Goal: Task Accomplishment & Management: Manage account settings

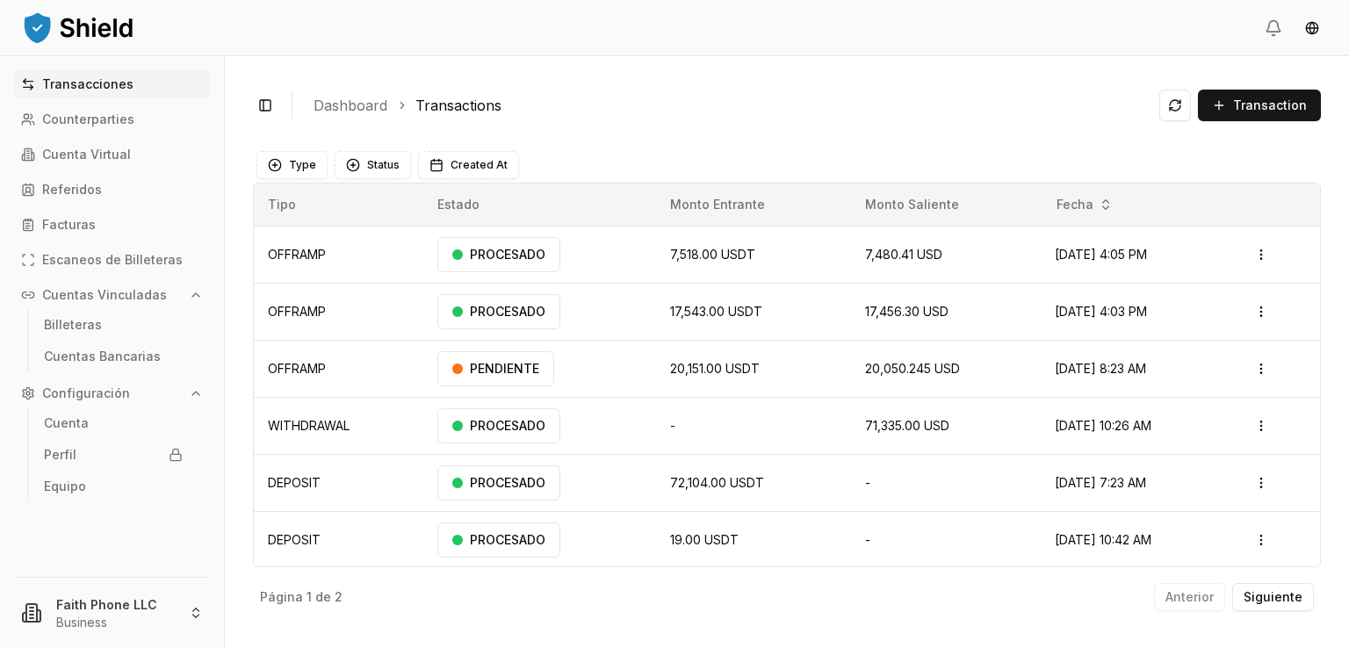
click at [616, 124] on div "Toggle Sidebar Dashboard Transactions Transaction" at bounding box center [787, 105] width 1068 height 42
click at [1222, 99] on button "Transaction" at bounding box center [1259, 106] width 123 height 32
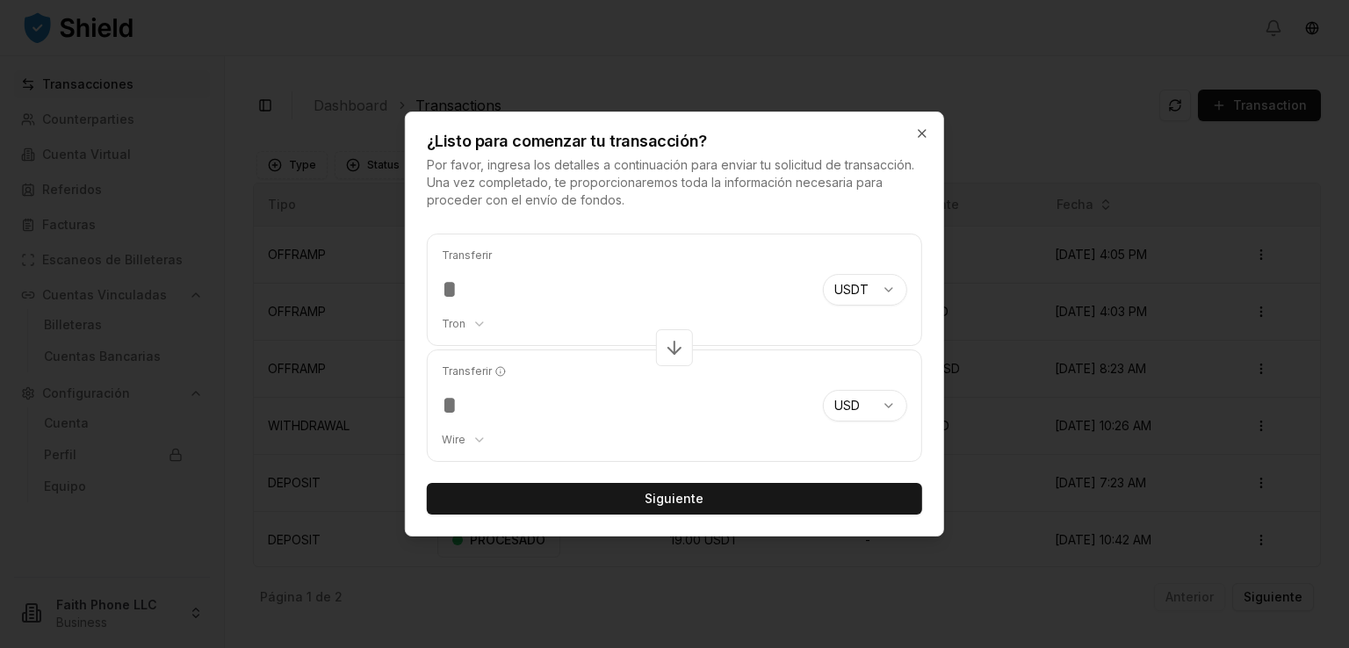
type input "****"
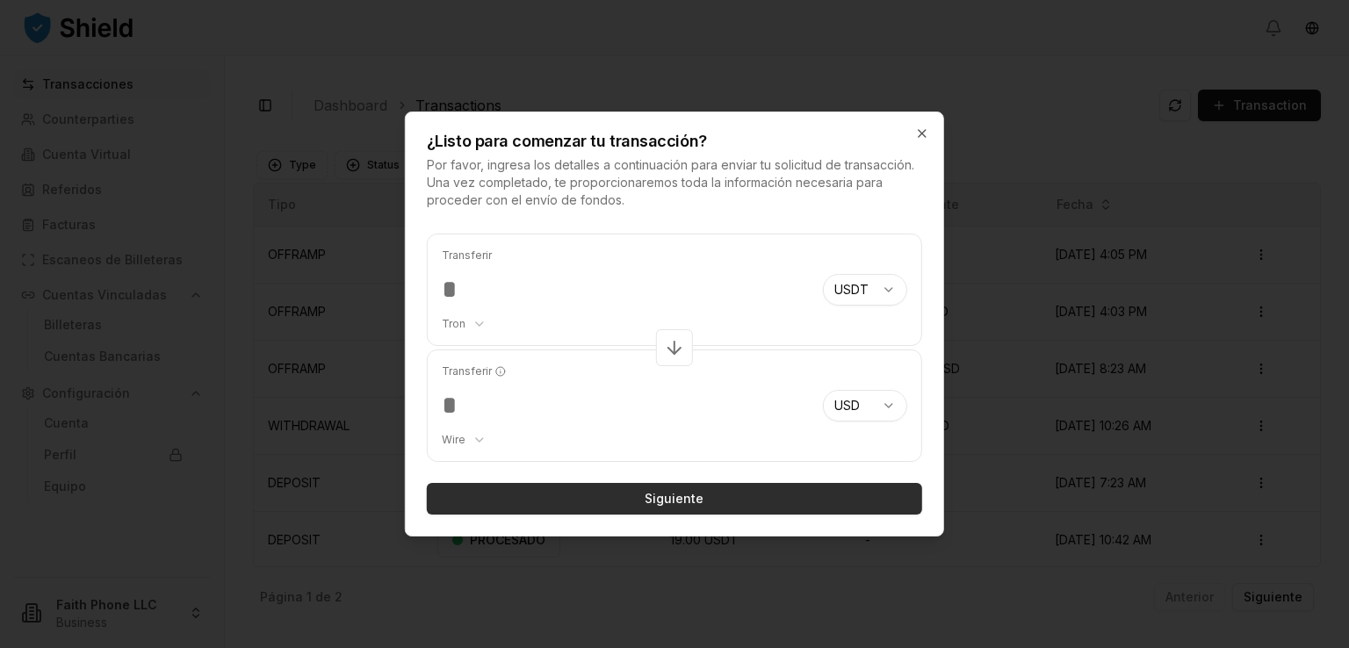
click at [655, 505] on button "Siguiente" at bounding box center [674, 499] width 495 height 32
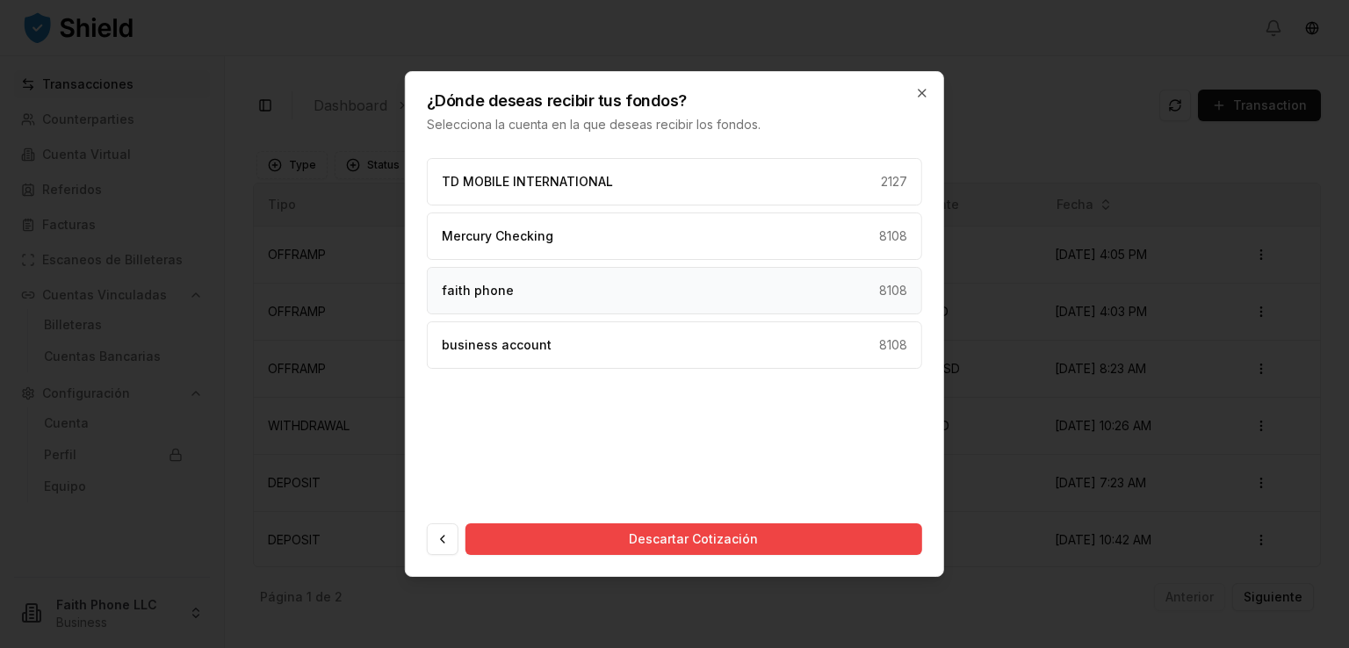
click at [587, 288] on div "faith phone 8108" at bounding box center [674, 290] width 495 height 47
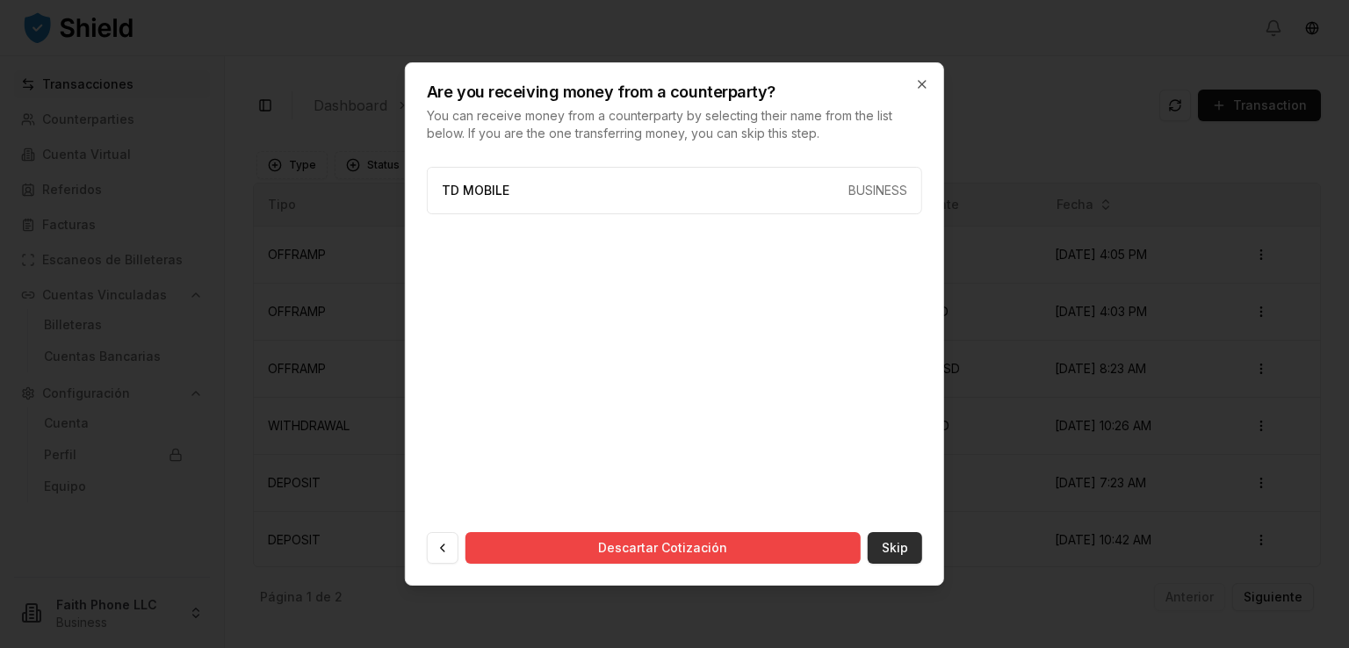
click at [901, 539] on button "Skip" at bounding box center [895, 548] width 54 height 32
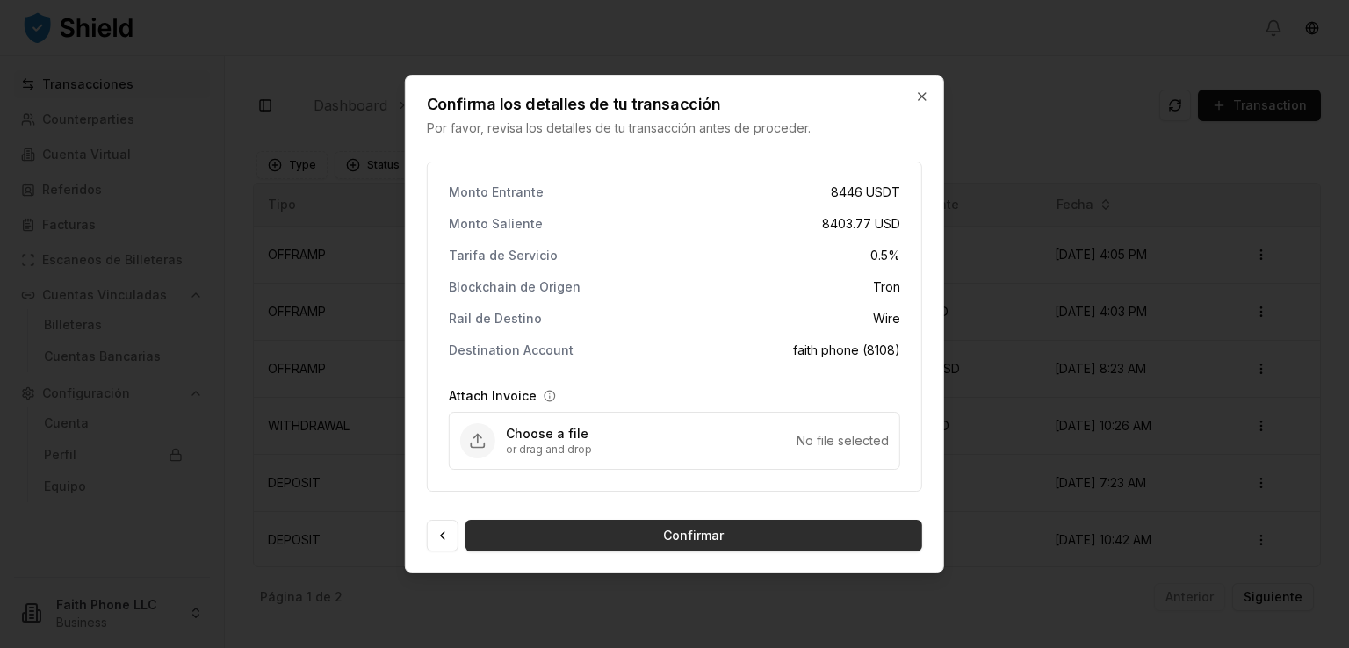
click at [759, 538] on button "Confirmar" at bounding box center [693, 536] width 457 height 32
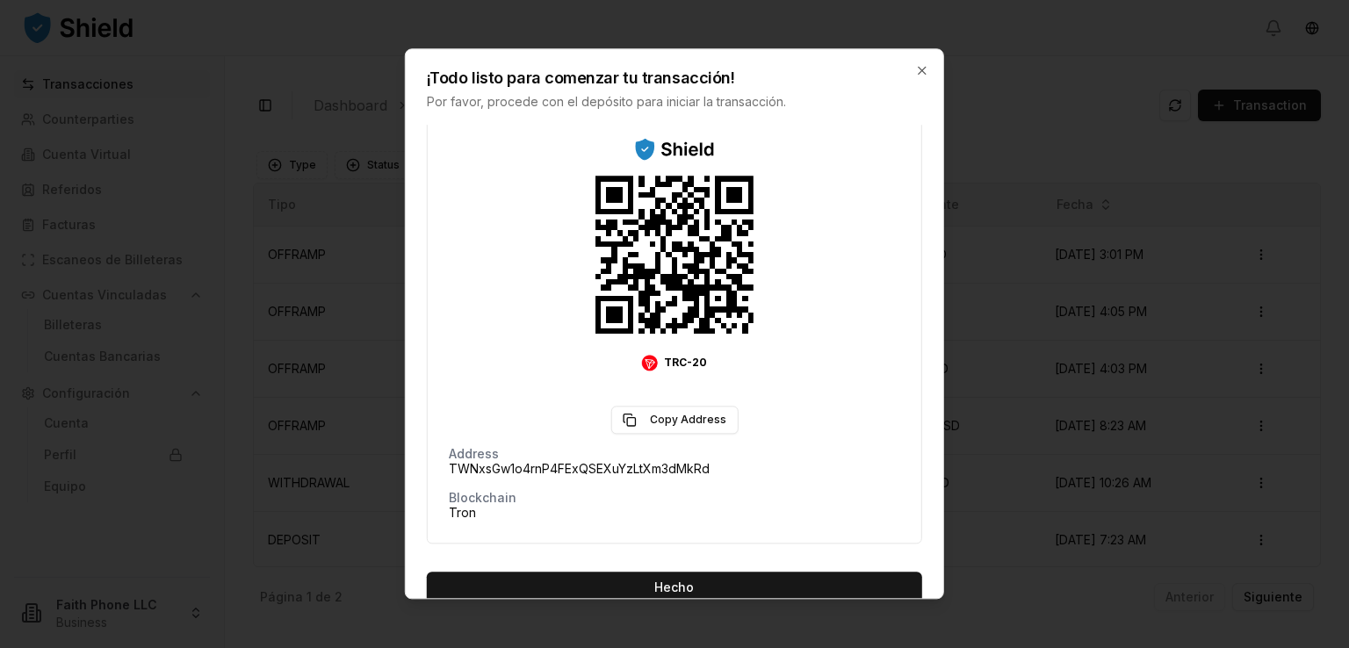
scroll to position [218, 0]
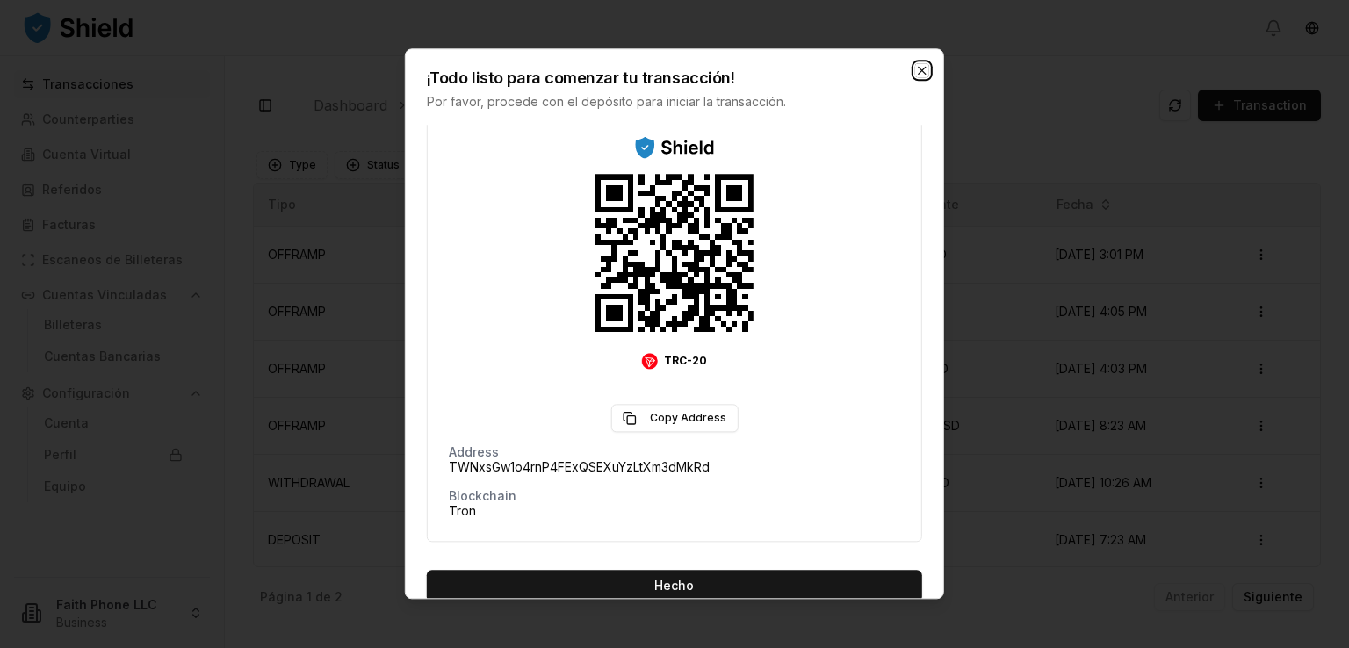
click at [925, 69] on icon "button" at bounding box center [922, 70] width 14 height 14
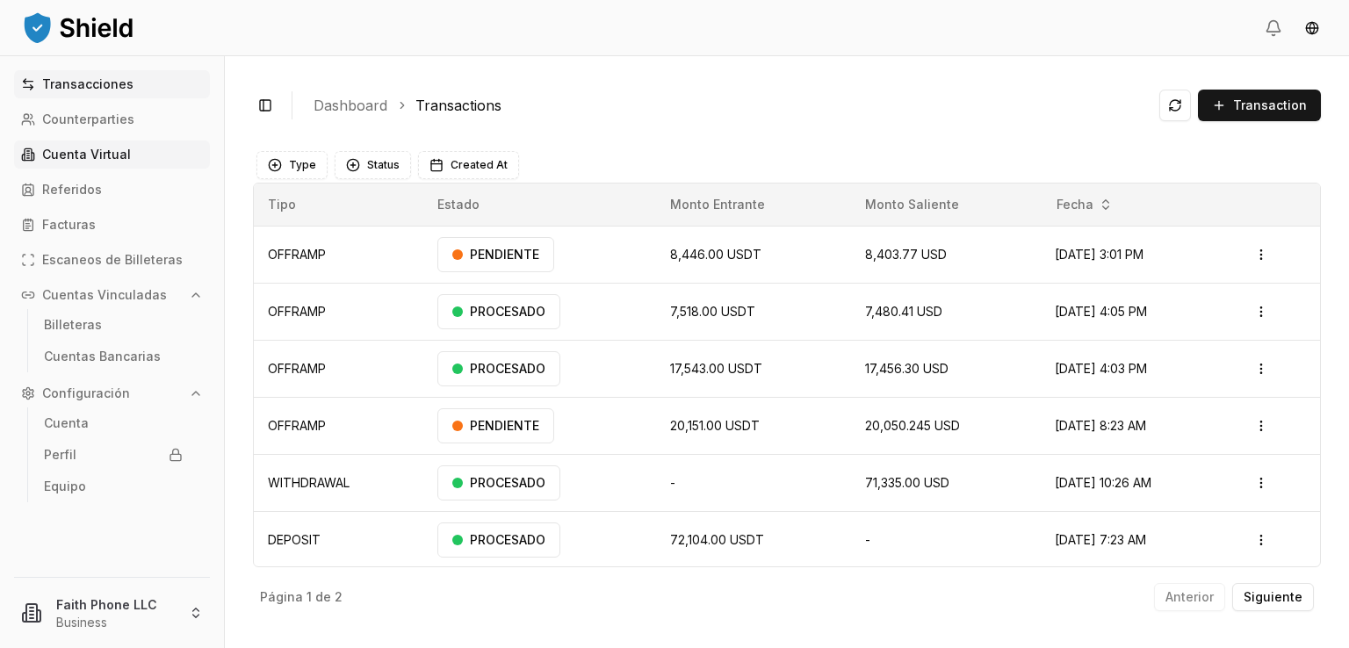
click at [109, 155] on p "Cuenta Virtual" at bounding box center [86, 154] width 89 height 12
click at [133, 156] on link "Cuenta Virtual" at bounding box center [112, 155] width 196 height 28
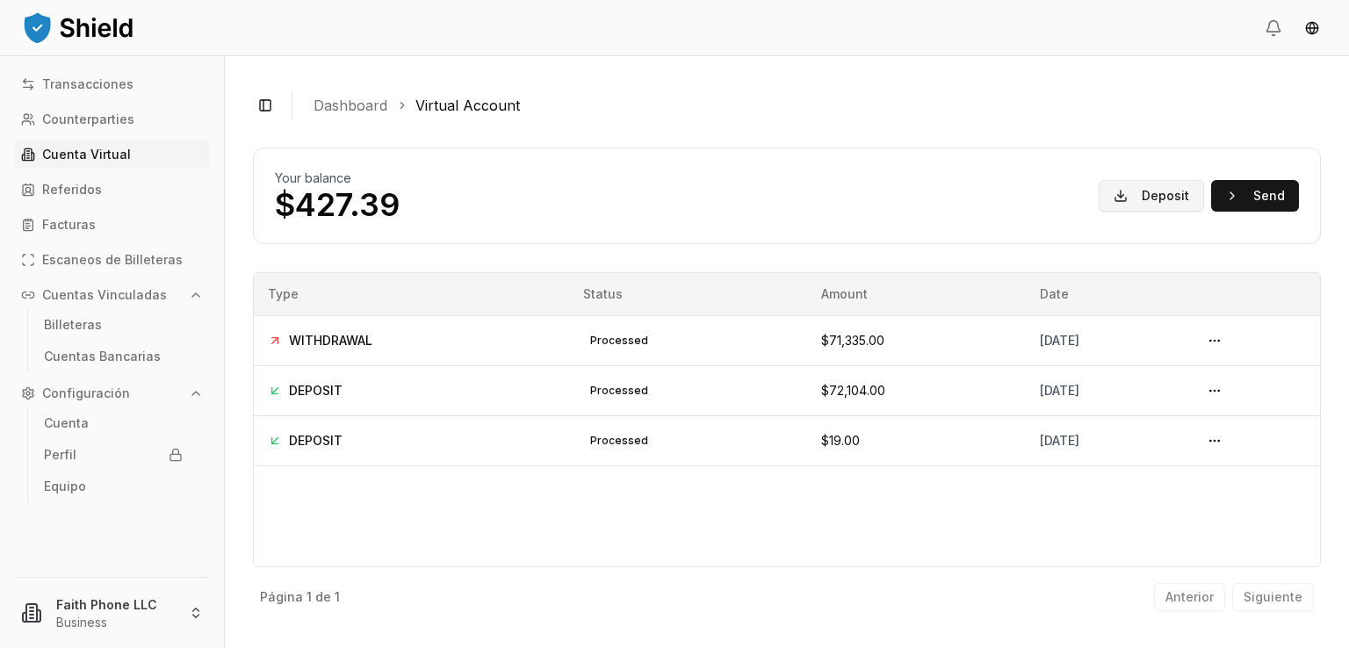
click at [1159, 202] on button "Deposit" at bounding box center [1151, 196] width 105 height 32
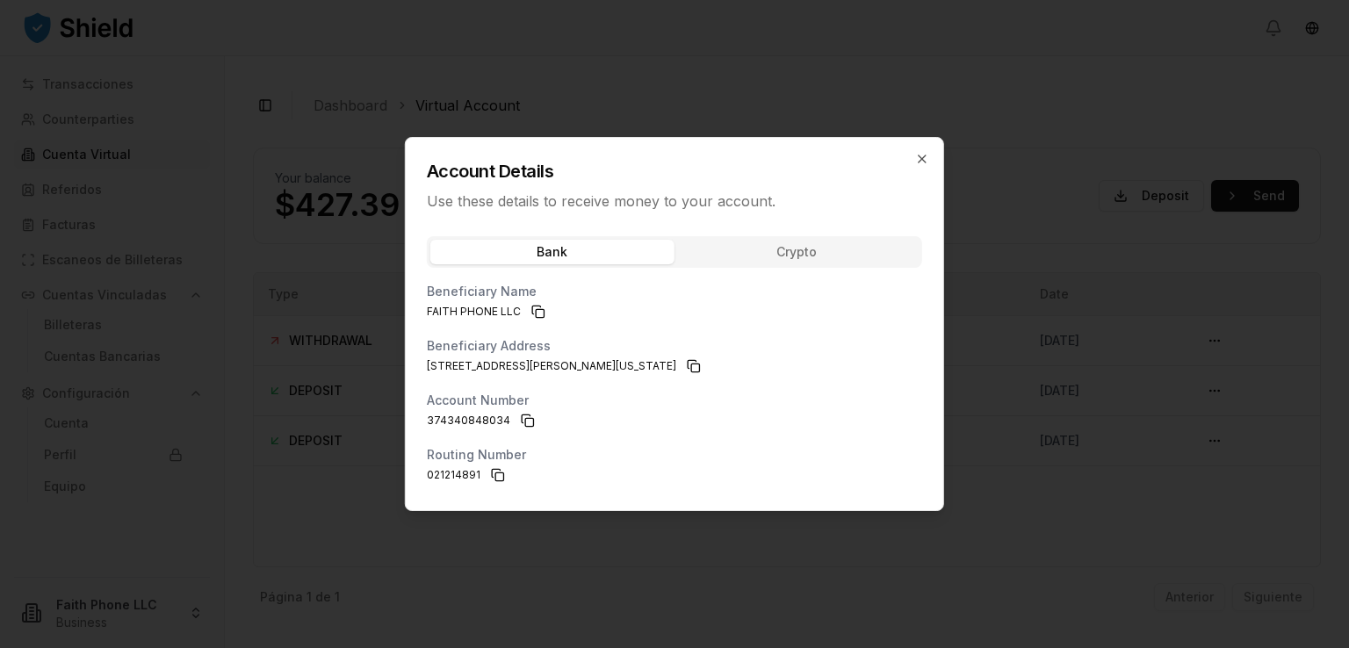
click at [732, 249] on div "Bank Crypto Beneficiary Name FAITH PHONE LLC Beneficiary Address [STREET_ADDRES…" at bounding box center [674, 368] width 537 height 285
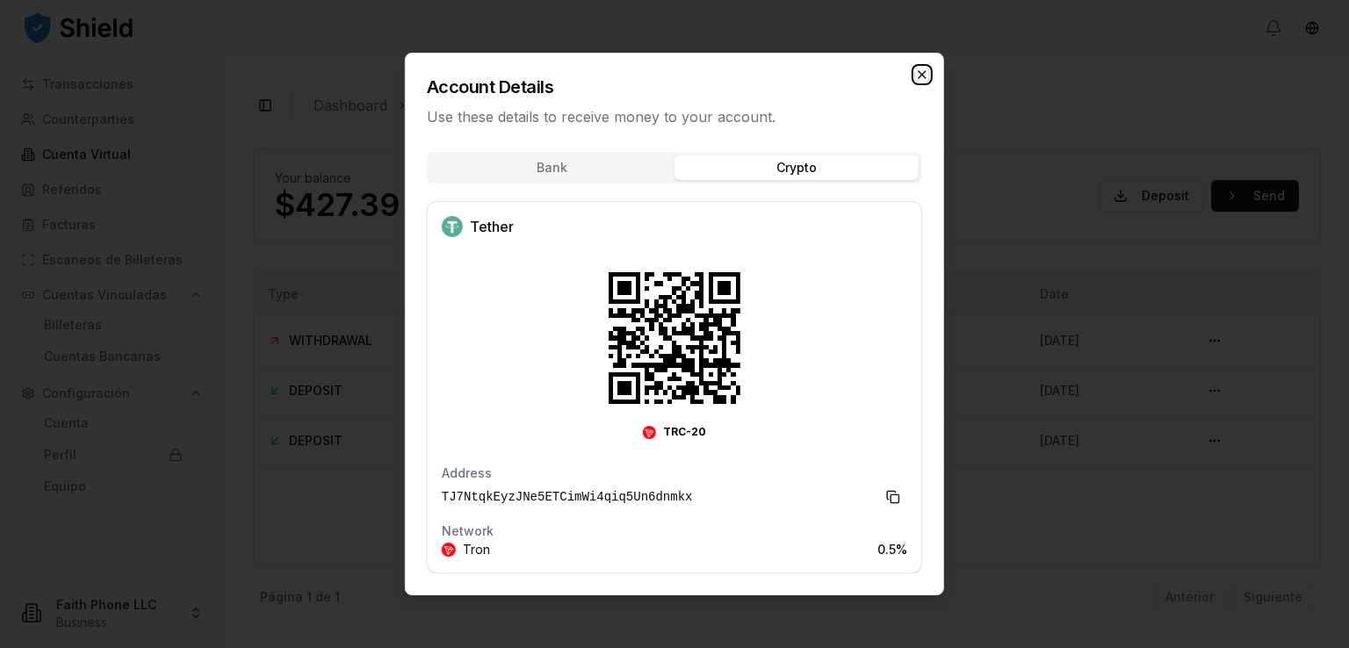
click at [923, 75] on icon "button" at bounding box center [922, 74] width 7 height 7
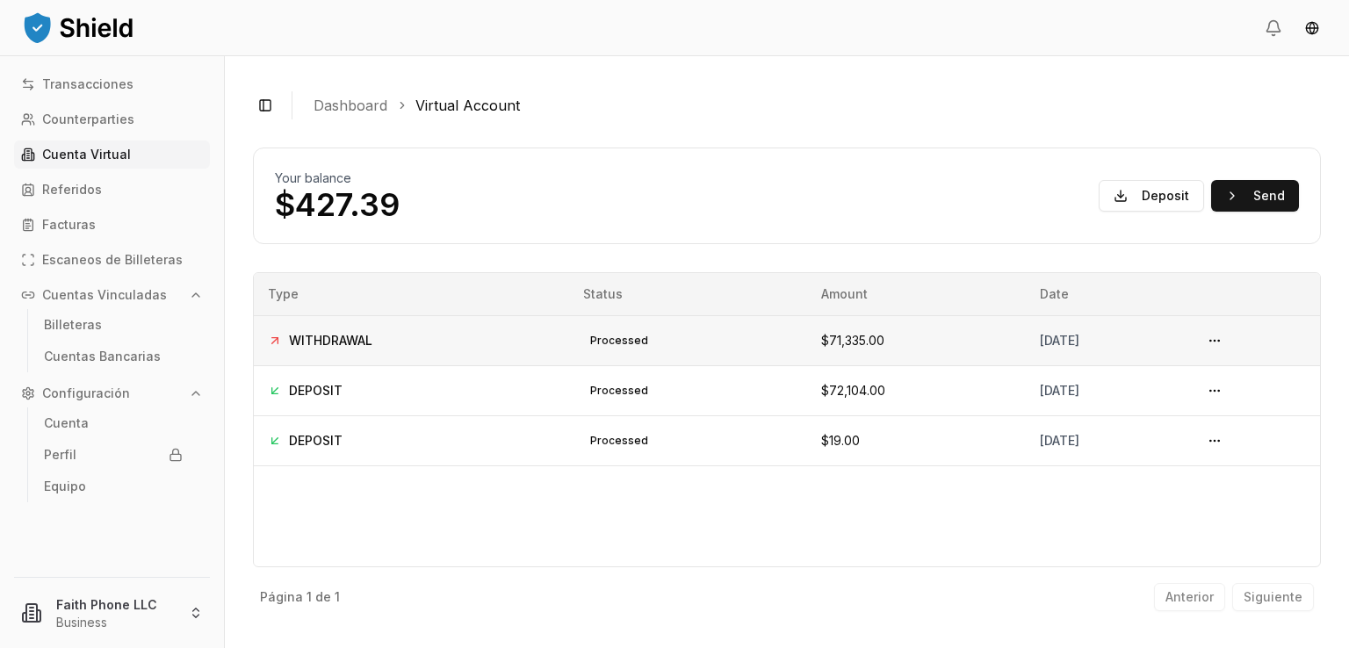
click at [1099, 180] on button "Deposit" at bounding box center [1151, 196] width 105 height 32
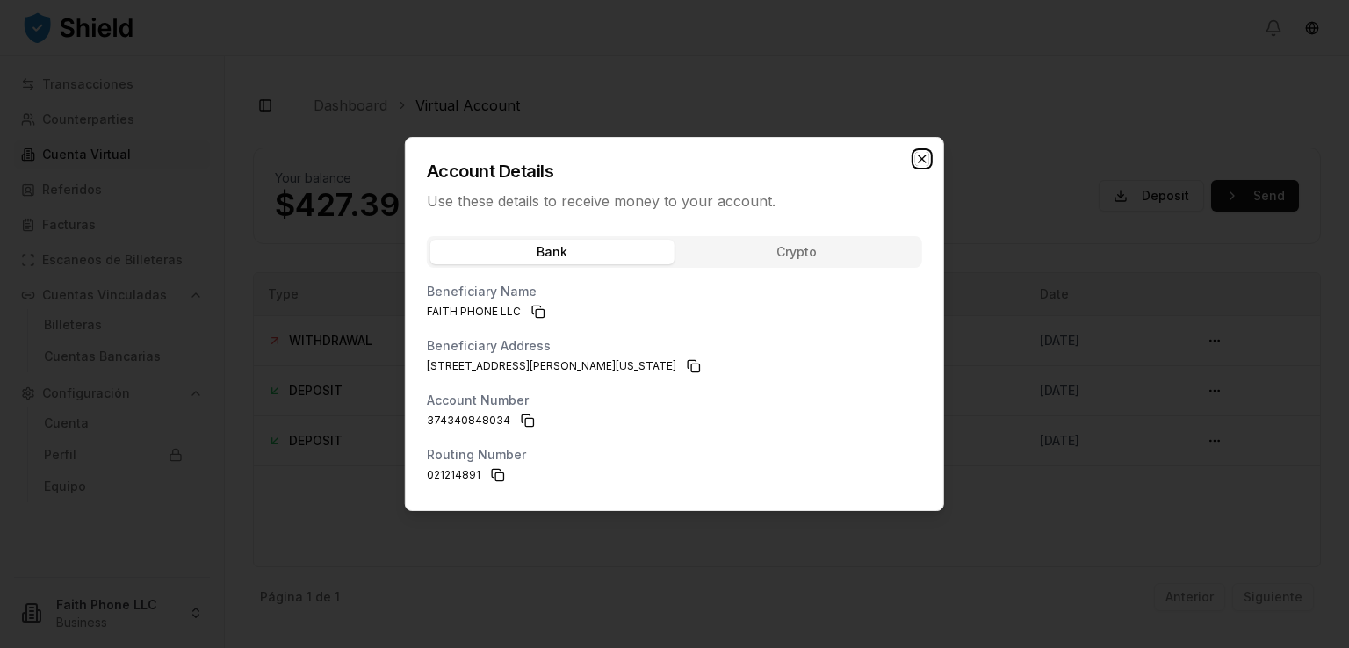
click at [921, 161] on icon "button" at bounding box center [922, 159] width 14 height 14
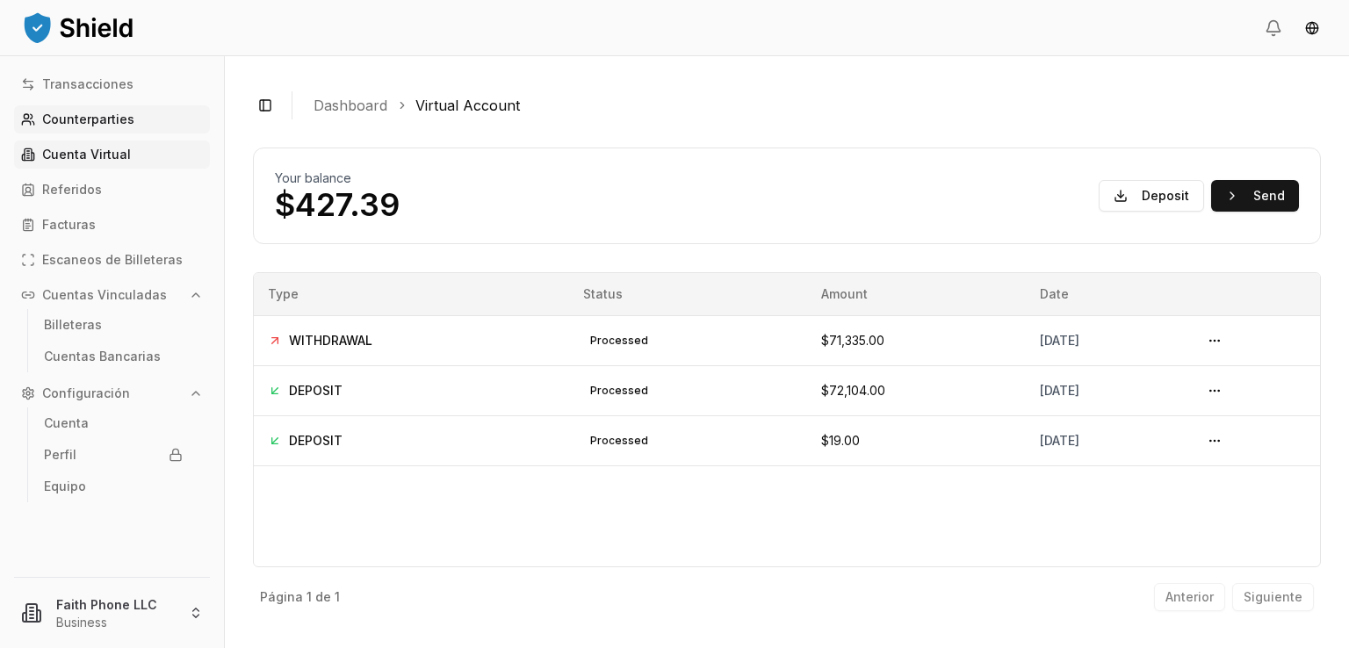
click at [106, 109] on link "Counterparties" at bounding box center [112, 119] width 196 height 28
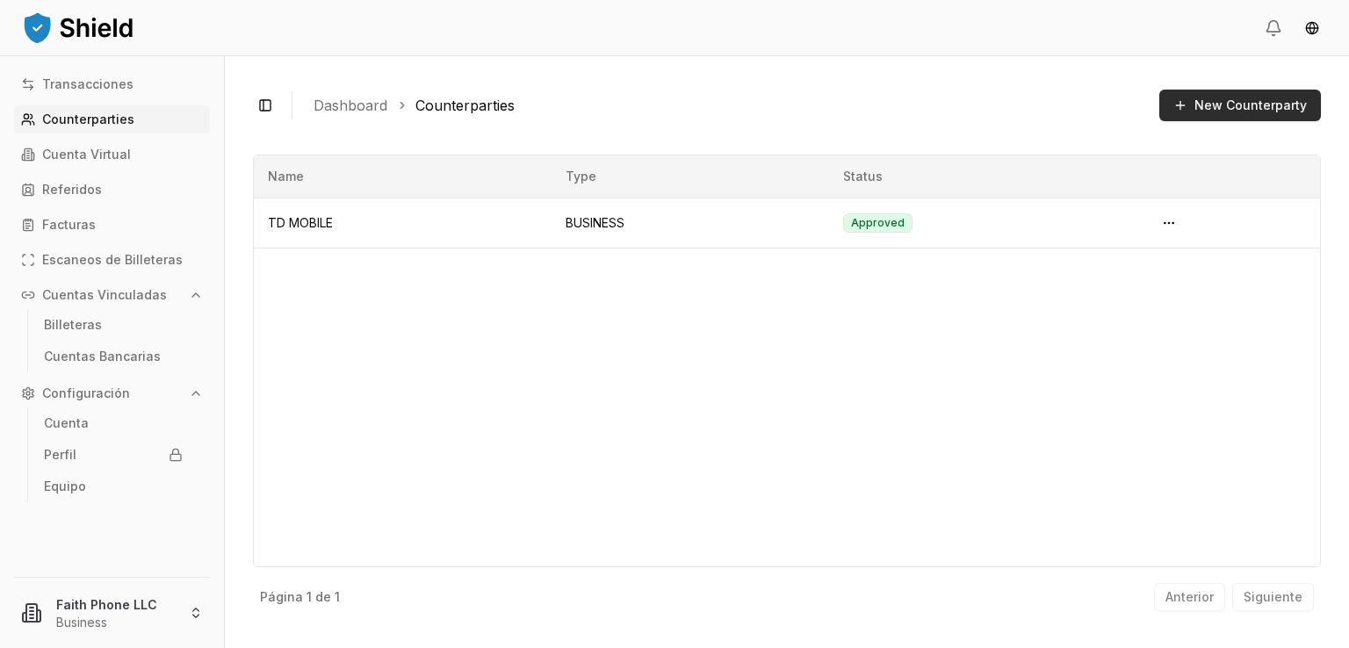
click at [1228, 119] on button "New Counterparty" at bounding box center [1240, 106] width 162 height 32
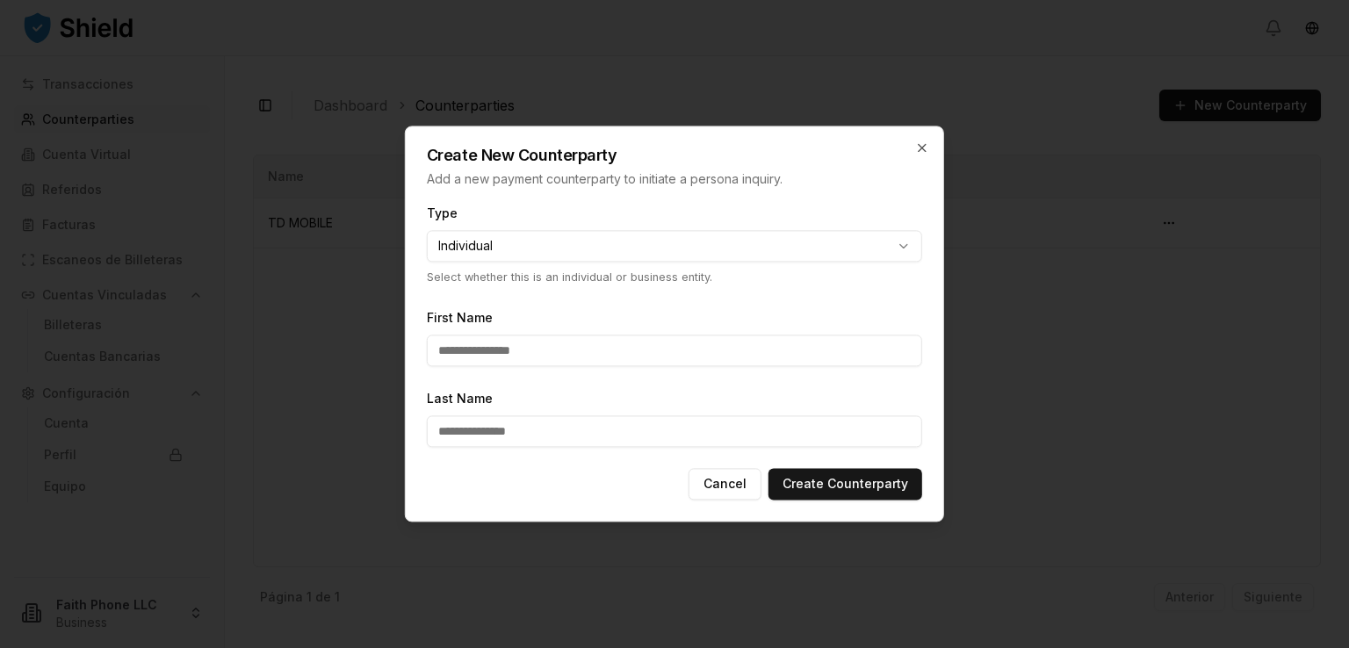
click at [686, 252] on body "**********" at bounding box center [674, 324] width 1349 height 648
select select "********"
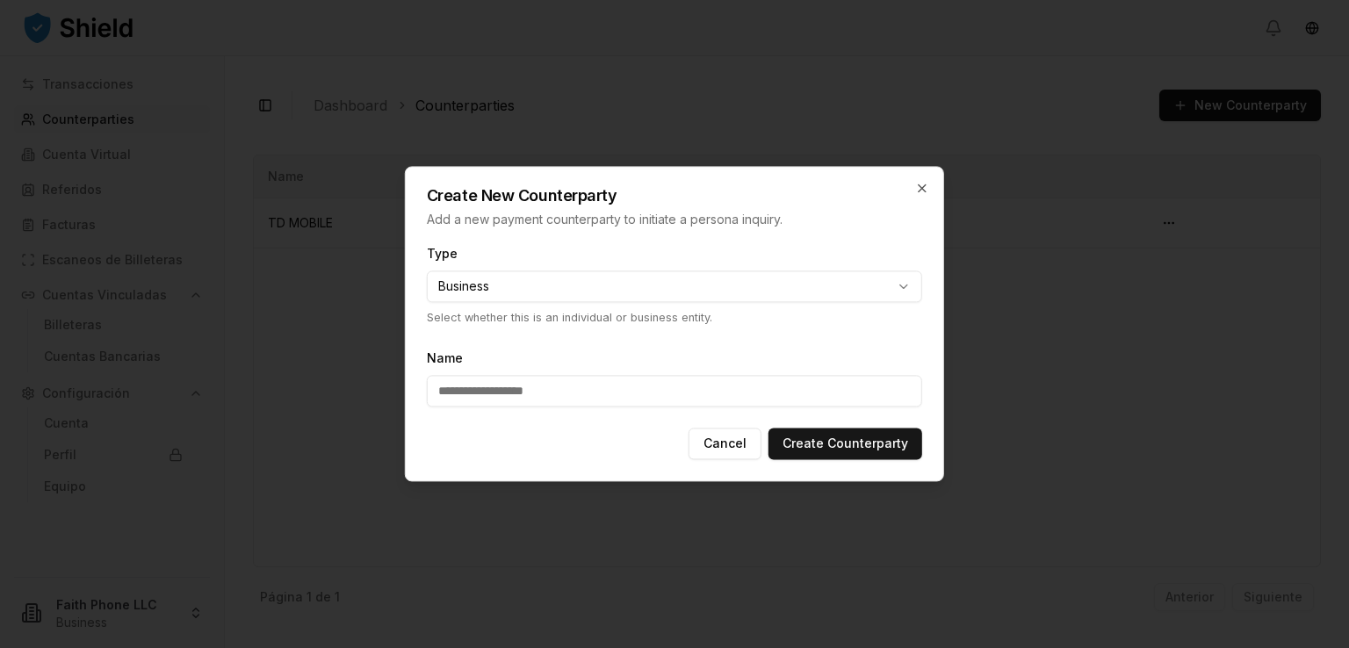
click at [502, 394] on input "Name" at bounding box center [674, 392] width 495 height 32
type input "**********"
click at [840, 451] on button "Create Counterparty" at bounding box center [845, 445] width 154 height 32
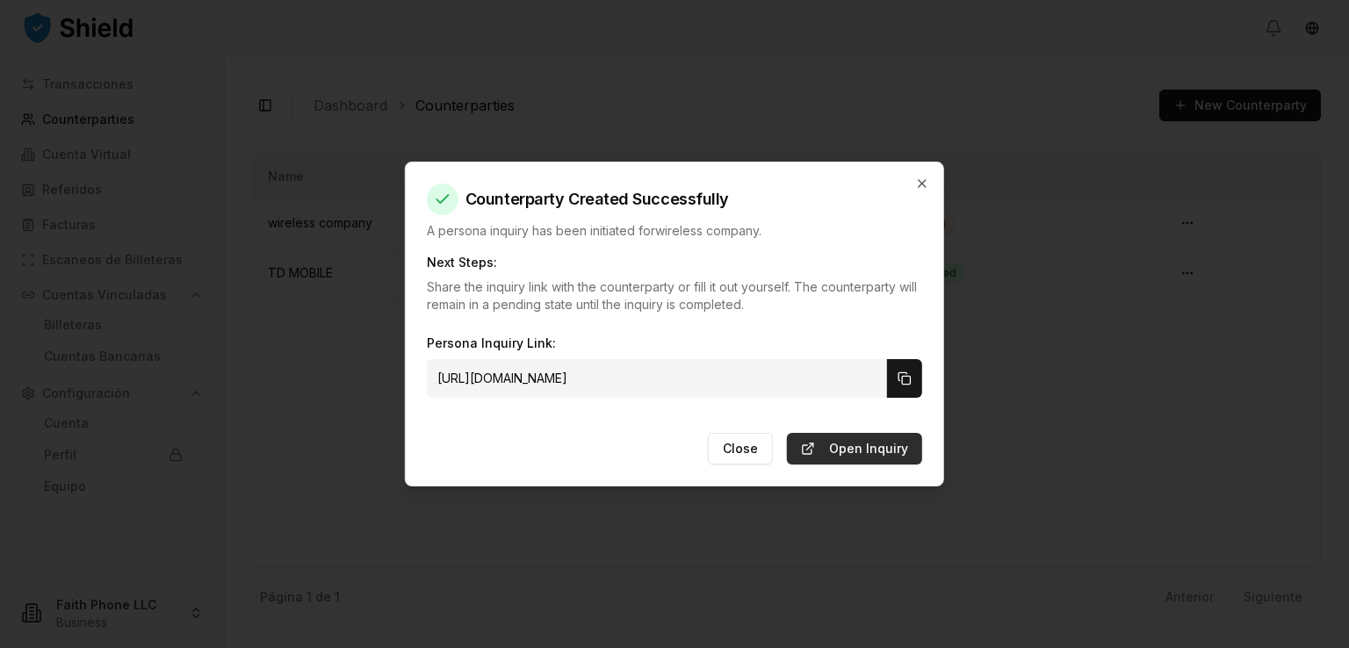
click at [847, 444] on link "Open Inquiry" at bounding box center [854, 449] width 135 height 32
click at [920, 184] on icon "button" at bounding box center [922, 183] width 7 height 7
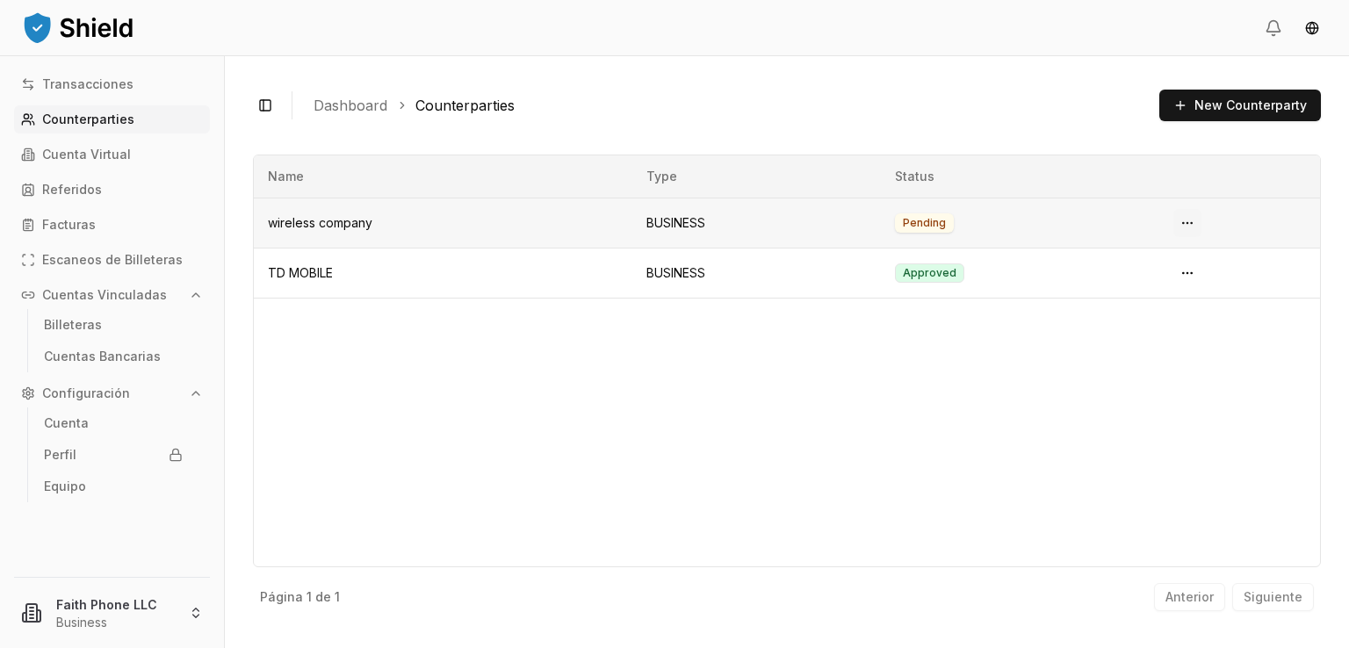
click at [1181, 226] on html "Transacciones Counterparties Cuenta Virtual Referidos Facturas Escaneos de Bill…" at bounding box center [674, 324] width 1349 height 648
click at [1114, 314] on link "Open Inquiry" at bounding box center [1124, 322] width 142 height 28
click at [1181, 266] on html "Transacciones Counterparties Cuenta Virtual Referidos Facturas Escaneos de Bill…" at bounding box center [674, 324] width 1349 height 648
click at [1115, 364] on link "Open Inquiry" at bounding box center [1124, 371] width 142 height 28
click at [115, 152] on p "Cuenta Virtual" at bounding box center [86, 154] width 89 height 12
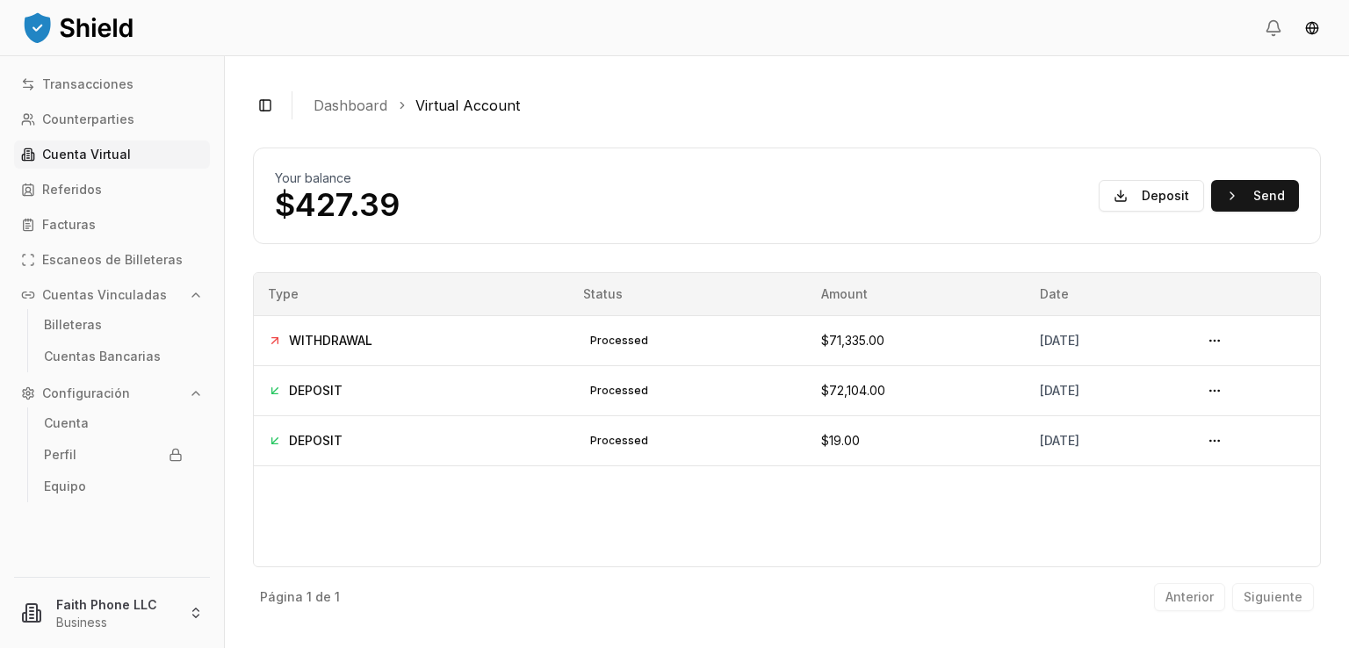
click at [121, 159] on p "Cuenta Virtual" at bounding box center [86, 154] width 89 height 12
click at [415, 109] on link "Virtual Account" at bounding box center [467, 105] width 105 height 21
click at [410, 107] on div "Virtual Account" at bounding box center [458, 105] width 124 height 21
drag, startPoint x: 420, startPoint y: 105, endPoint x: 509, endPoint y: 125, distance: 91.6
click at [509, 125] on div "Toggle Sidebar Dashboard Virtual Account" at bounding box center [787, 105] width 1068 height 42
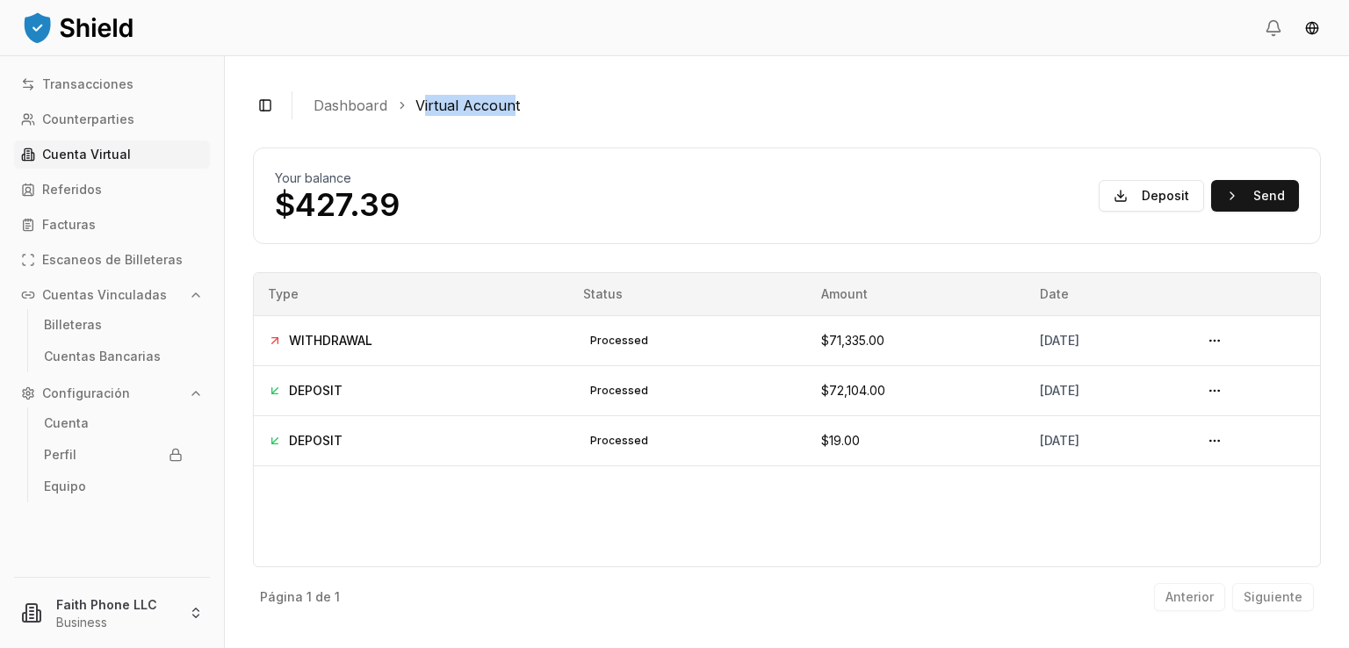
click at [509, 125] on div "Toggle Sidebar Dashboard Virtual Account" at bounding box center [787, 105] width 1068 height 42
drag, startPoint x: 417, startPoint y: 105, endPoint x: 537, endPoint y: 113, distance: 120.6
click at [537, 113] on ol "Dashboard Virtual Account" at bounding box center [810, 105] width 993 height 21
click at [102, 82] on p "Transacciones" at bounding box center [87, 84] width 91 height 12
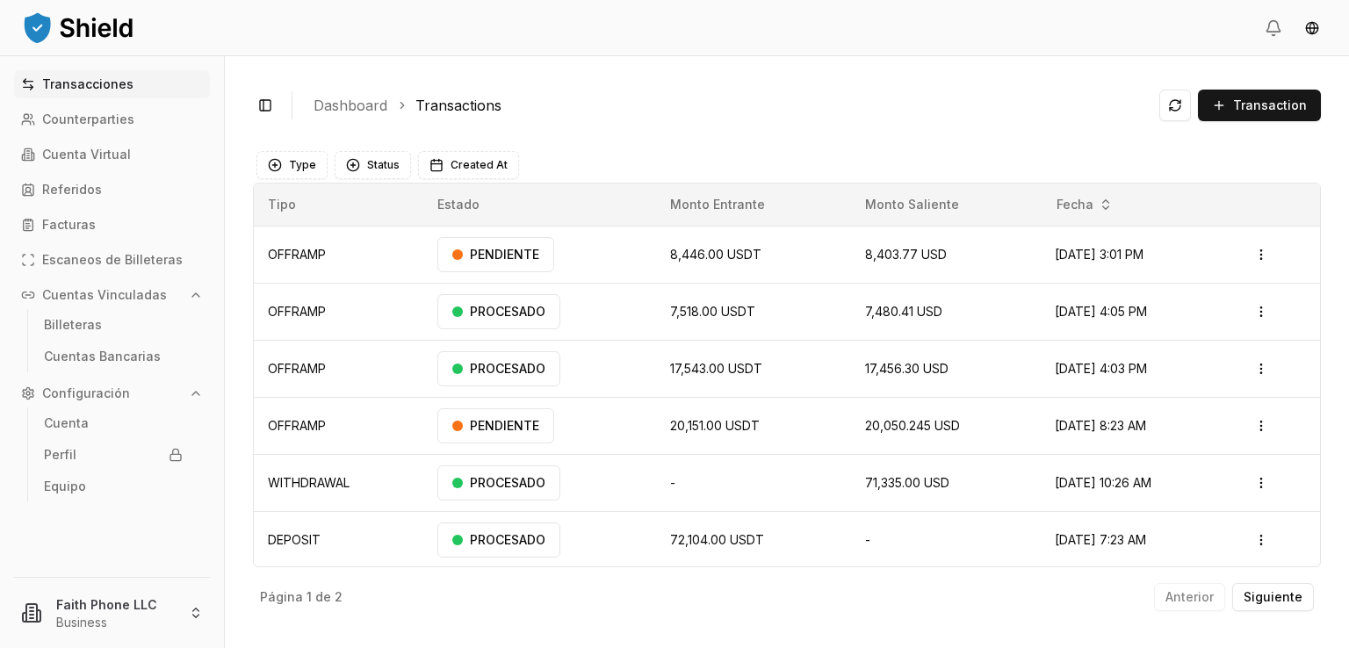
click at [14, 70] on link "Transacciones" at bounding box center [112, 84] width 196 height 28
click at [144, 122] on link "Counterparties" at bounding box center [112, 119] width 196 height 28
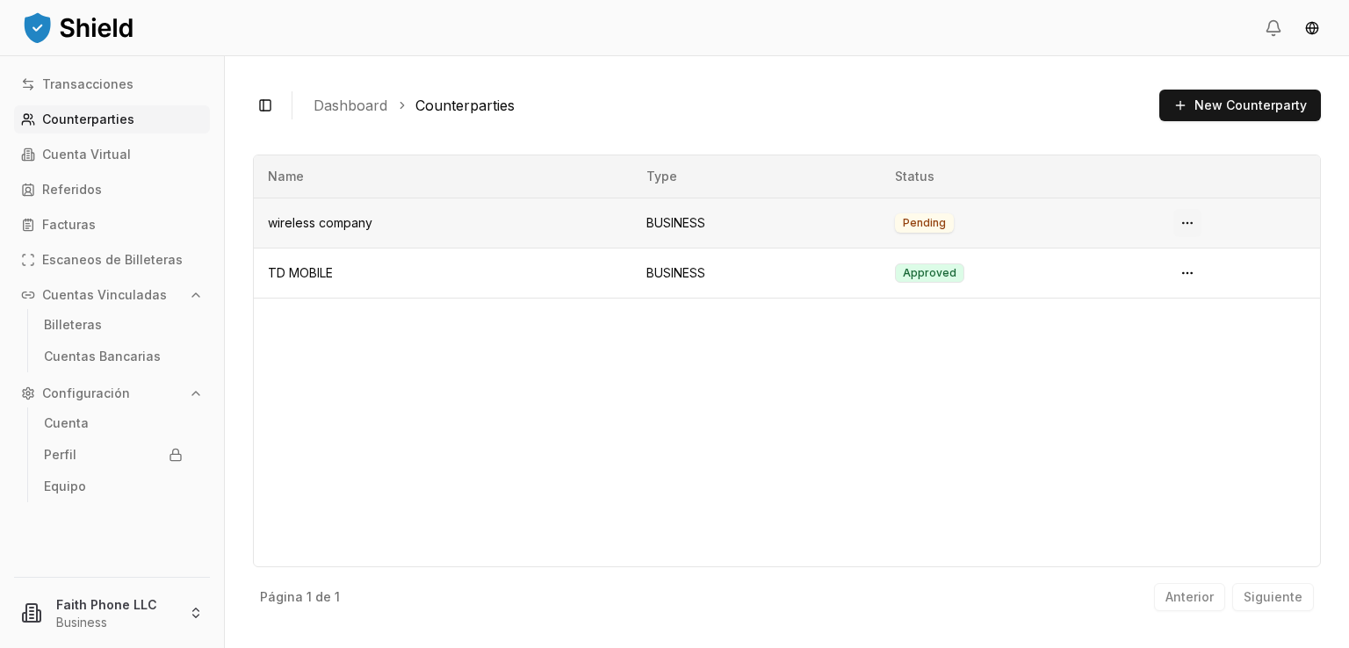
click at [1194, 223] on html "Transacciones Counterparties Cuenta Virtual Referidos Facturas Escaneos de Bill…" at bounding box center [674, 324] width 1349 height 648
click at [1126, 320] on link "Open Inquiry" at bounding box center [1124, 322] width 142 height 28
click at [1177, 220] on html "Transacciones Counterparties Cuenta Virtual Referidos Facturas Escaneos de Bill…" at bounding box center [674, 324] width 1349 height 648
click at [1106, 321] on link "Open Inquiry" at bounding box center [1124, 322] width 142 height 28
click at [116, 356] on p "Cuentas Bancarias" at bounding box center [102, 356] width 117 height 12
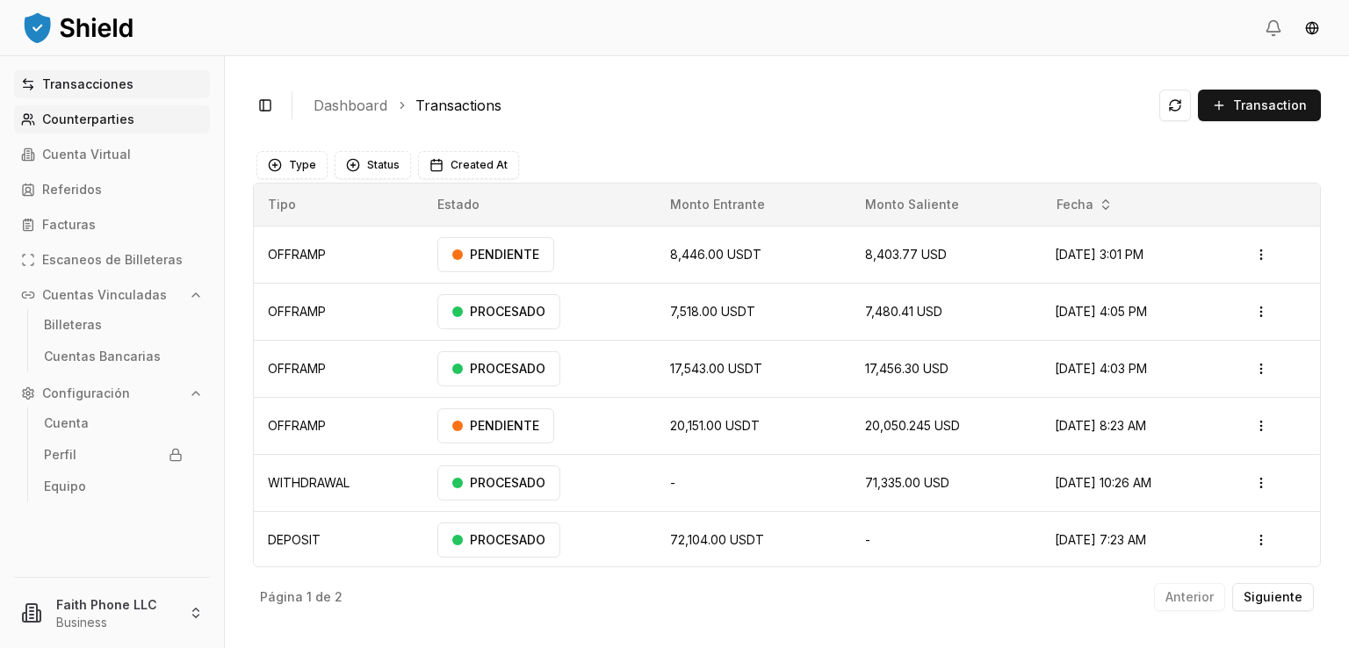
click at [103, 111] on link "Counterparties" at bounding box center [112, 119] width 196 height 28
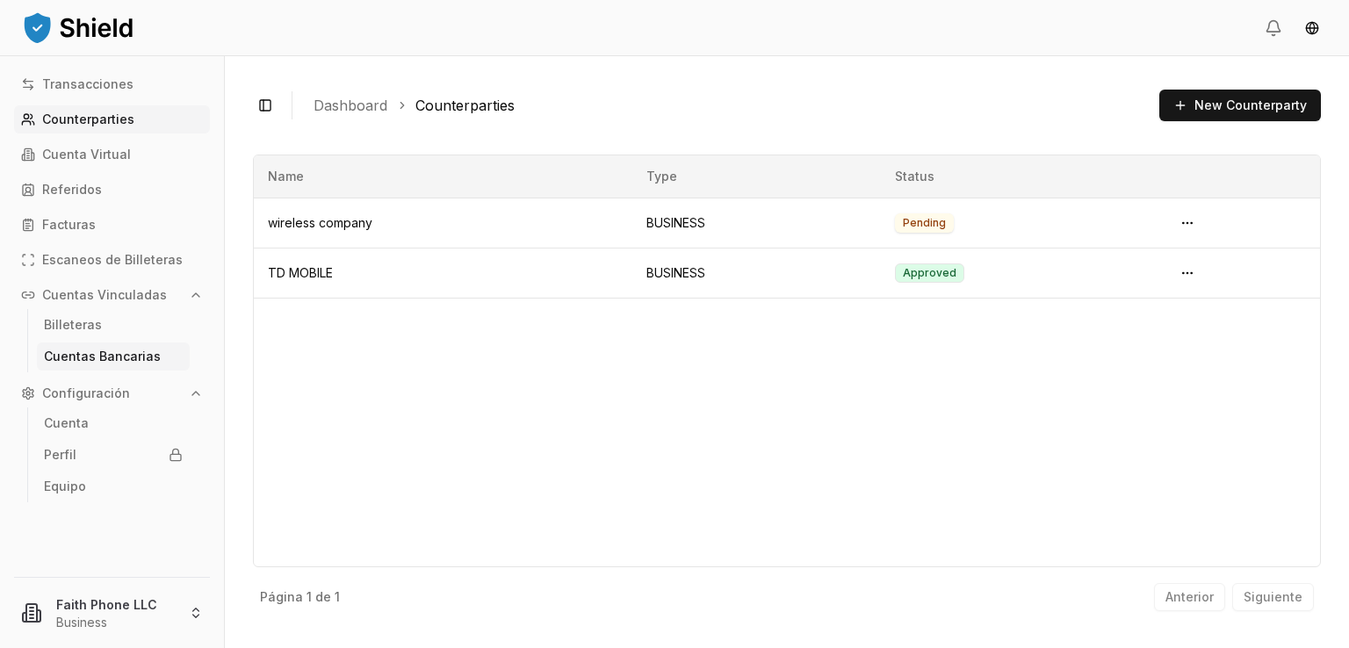
click at [126, 352] on p "Cuentas Bancarias" at bounding box center [102, 356] width 117 height 12
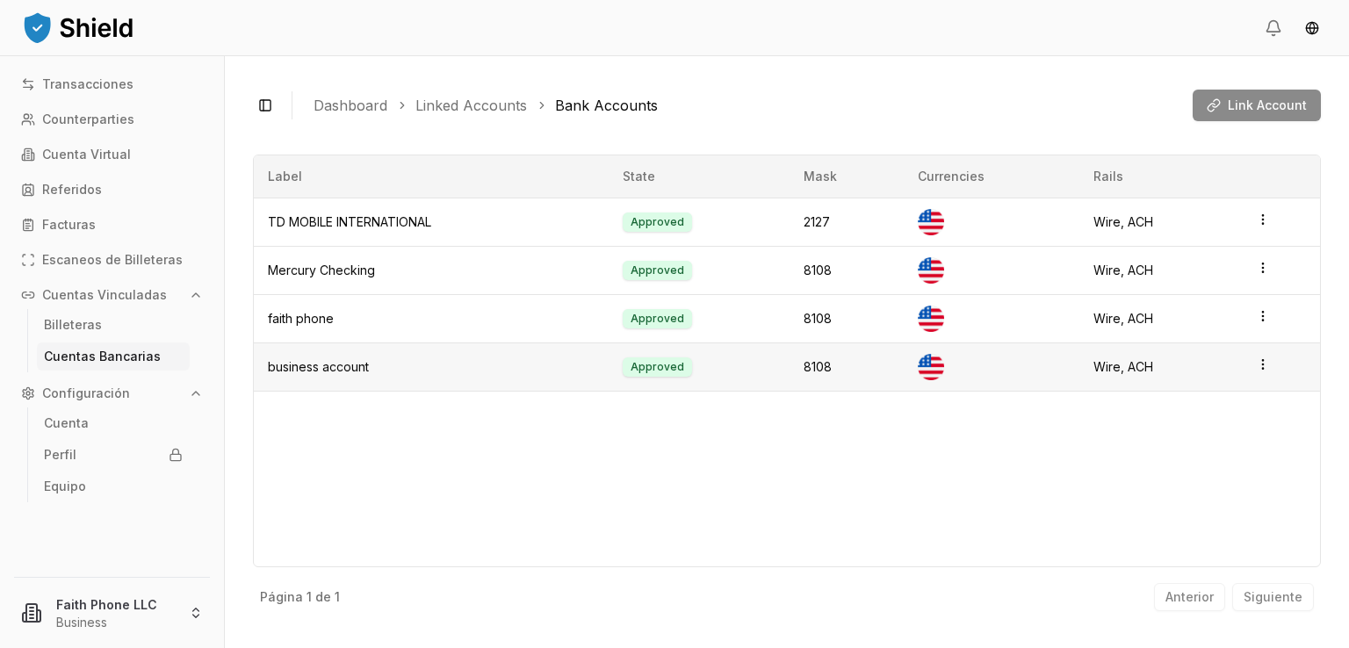
click at [1258, 362] on html "Transacciones Counterparties Cuenta Virtual Referidos Facturas Escaneos de Bill…" at bounding box center [674, 324] width 1349 height 648
click at [1199, 297] on div "View Details" at bounding box center [1190, 297] width 106 height 28
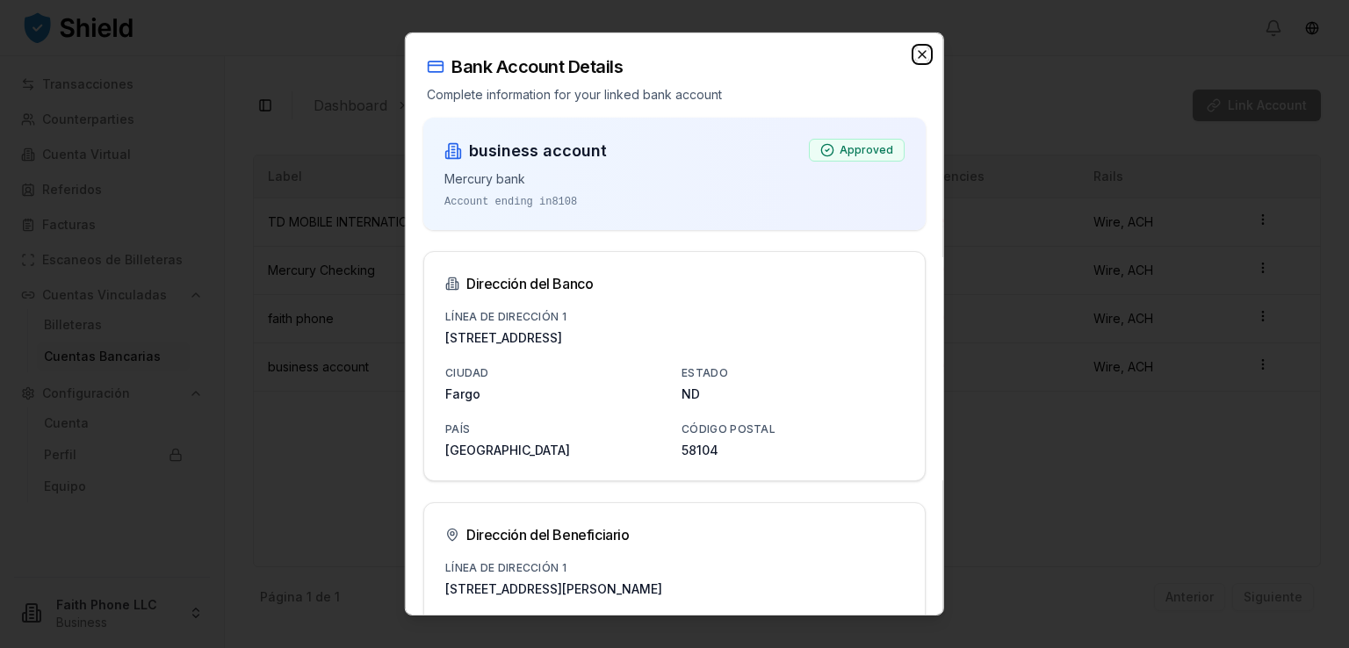
click at [915, 59] on icon "button" at bounding box center [922, 54] width 14 height 14
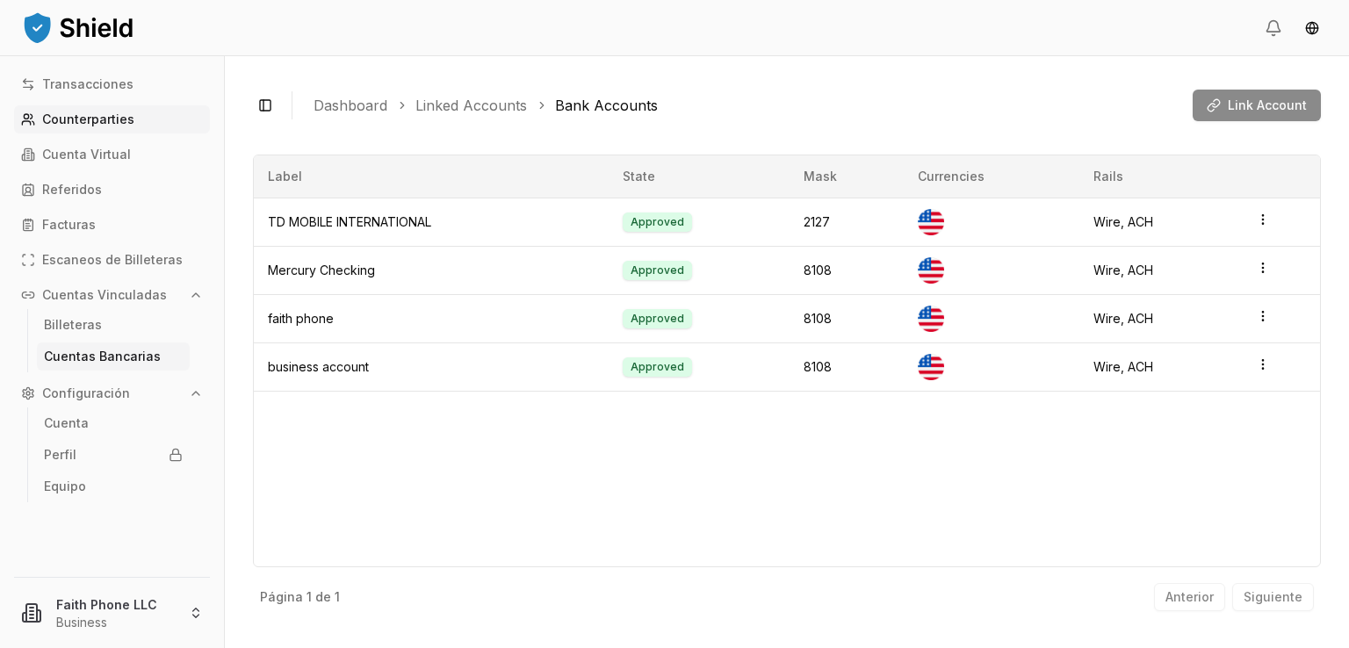
click at [90, 113] on p "Counterparties" at bounding box center [88, 119] width 92 height 12
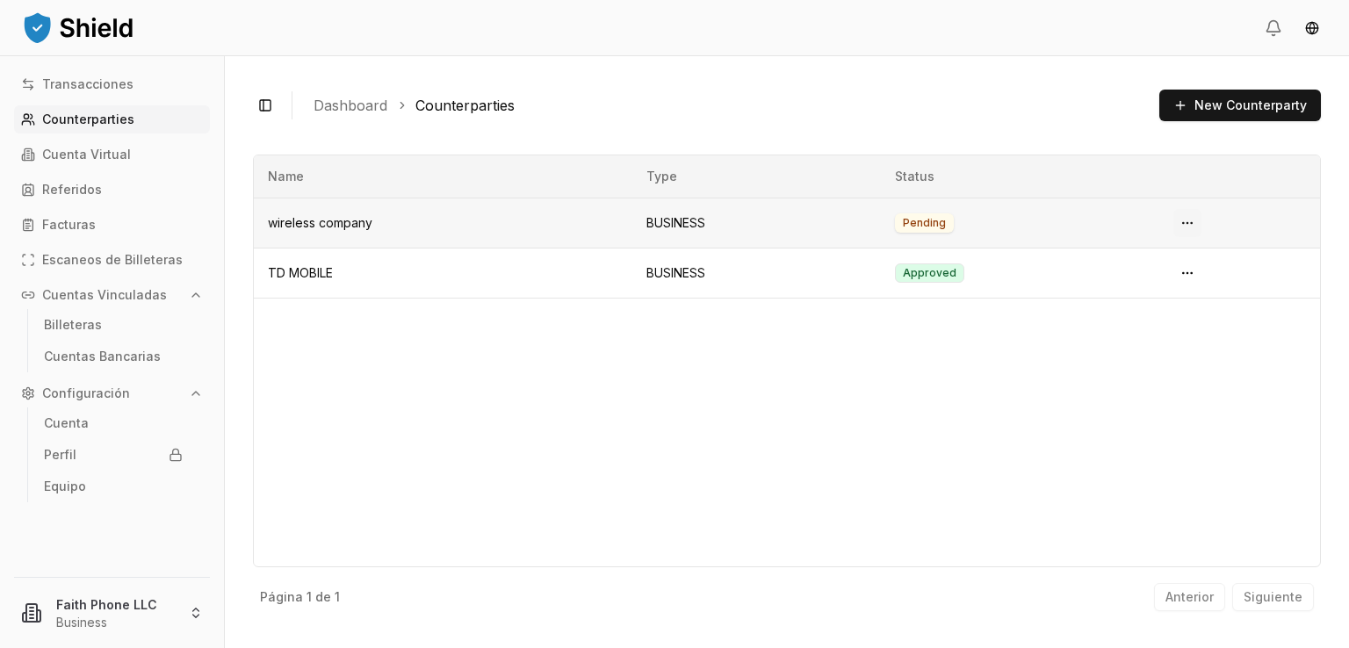
click at [1181, 227] on html "Transacciones Counterparties Cuenta Virtual Referidos Facturas Escaneos de Bill…" at bounding box center [674, 324] width 1349 height 648
click at [906, 97] on html "Transacciones Counterparties Cuenta Virtual Referidos Facturas Escaneos de Bill…" at bounding box center [674, 324] width 1349 height 648
click at [73, 420] on html "Transacciones Counterparties Cuenta Virtual Referidos Facturas Escaneos de Bill…" at bounding box center [674, 324] width 1349 height 648
click at [90, 427] on link "Cuenta" at bounding box center [113, 423] width 153 height 28
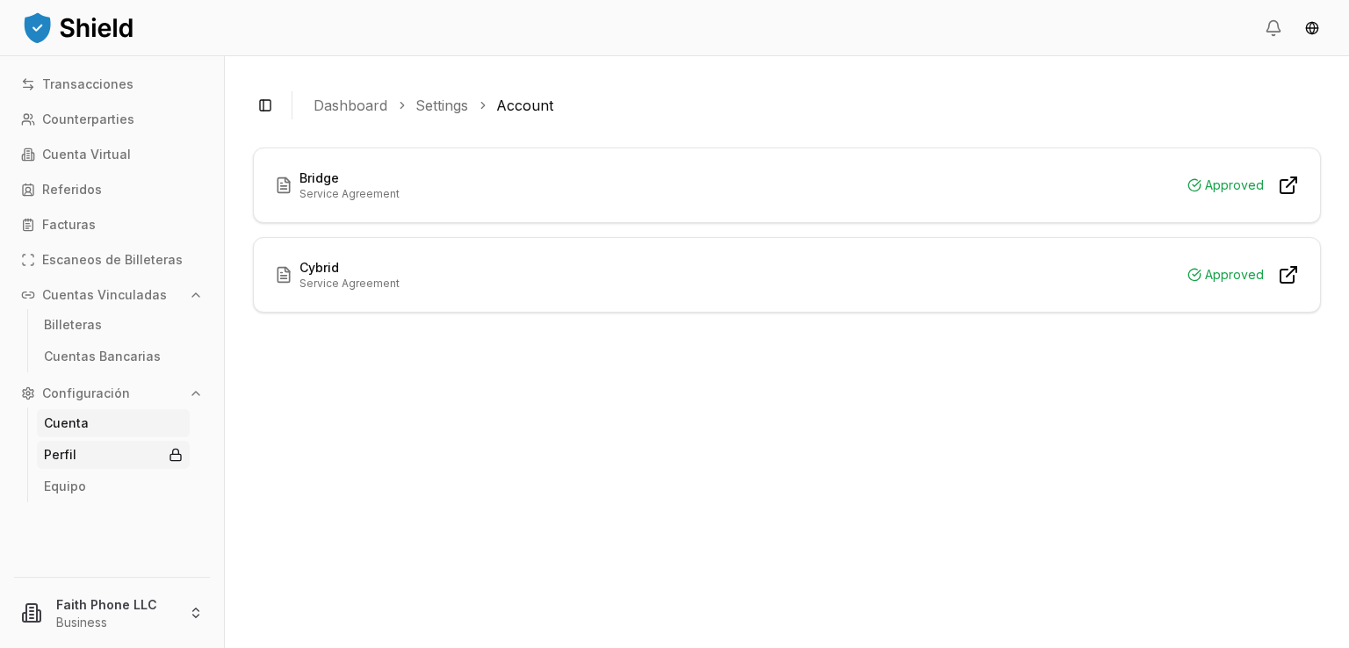
click at [84, 451] on link "Perfil" at bounding box center [113, 455] width 153 height 28
click at [82, 476] on link "Equipo" at bounding box center [113, 486] width 153 height 28
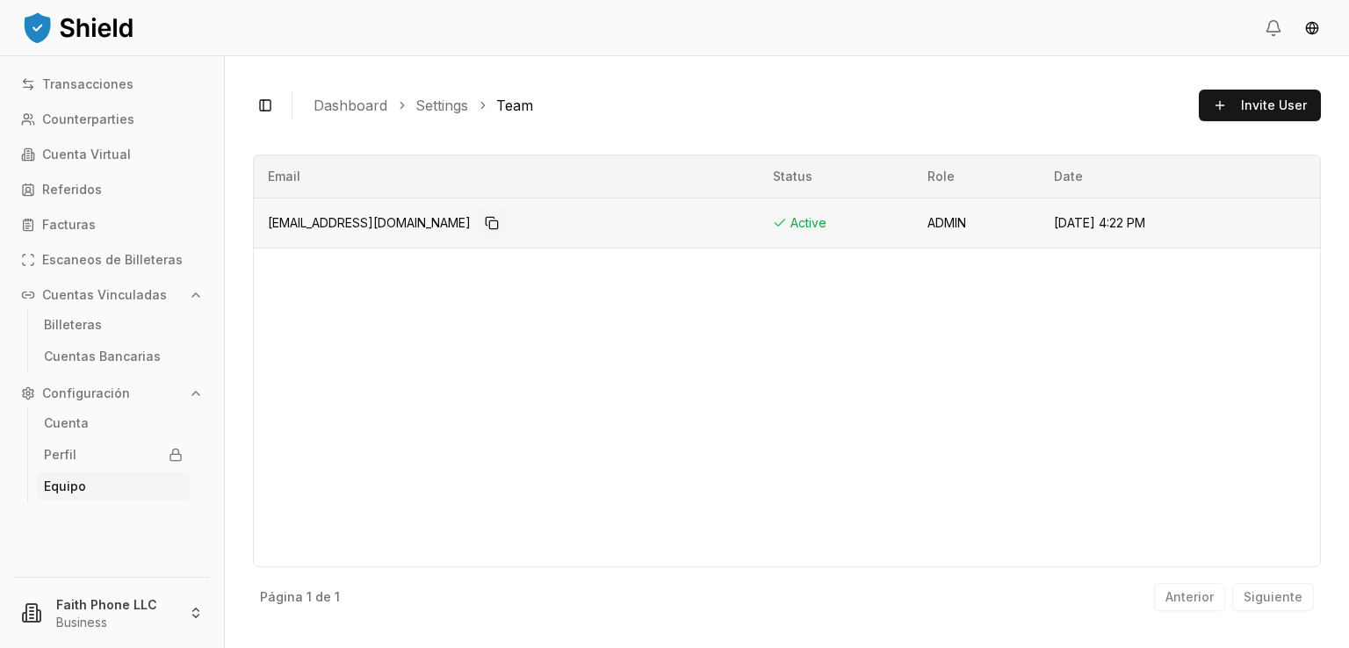
click at [478, 215] on button "Copy to clipboard" at bounding box center [492, 223] width 28 height 28
click at [759, 232] on td "Active" at bounding box center [836, 223] width 155 height 50
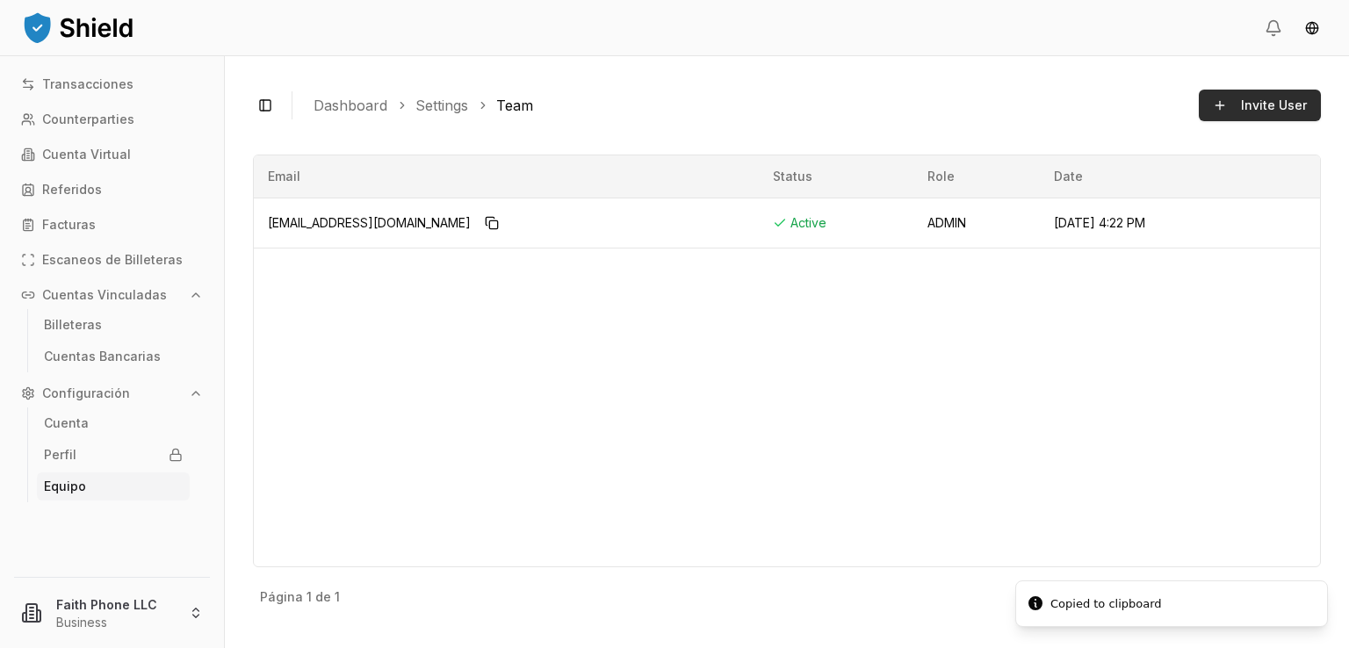
click at [1265, 93] on button "Invite User" at bounding box center [1260, 106] width 122 height 32
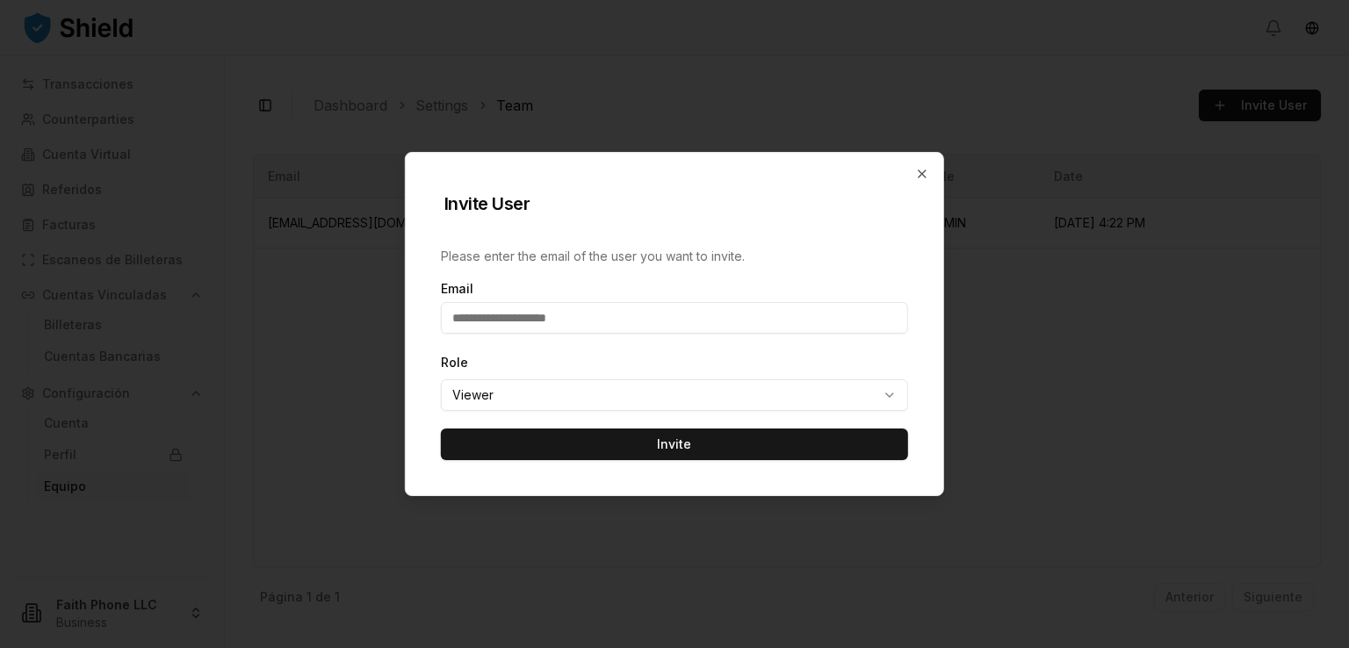
click at [645, 394] on body "Transacciones Counterparties Cuenta Virtual Referidos Facturas Escaneos de Bill…" at bounding box center [674, 324] width 1349 height 648
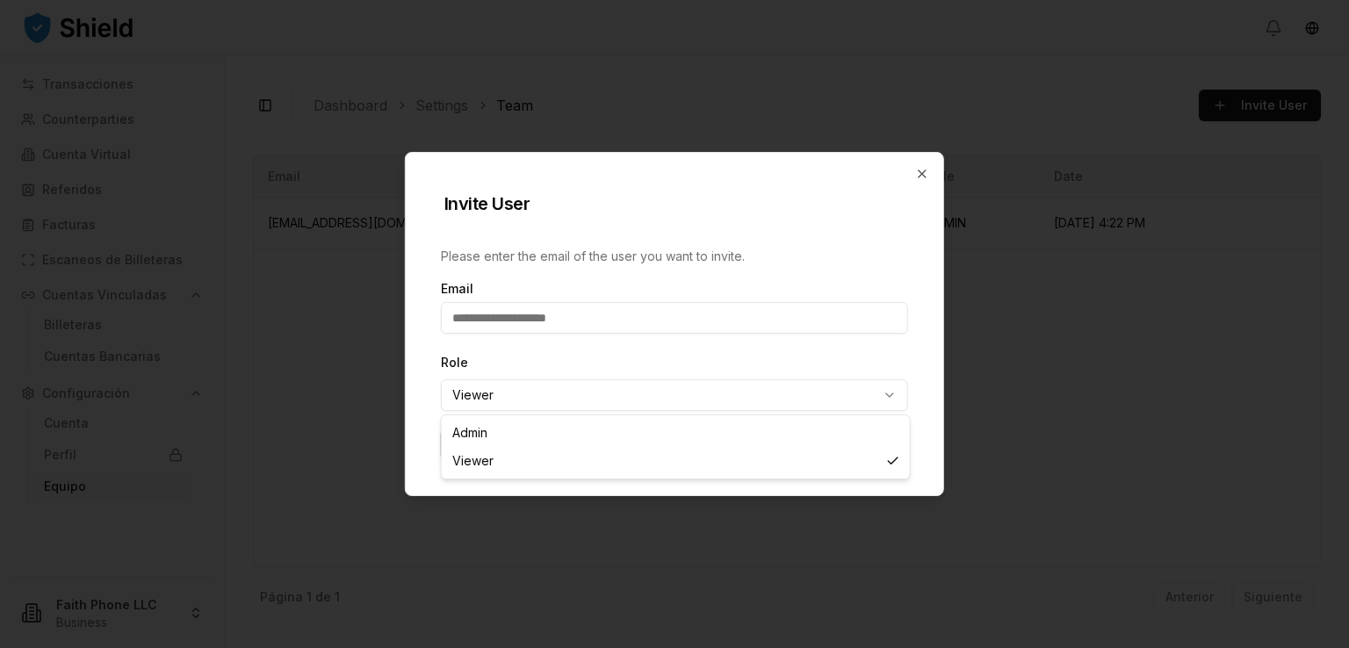
select select "*****"
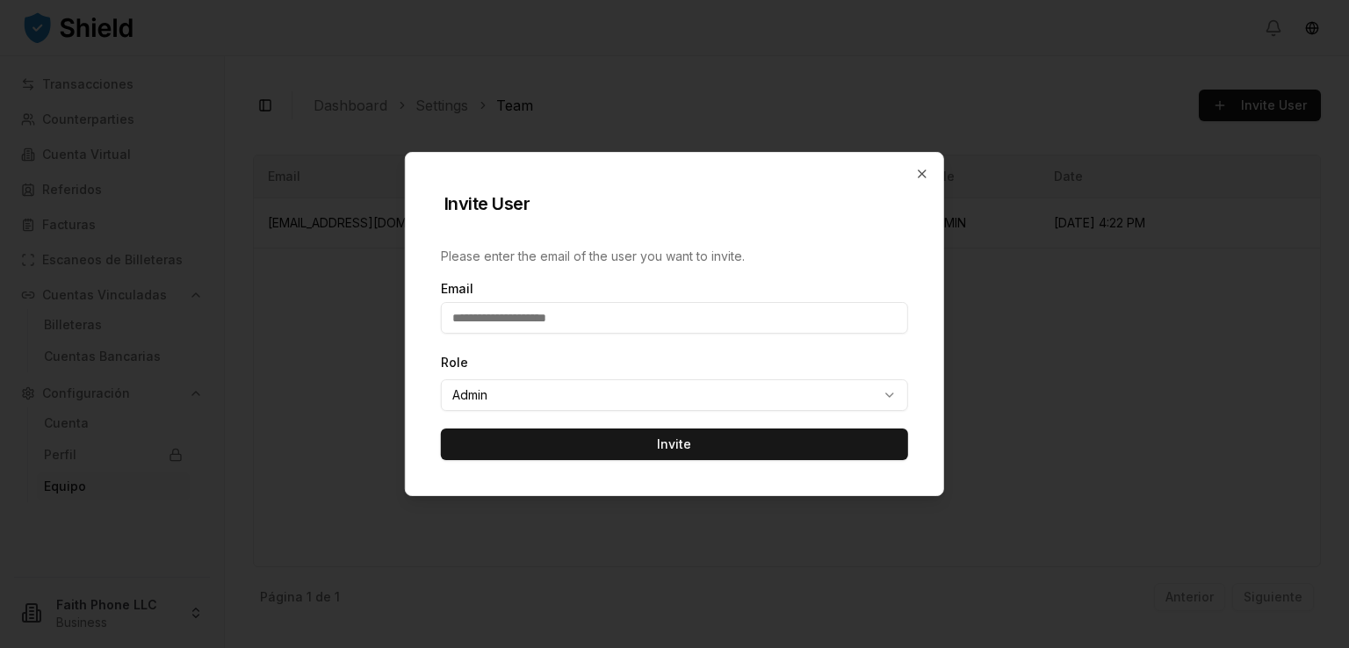
click at [501, 311] on input "text" at bounding box center [674, 318] width 467 height 32
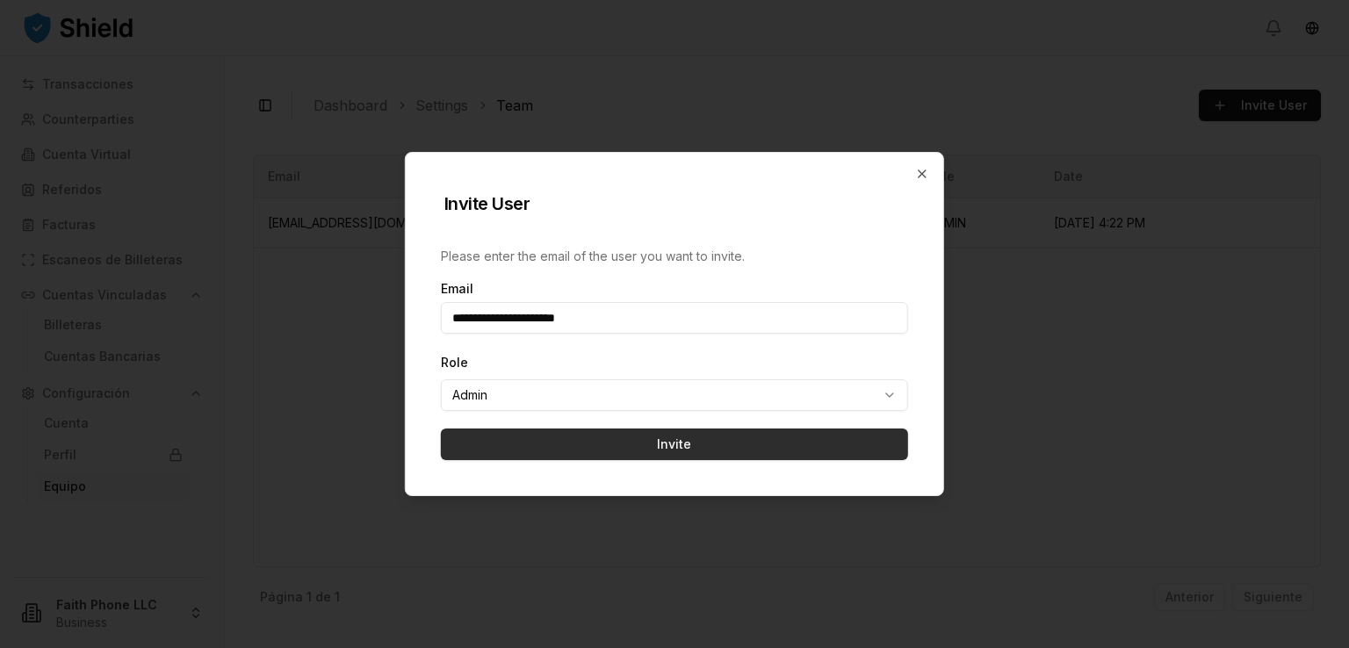
type input "**********"
click at [681, 441] on button "Invite" at bounding box center [674, 445] width 467 height 32
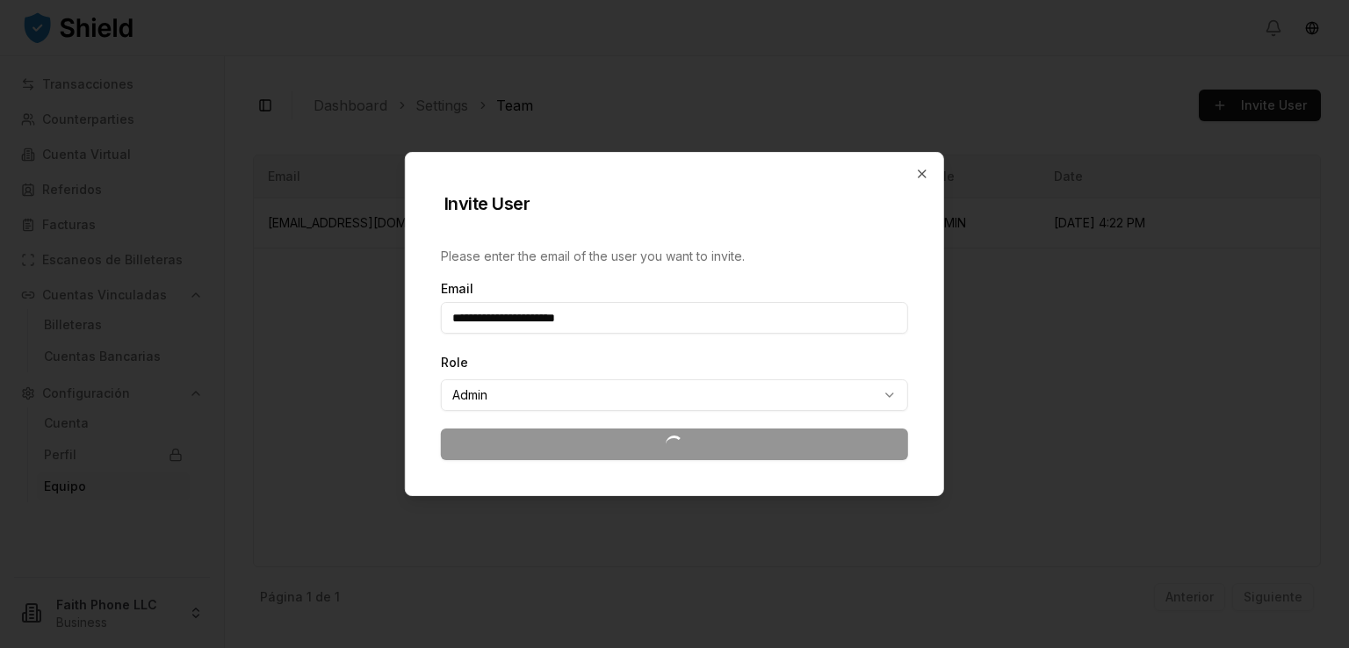
select select "******"
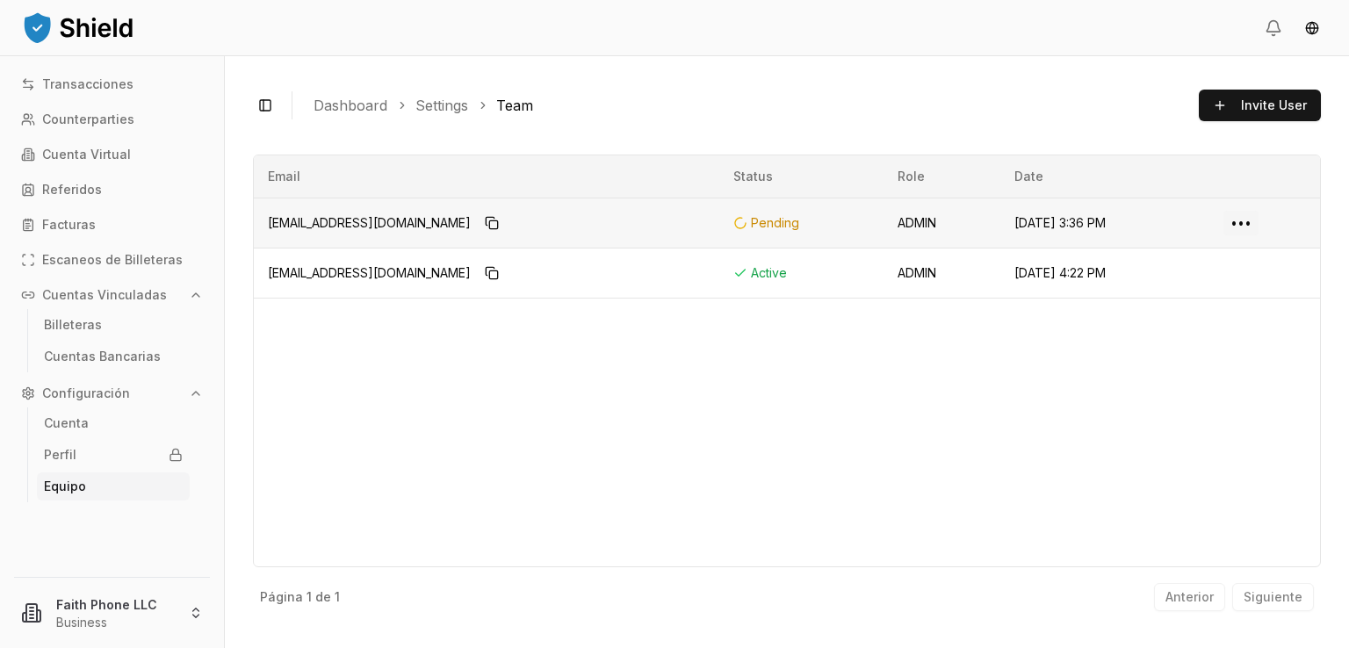
click at [1226, 222] on html "Transacciones Counterparties Cuenta Virtual Referidos Facturas Escaneos de Bill…" at bounding box center [674, 324] width 1349 height 648
click at [1059, 335] on html "Transacciones Counterparties Cuenta Virtual Referidos Facturas Escaneos de Bill…" at bounding box center [674, 324] width 1349 height 648
click at [97, 124] on p "Counterparties" at bounding box center [88, 119] width 92 height 12
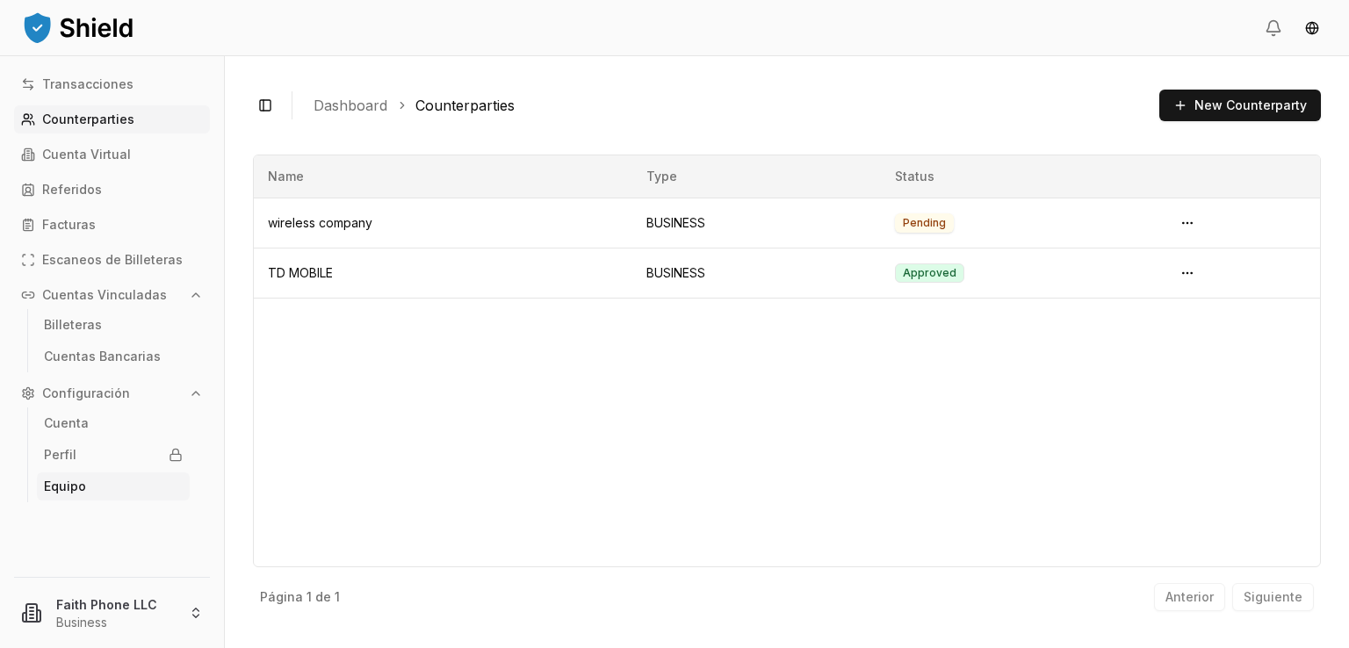
click at [82, 495] on link "Equipo" at bounding box center [113, 486] width 153 height 28
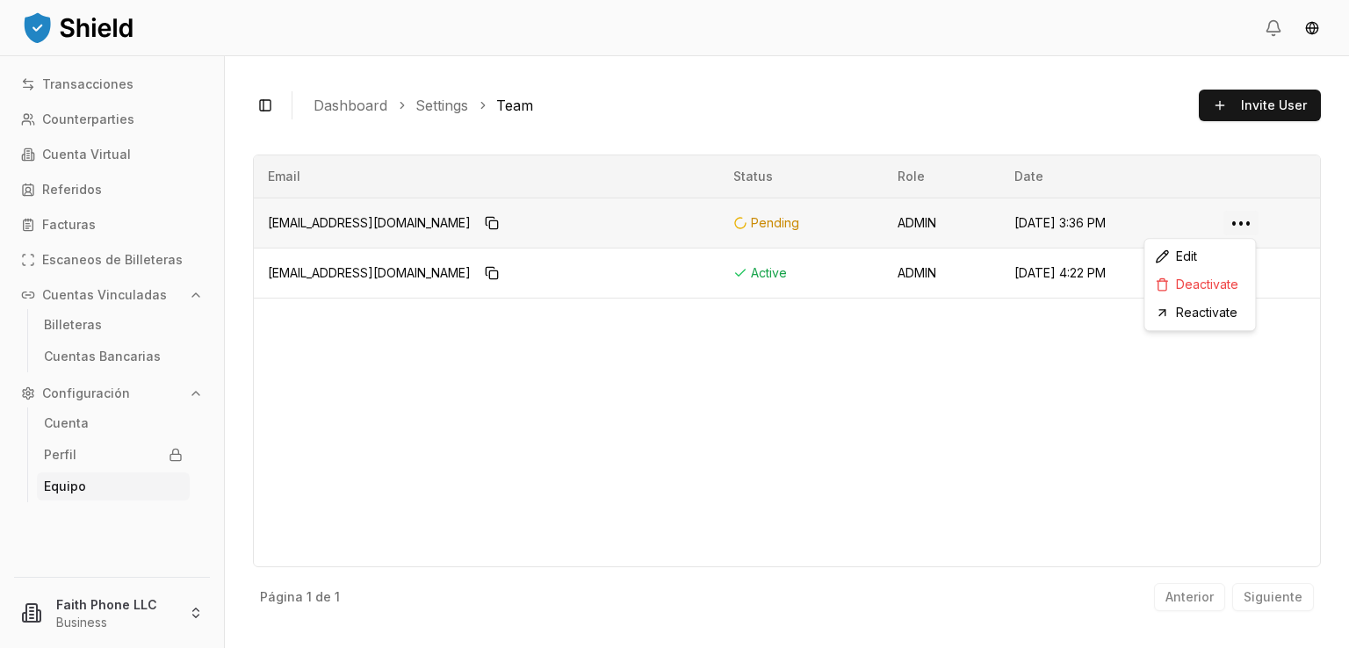
click at [1238, 223] on html "Transacciones Counterparties Cuenta Virtual Referidos Facturas Escaneos de Bill…" at bounding box center [674, 324] width 1349 height 648
click at [1038, 344] on html "Transacciones Counterparties Cuenta Virtual Referidos Facturas Escaneos de Bill…" at bounding box center [674, 324] width 1349 height 648
click at [173, 142] on link "Cuenta Virtual" at bounding box center [112, 155] width 196 height 28
click at [78, 150] on p "Cuenta Virtual" at bounding box center [86, 154] width 89 height 12
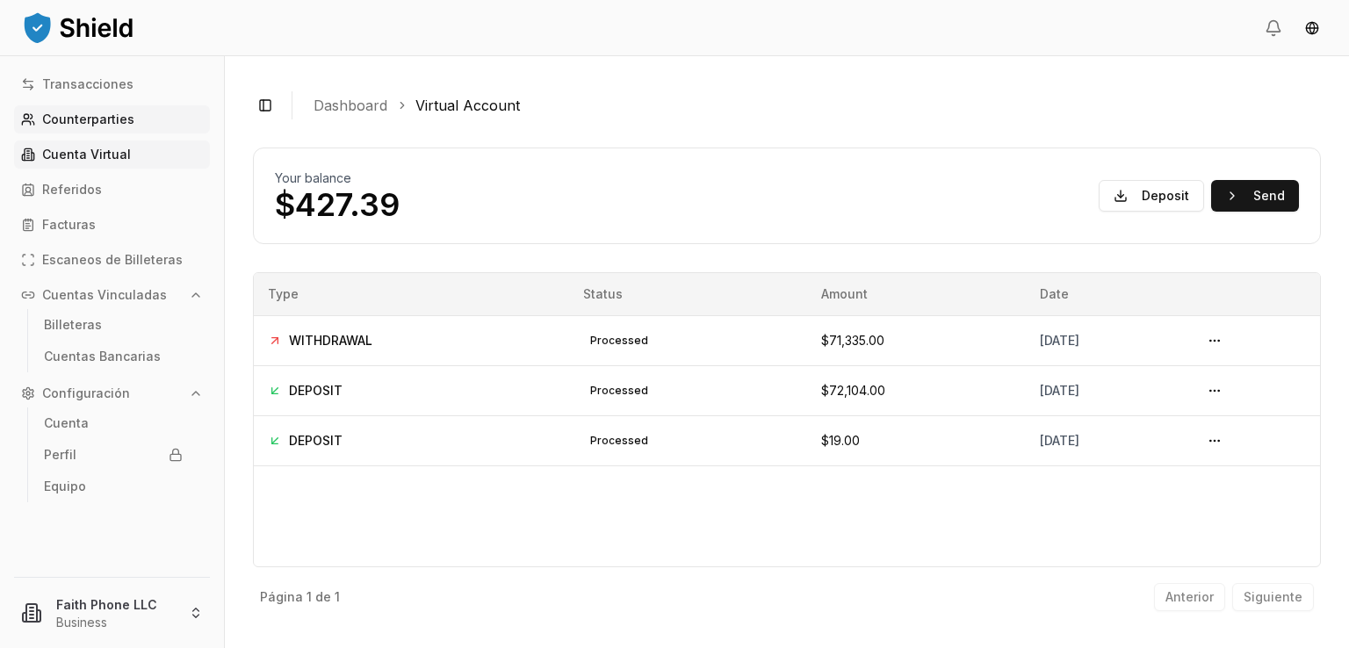
click at [136, 113] on link "Counterparties" at bounding box center [112, 119] width 196 height 28
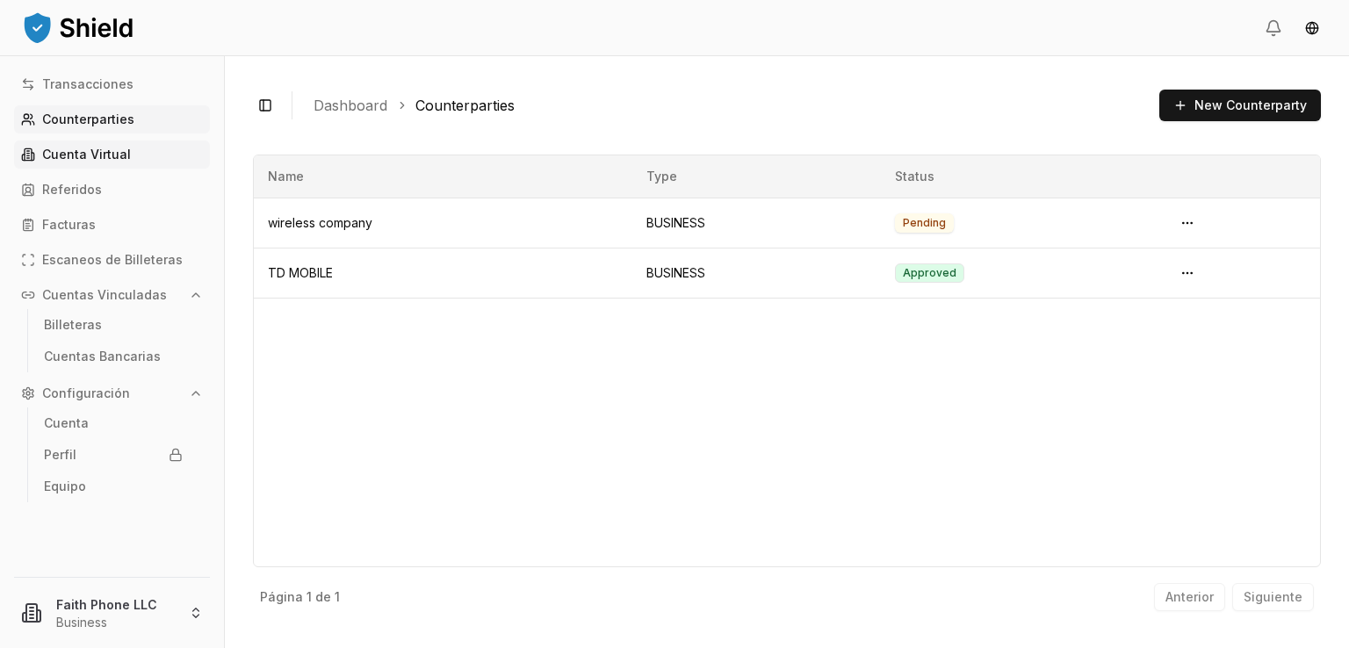
click at [105, 148] on p "Cuenta Virtual" at bounding box center [86, 154] width 89 height 12
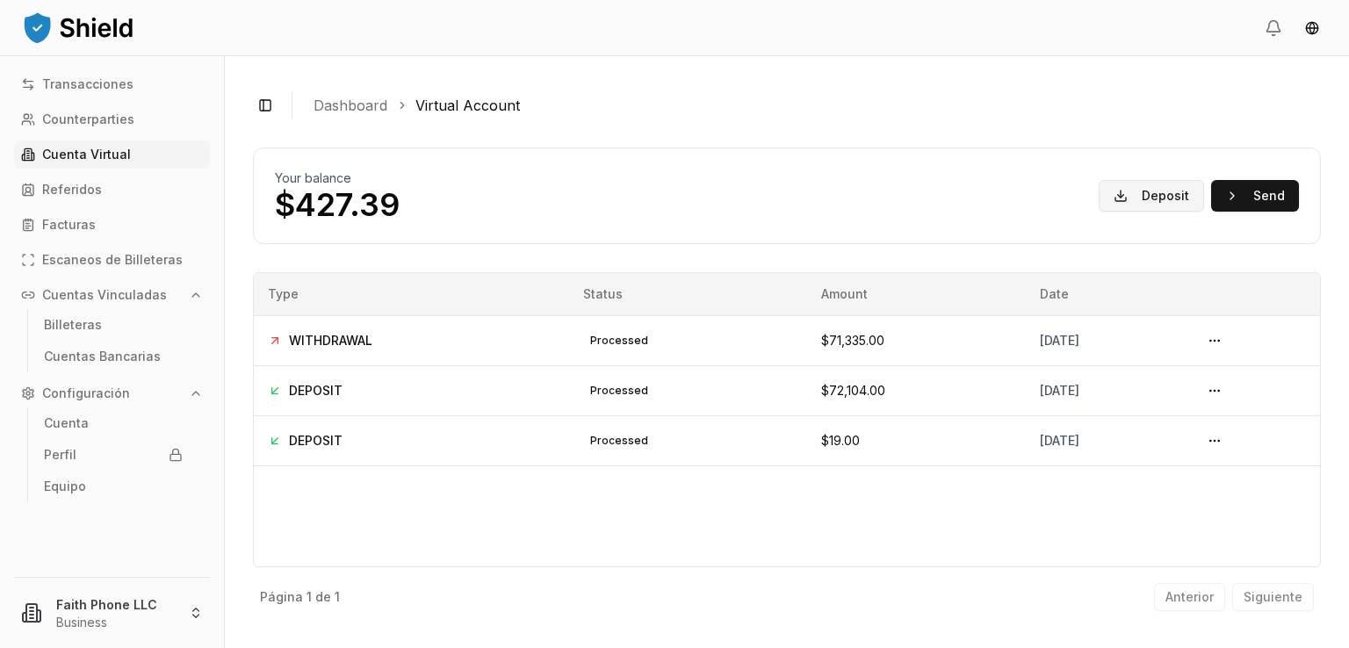
click at [1137, 205] on button "Deposit" at bounding box center [1151, 196] width 105 height 32
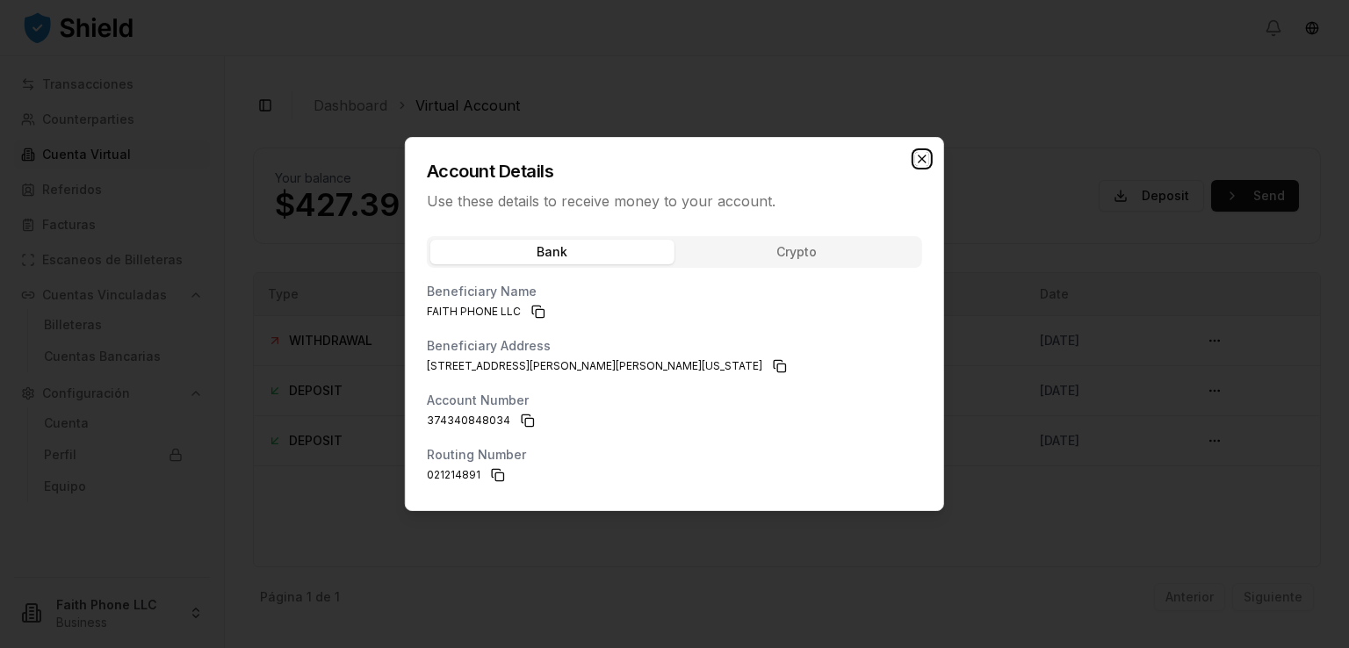
click at [923, 159] on icon "button" at bounding box center [922, 158] width 7 height 7
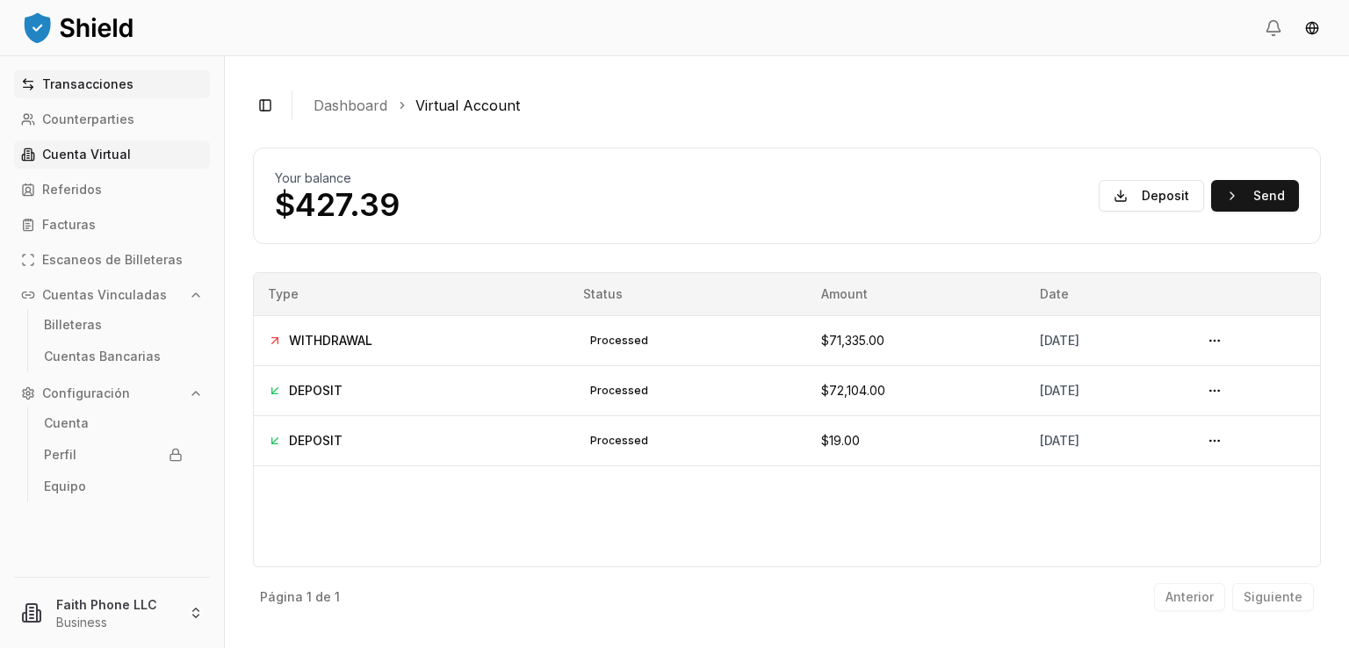
click at [73, 92] on link "Transacciones" at bounding box center [112, 84] width 196 height 28
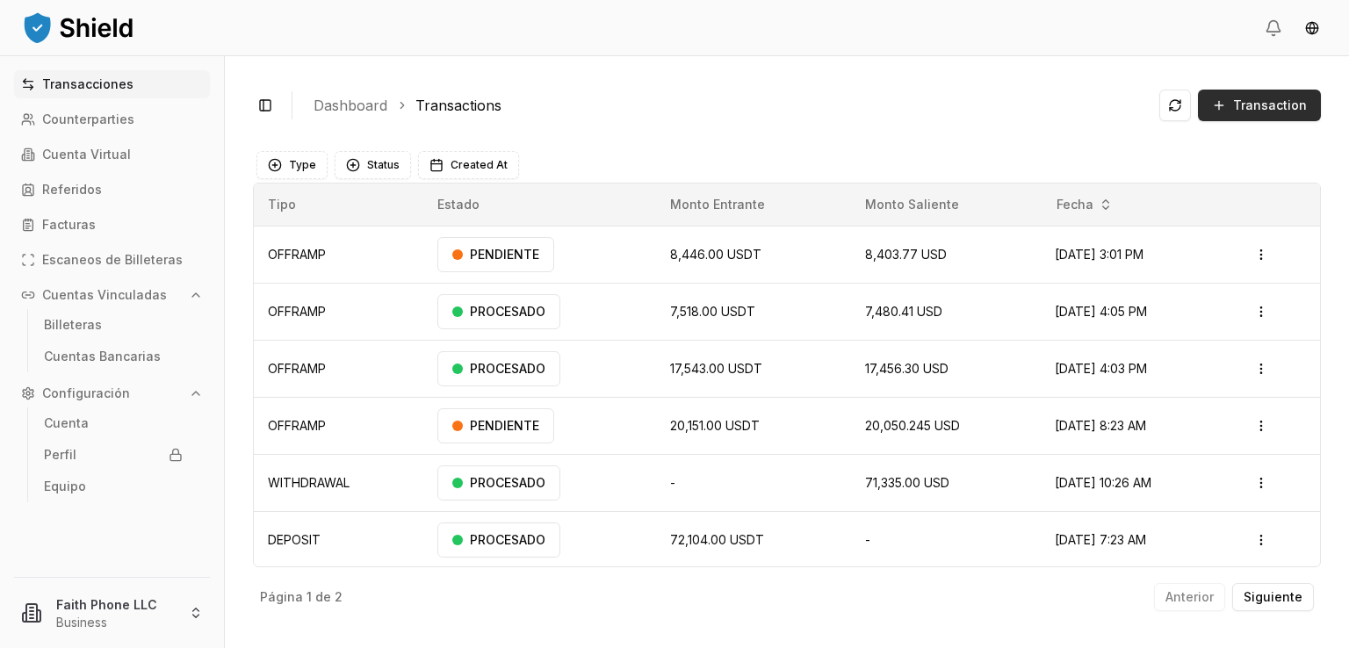
click at [1240, 99] on span "Transaction" at bounding box center [1270, 106] width 74 height 18
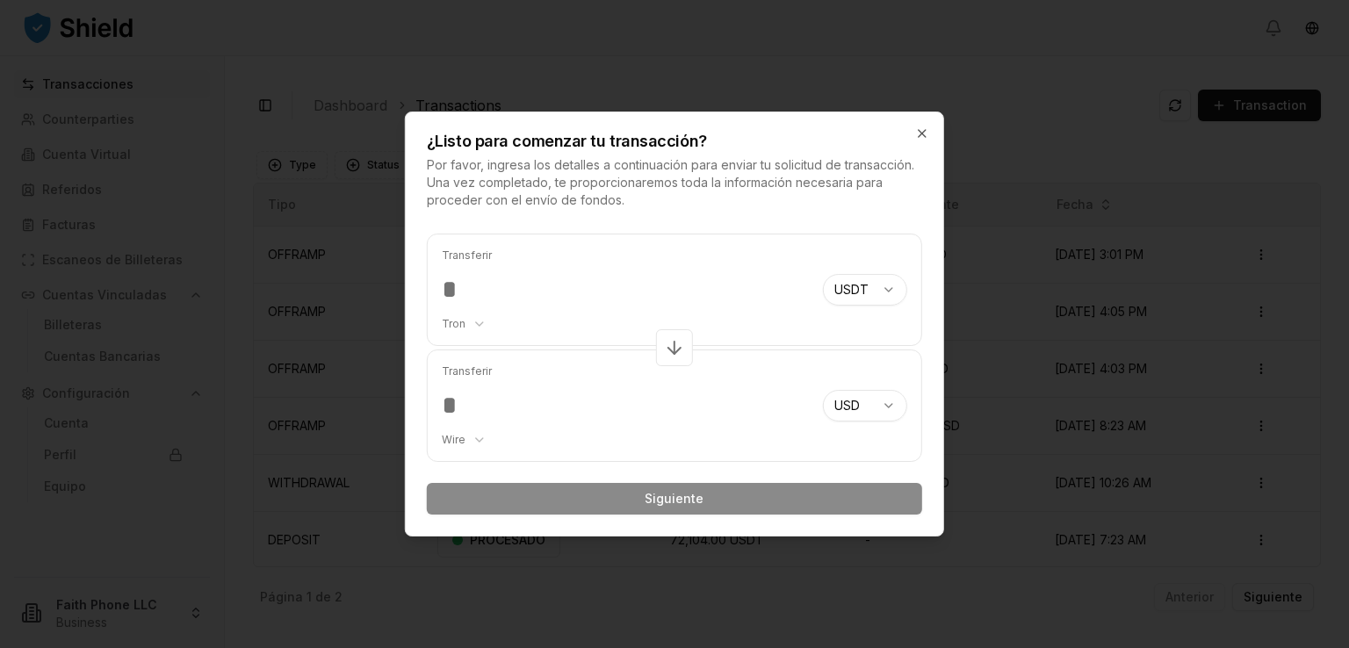
click at [840, 292] on body "Transacciones Counterparties Cuenta Virtual Referidos Facturas Escaneos de Bill…" at bounding box center [674, 324] width 1349 height 648
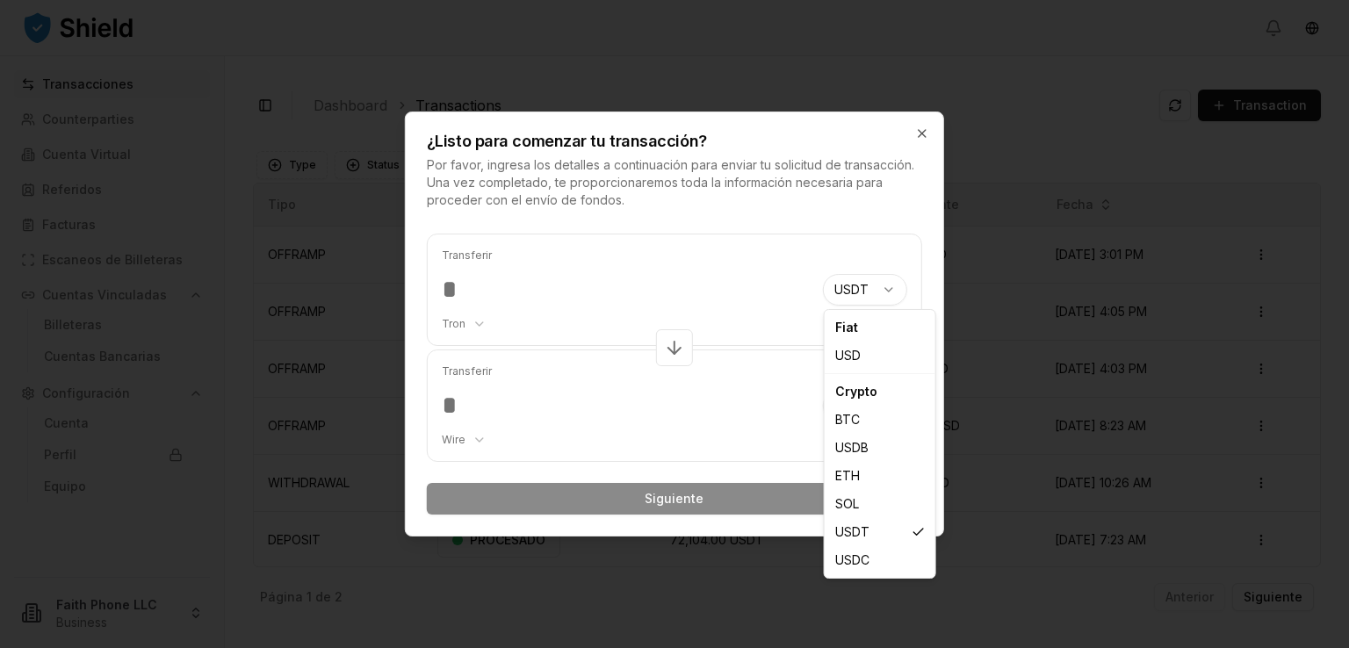
select select "***"
select select "****"
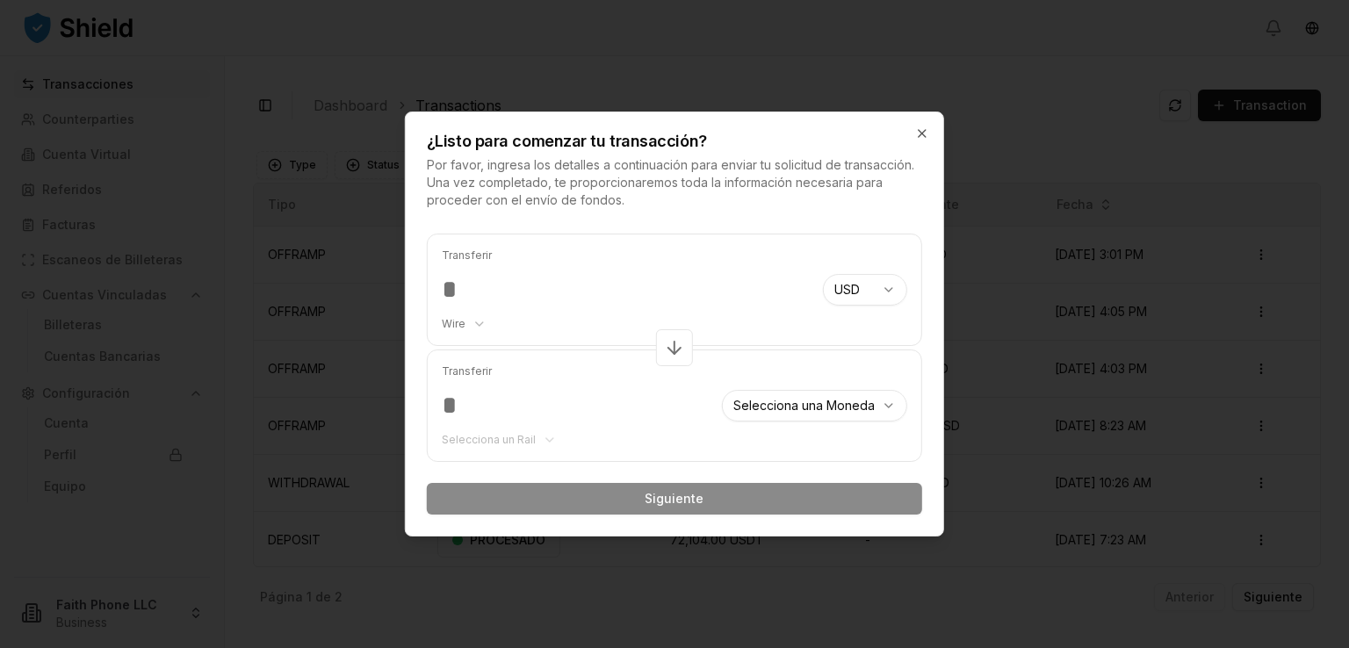
click at [787, 401] on body "Transacciones Counterparties Cuenta Virtual Referidos Facturas Escaneos de Bill…" at bounding box center [674, 324] width 1349 height 648
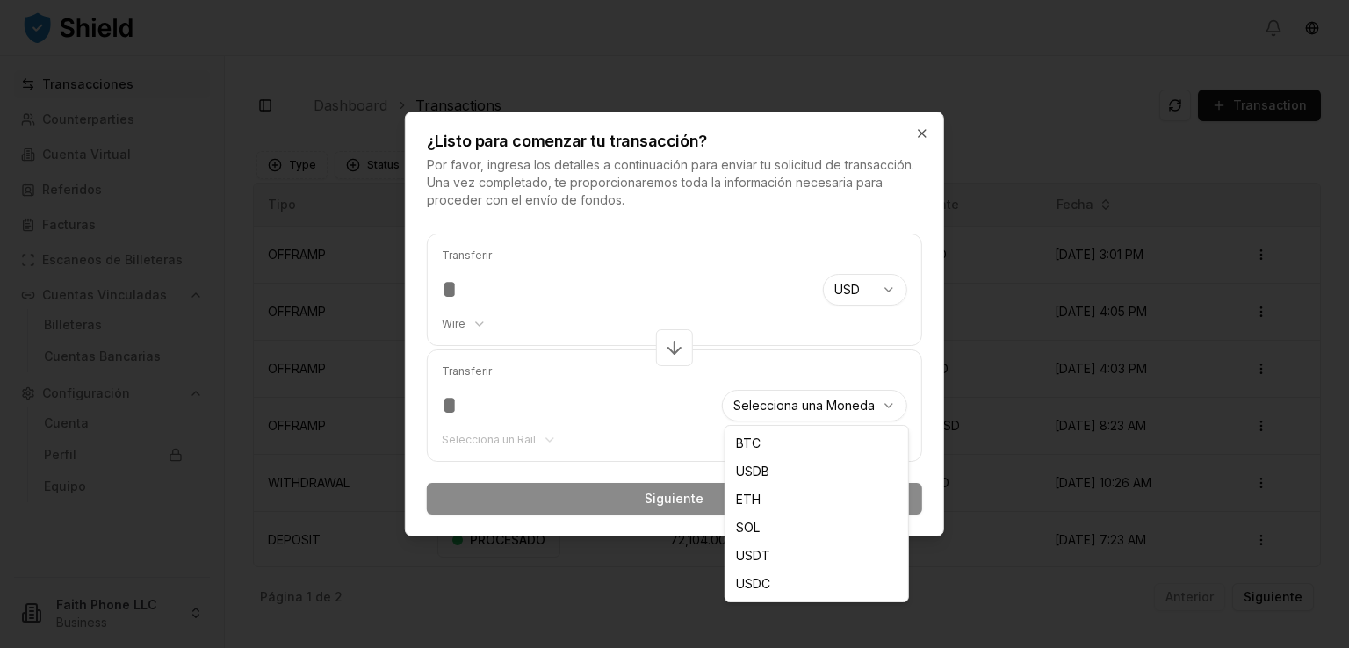
select select "****"
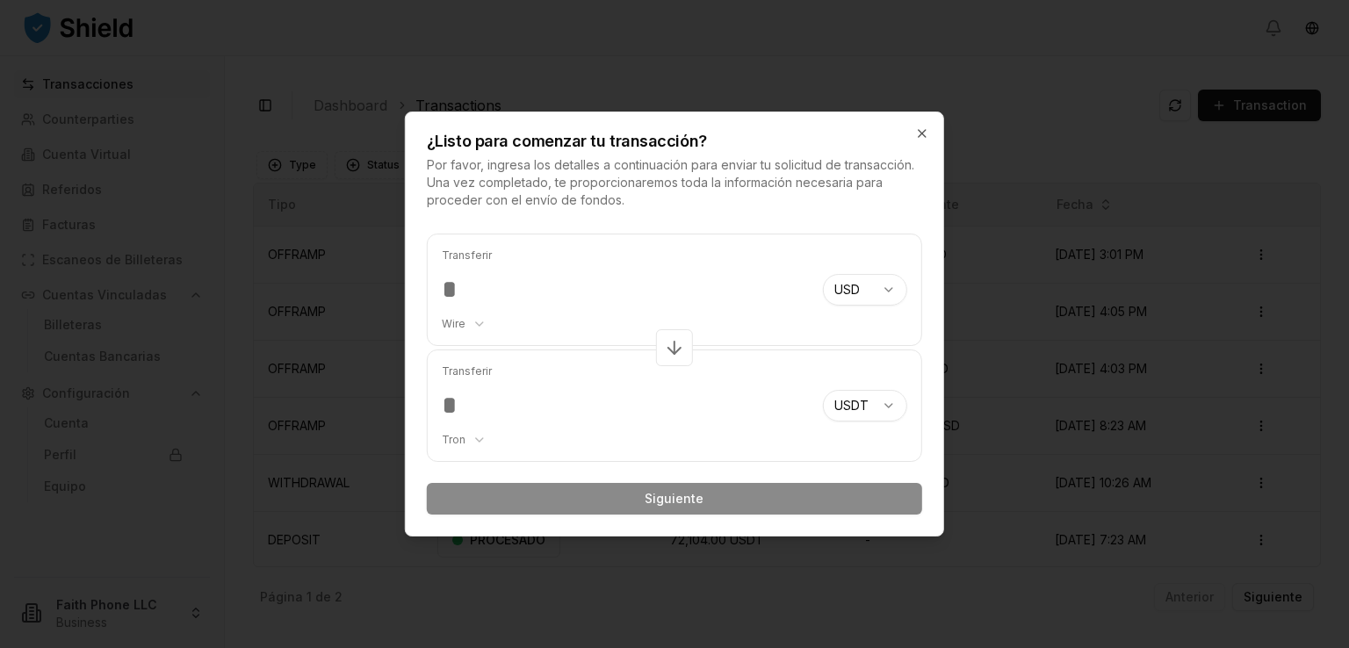
click at [474, 293] on input "number" at bounding box center [625, 290] width 367 height 32
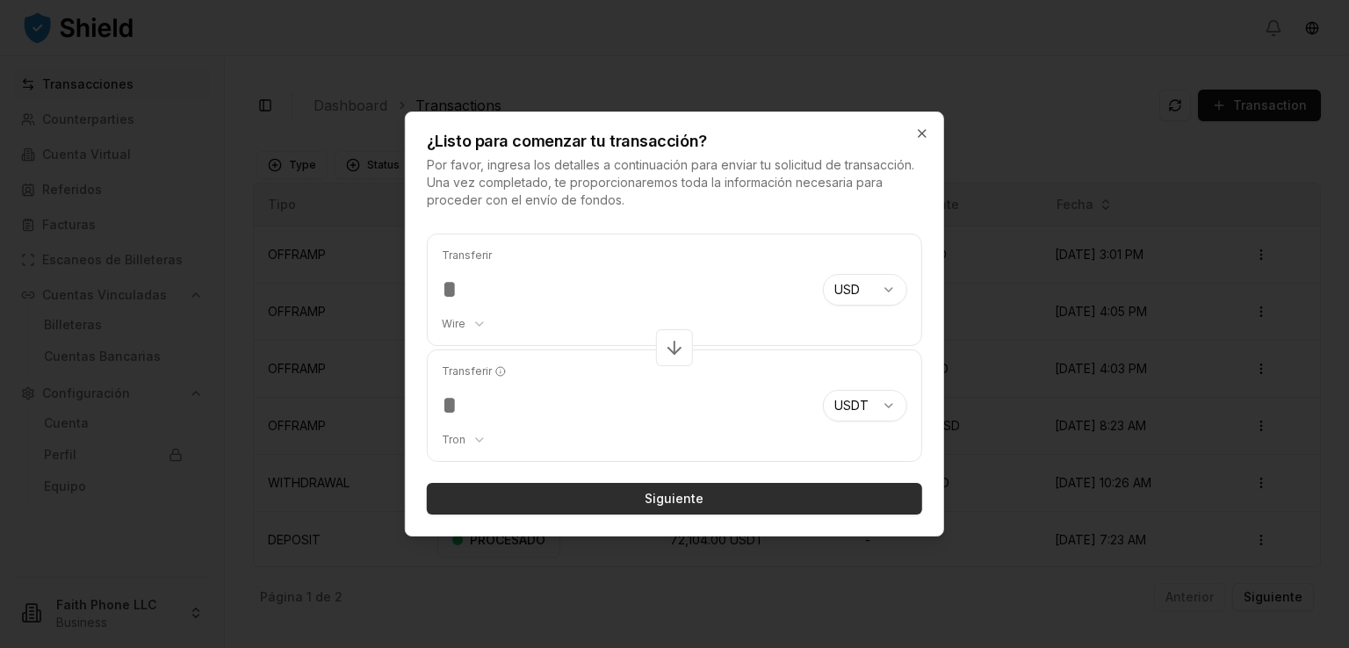
type input "***"
click at [674, 508] on button "Siguiente" at bounding box center [674, 499] width 495 height 32
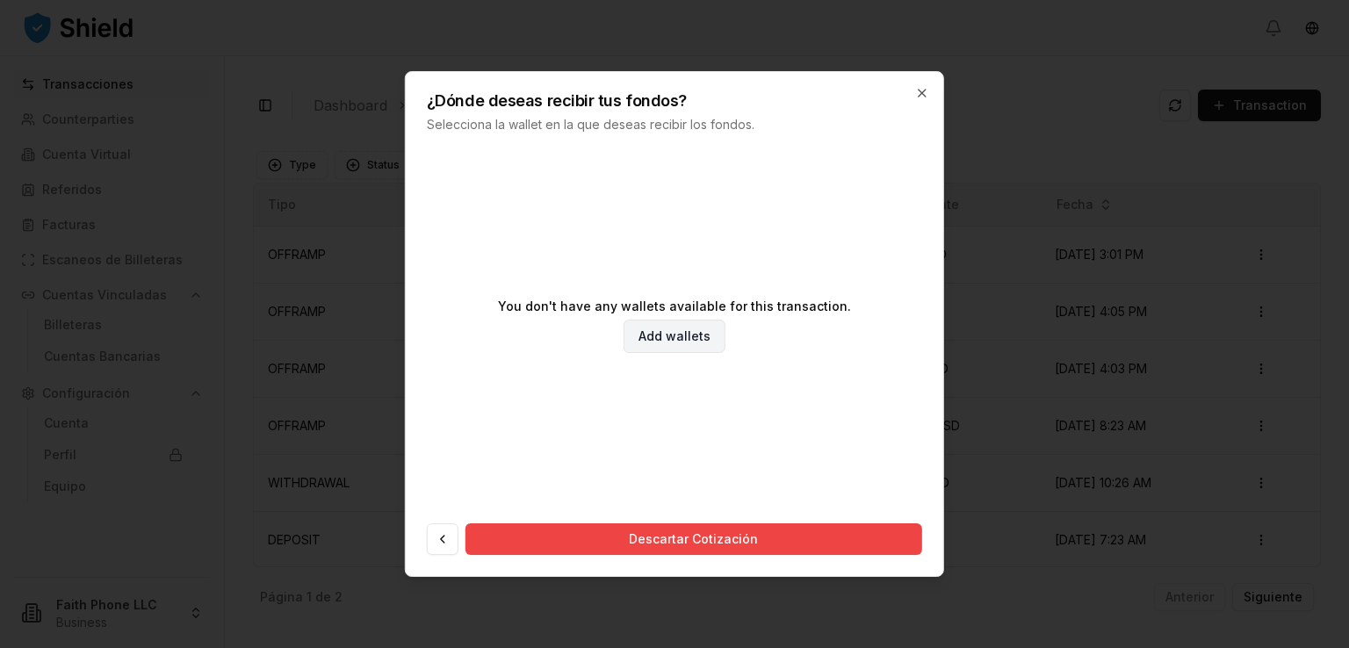
click at [663, 343] on link "Add wallets" at bounding box center [675, 336] width 102 height 33
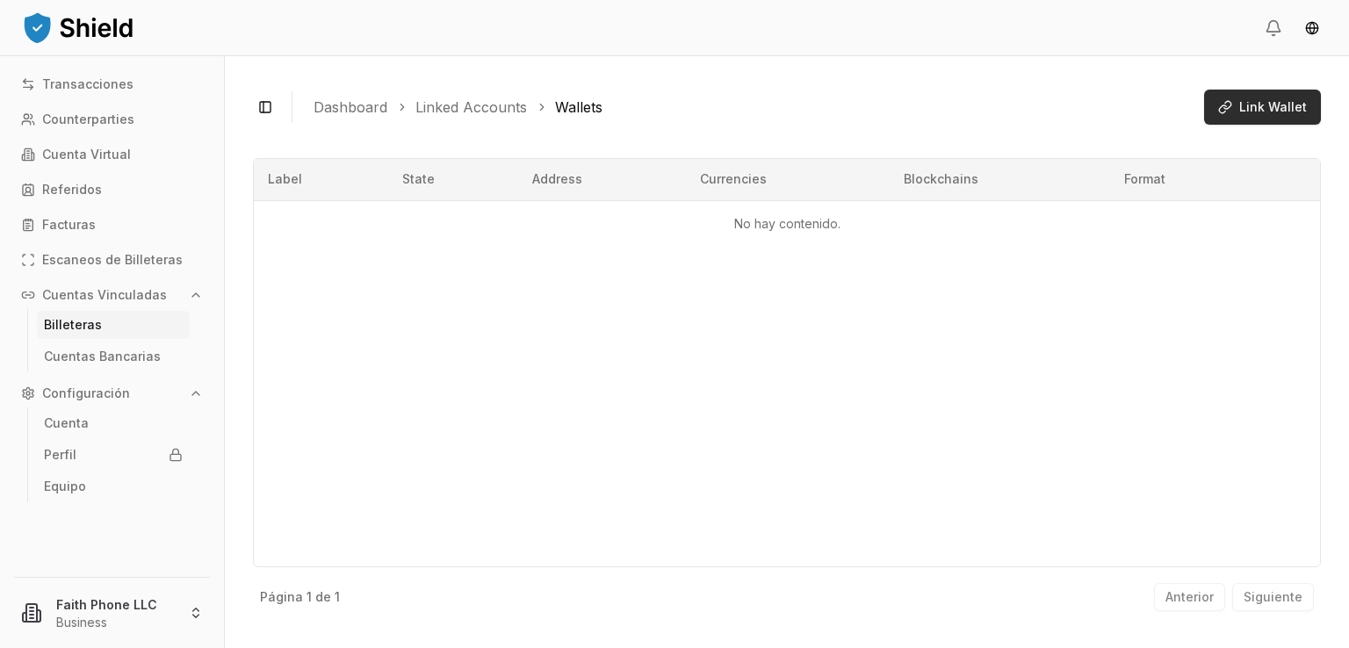
click at [1238, 113] on button "Link Wallet" at bounding box center [1262, 107] width 117 height 35
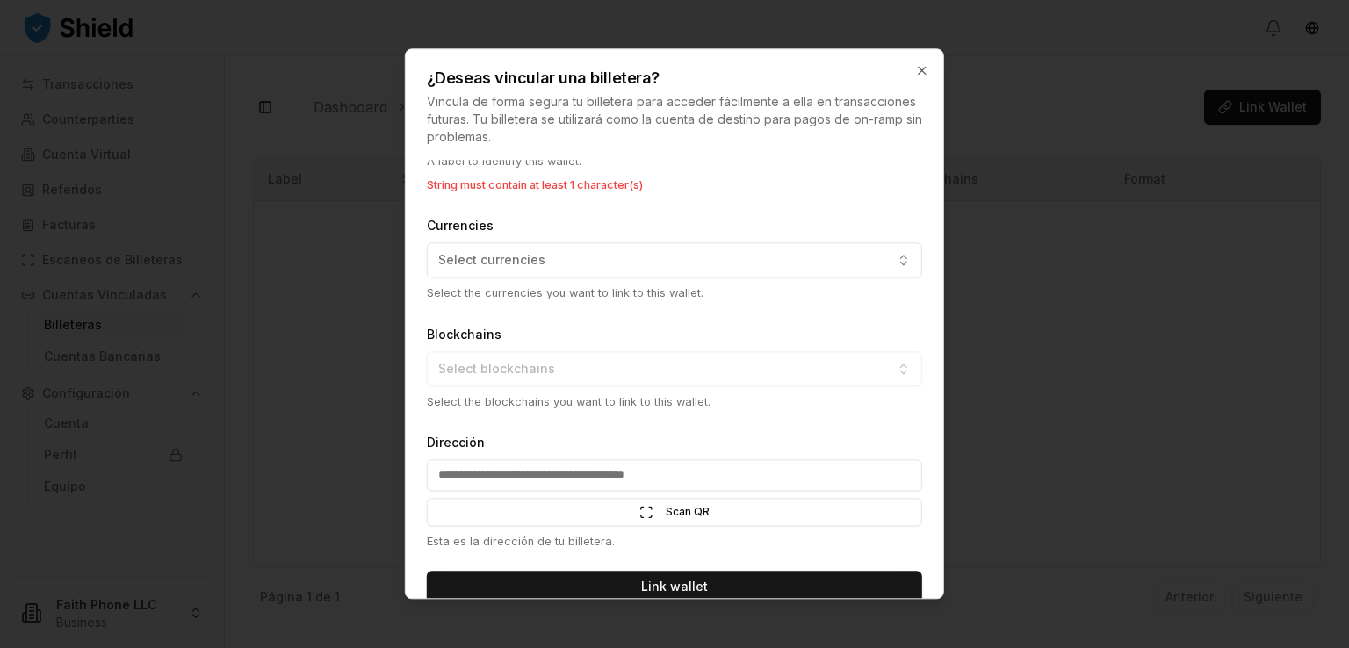
scroll to position [105, 0]
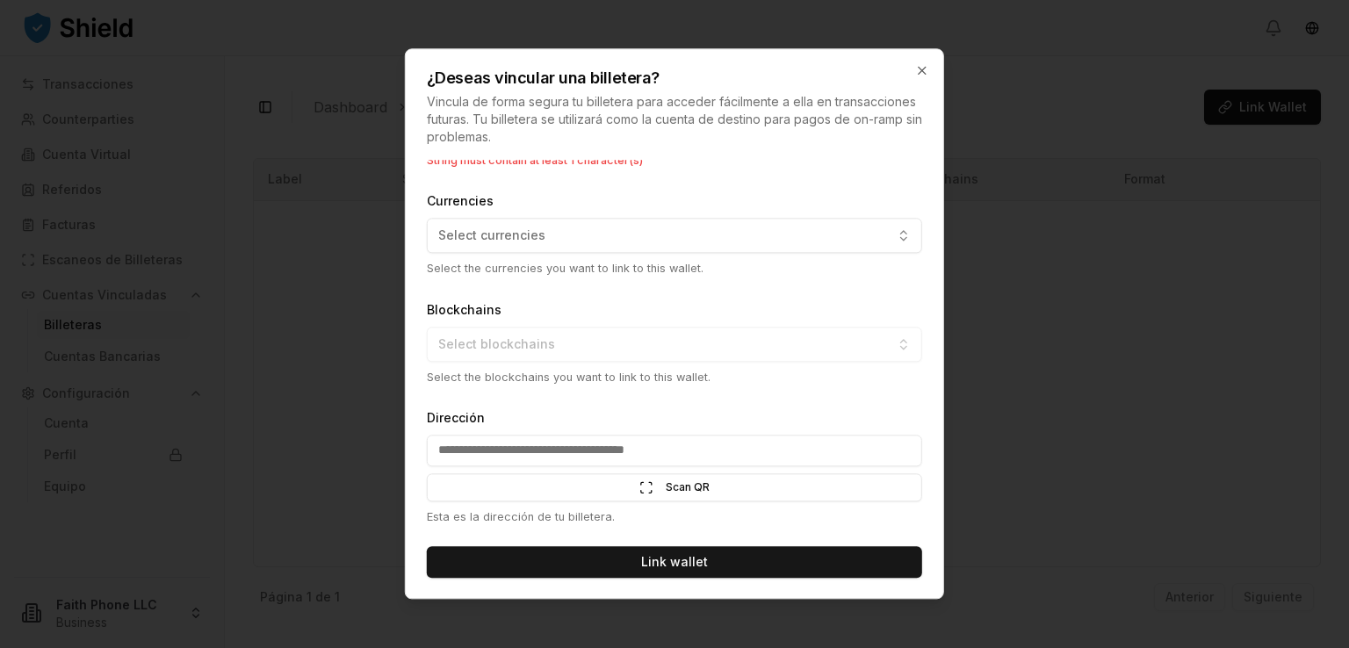
click at [731, 338] on div "Blockchains Select blockchains Select the blockchains you want to link to this …" at bounding box center [674, 342] width 495 height 87
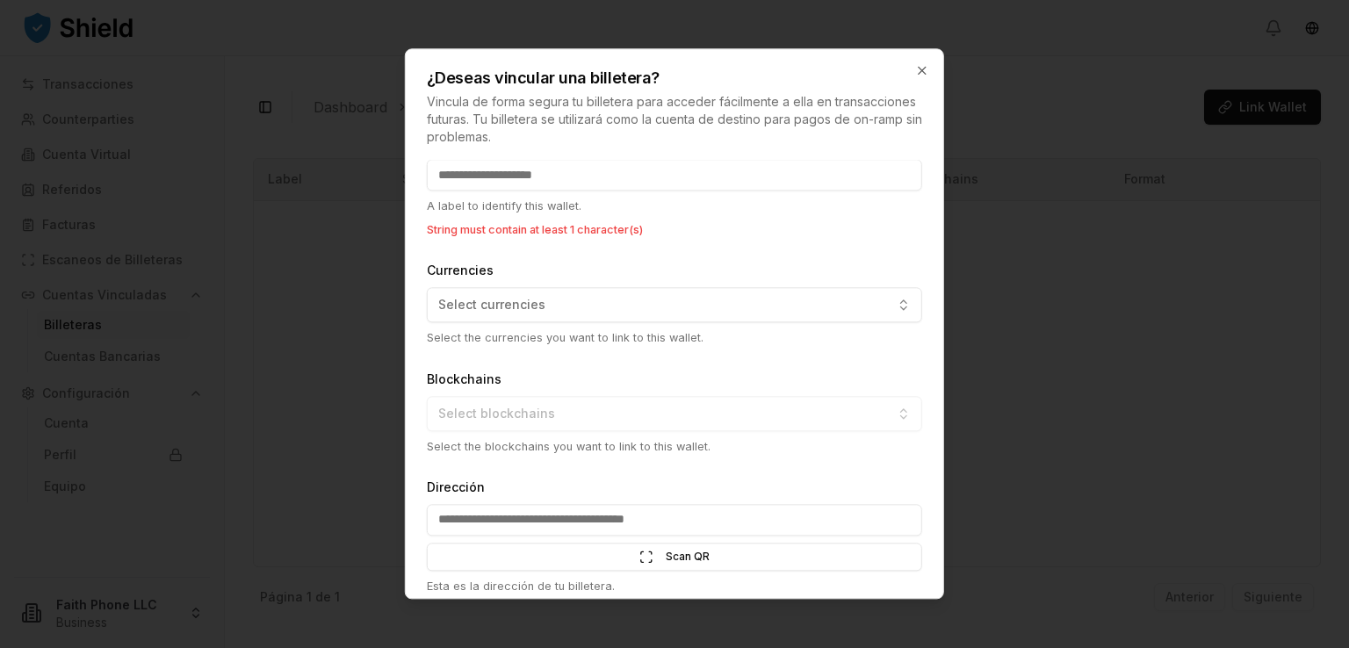
scroll to position [0, 0]
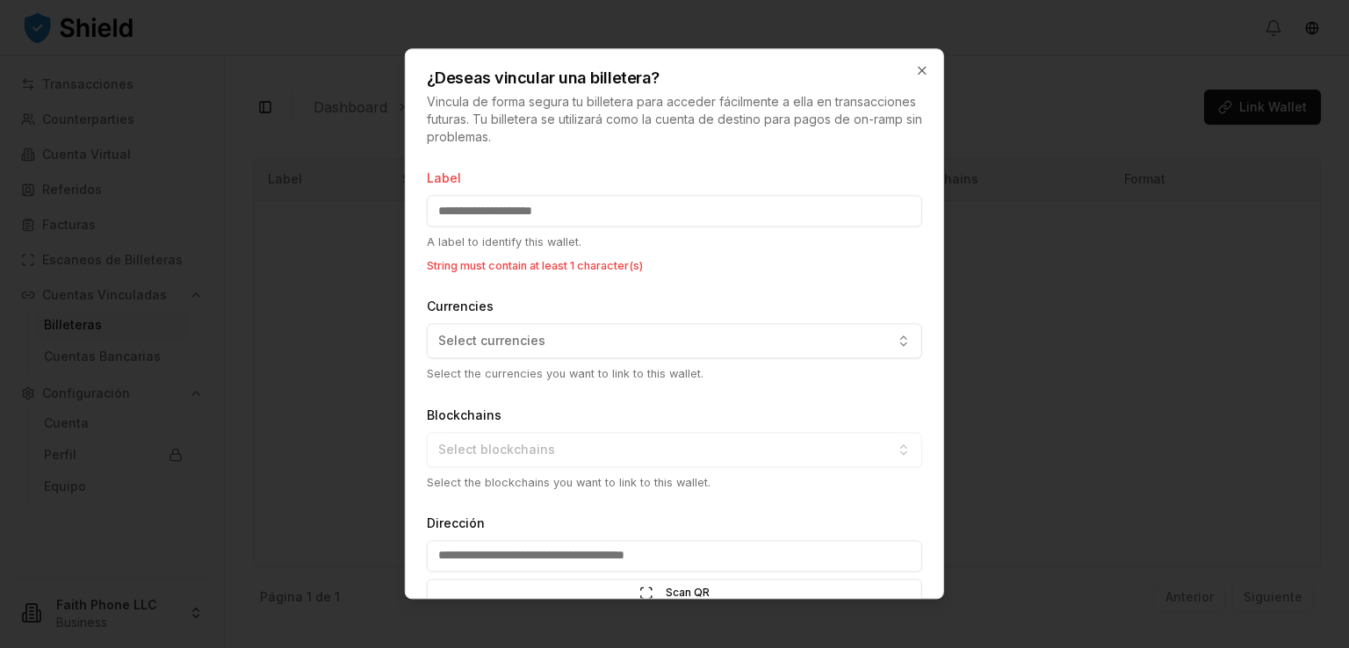
click at [647, 200] on input "Label" at bounding box center [674, 211] width 495 height 32
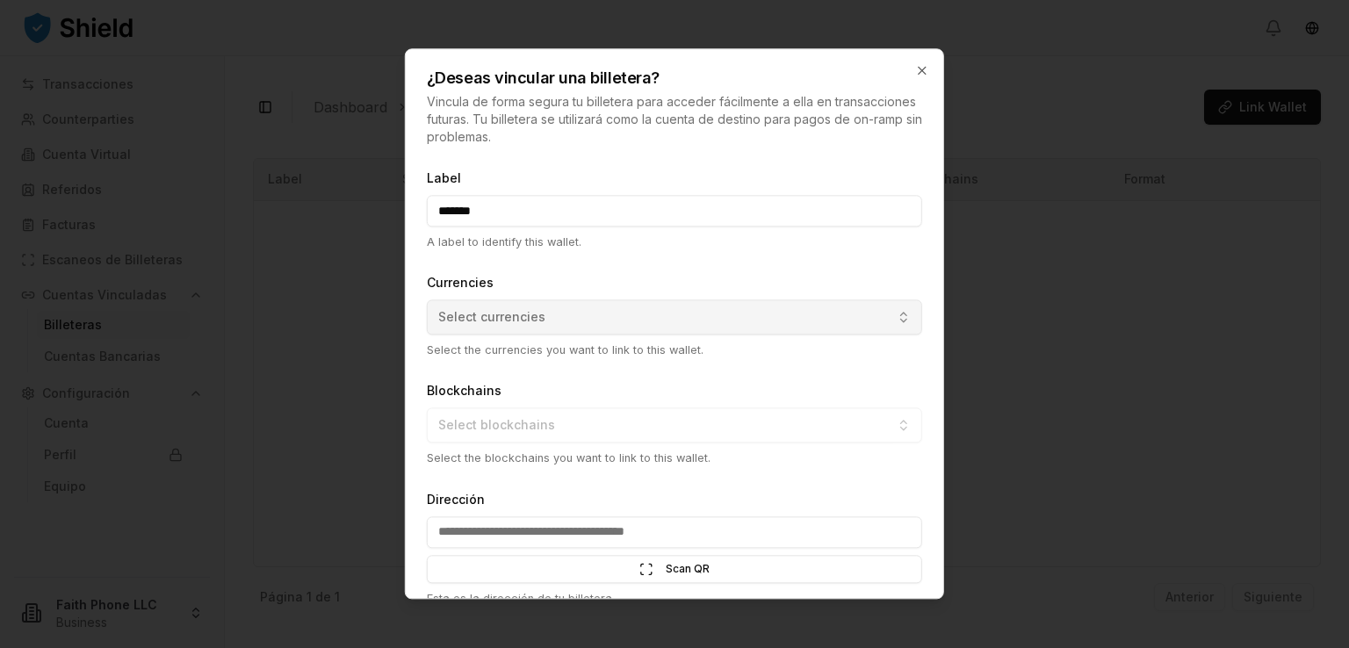
type input "*******"
click at [682, 321] on button "Select currencies" at bounding box center [674, 317] width 495 height 35
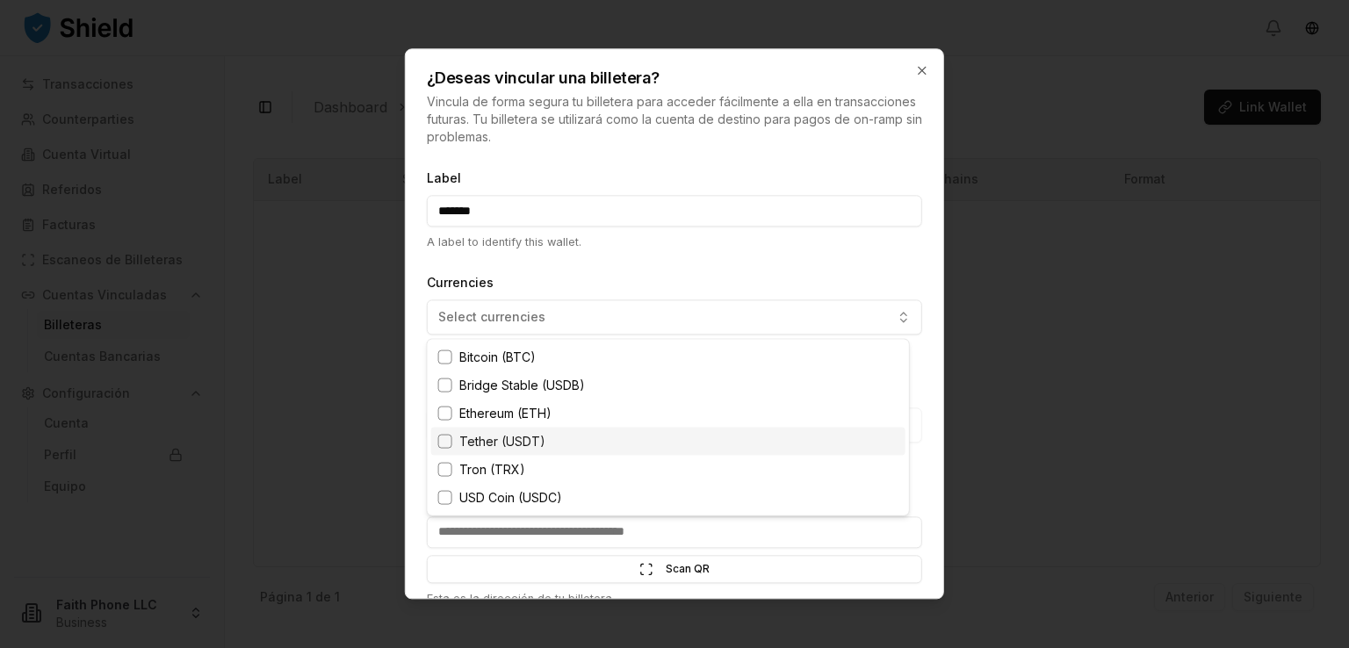
click at [523, 443] on span "Tether (USDT)" at bounding box center [502, 442] width 86 height 18
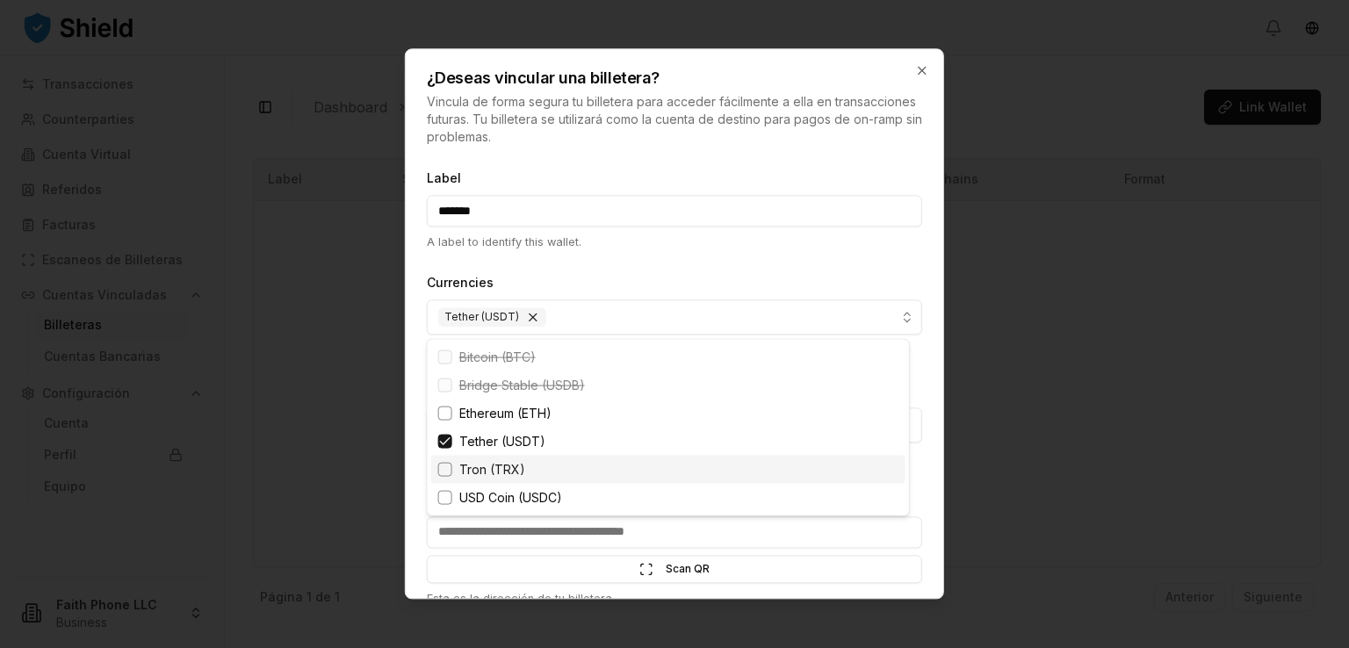
click at [537, 462] on div "Tron (TRX)" at bounding box center [668, 470] width 474 height 28
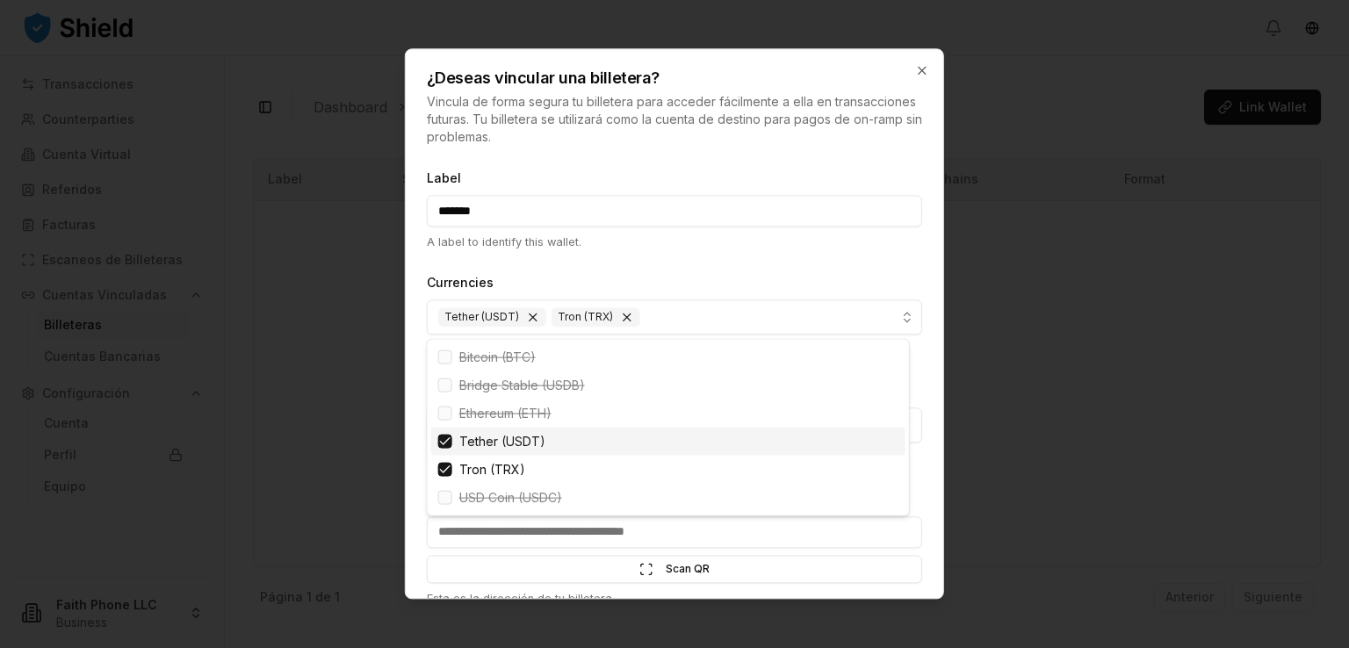
click at [686, 262] on div at bounding box center [674, 324] width 1349 height 648
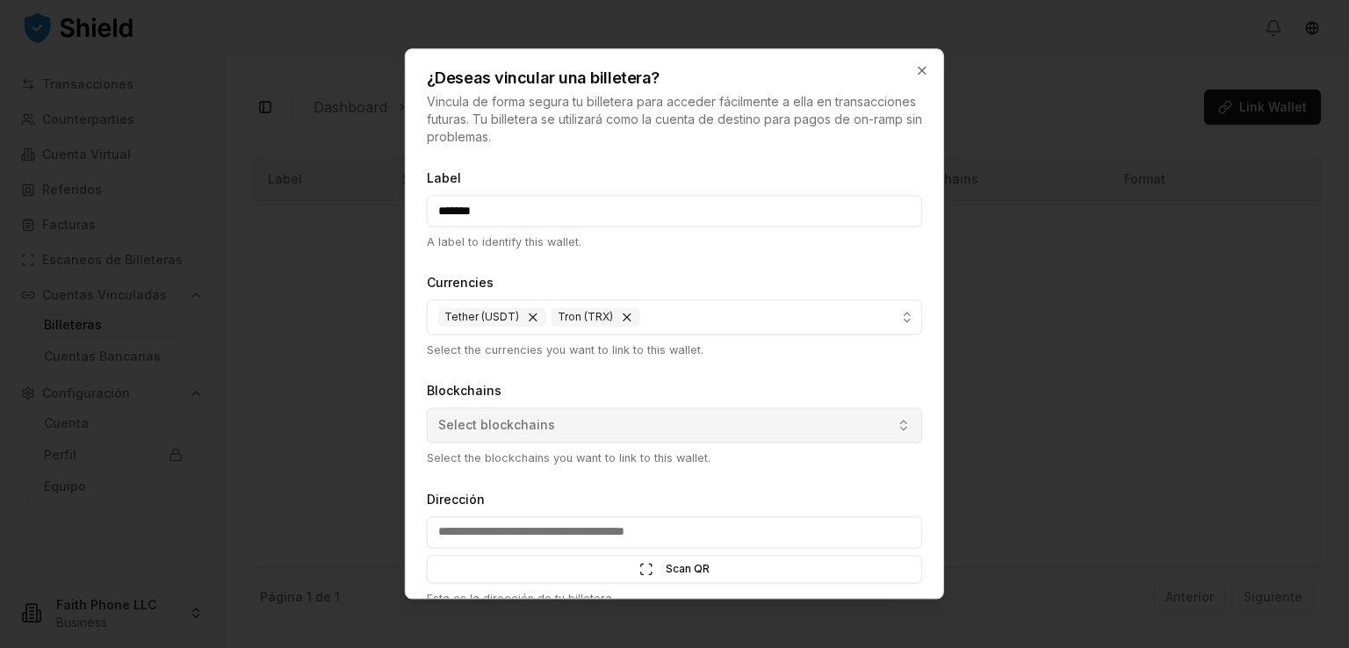
click at [812, 421] on button "Select blockchains" at bounding box center [674, 425] width 495 height 35
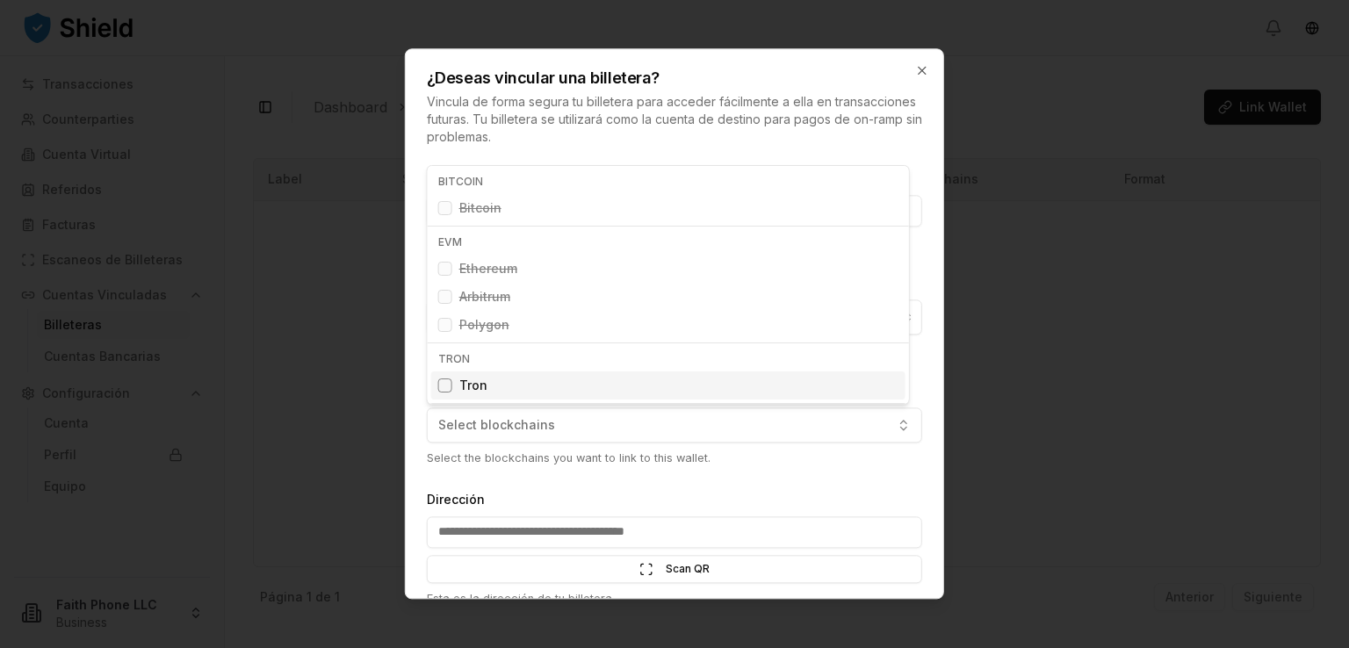
click at [444, 383] on div "Suggestions" at bounding box center [445, 386] width 14 height 14
click at [624, 483] on div at bounding box center [674, 324] width 1349 height 648
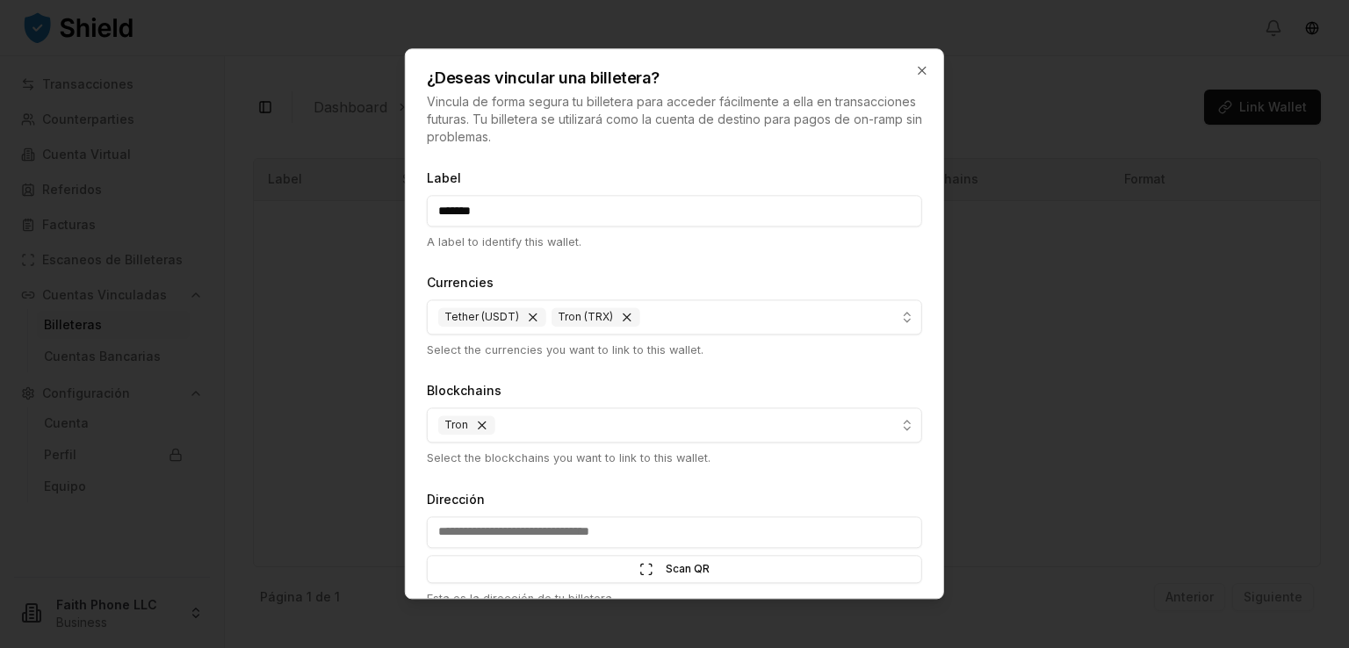
scroll to position [82, 0]
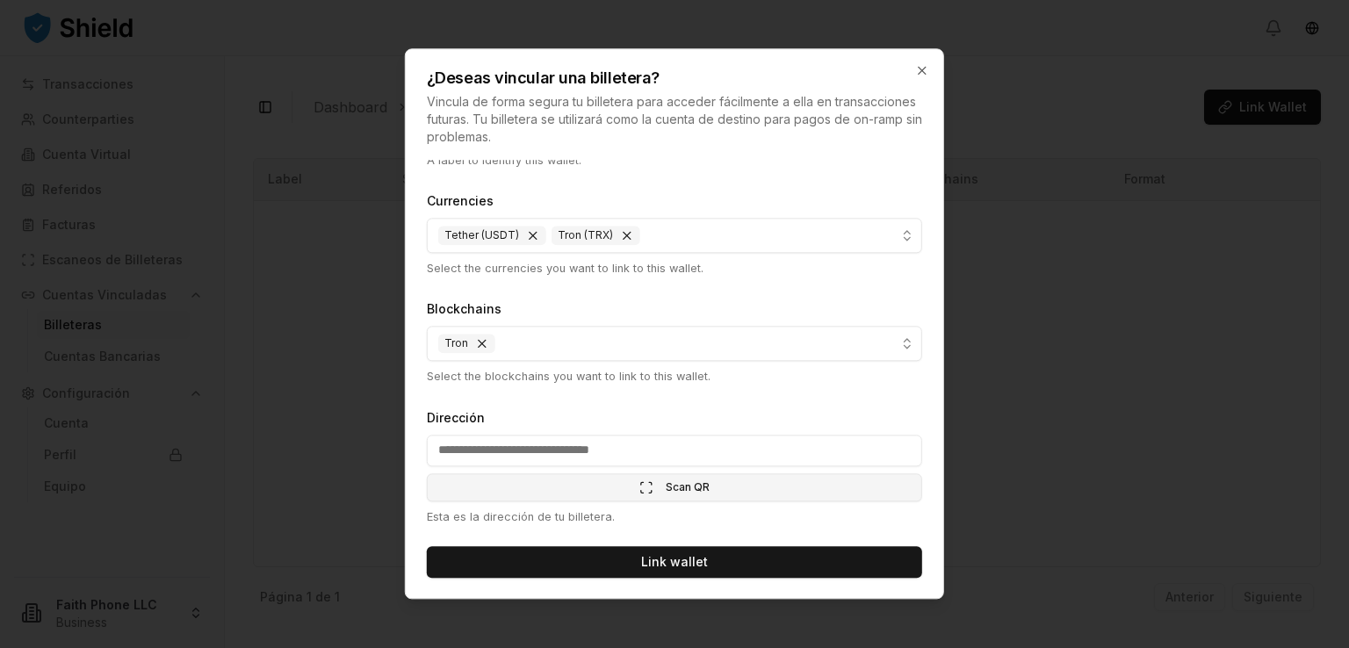
click at [703, 493] on button "Scan QR Scan" at bounding box center [674, 487] width 495 height 28
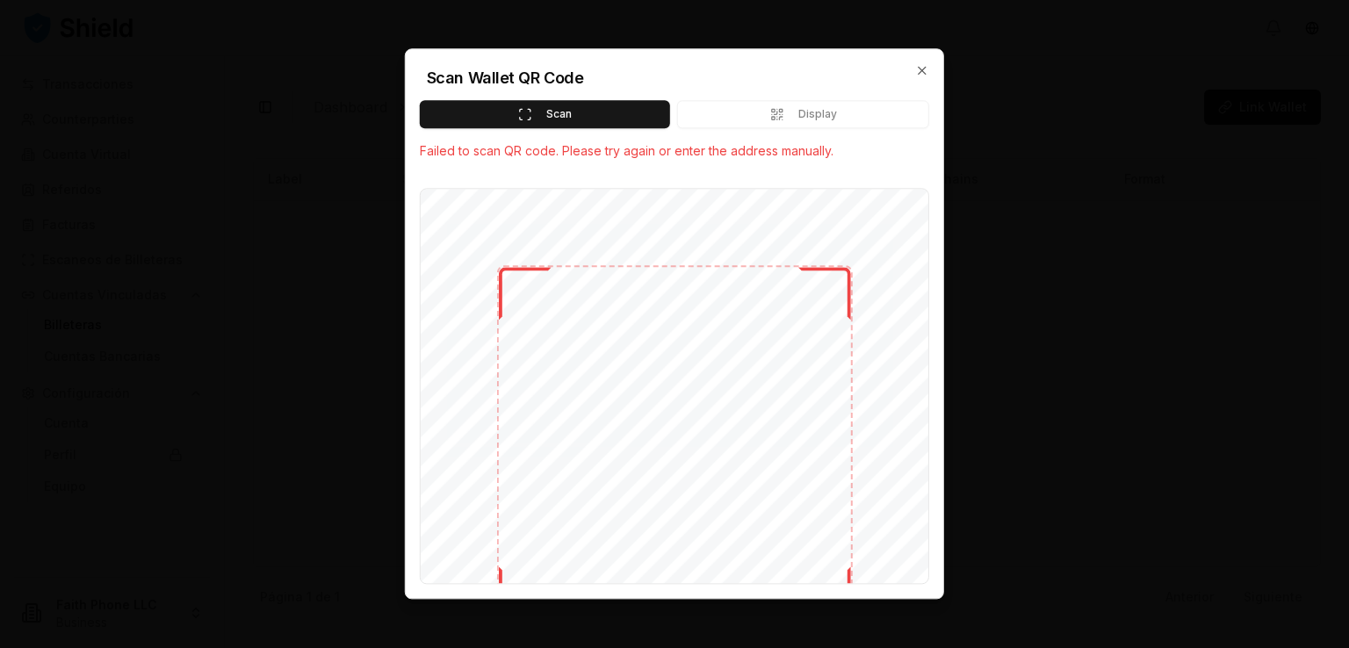
click at [757, 112] on div "Scan Display" at bounding box center [674, 114] width 537 height 28
click at [596, 120] on button "Scan" at bounding box center [545, 114] width 250 height 28
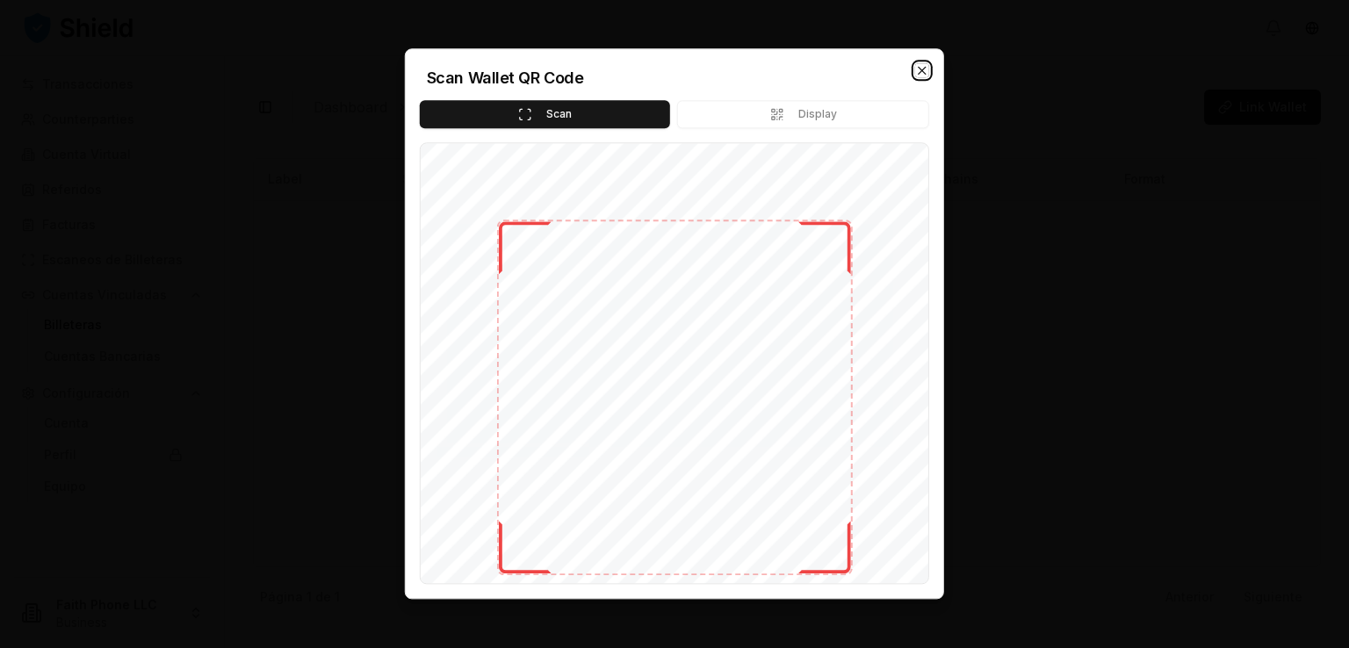
click at [918, 70] on icon "button" at bounding box center [922, 70] width 14 height 14
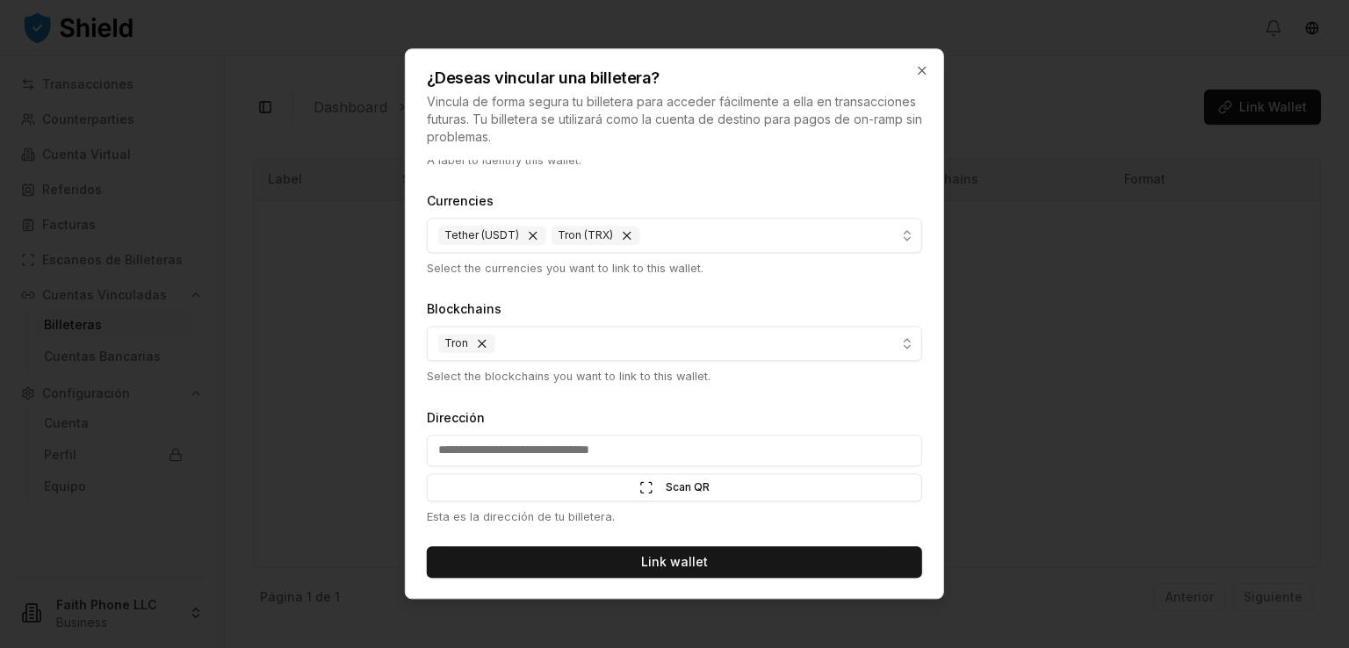
scroll to position [0, 0]
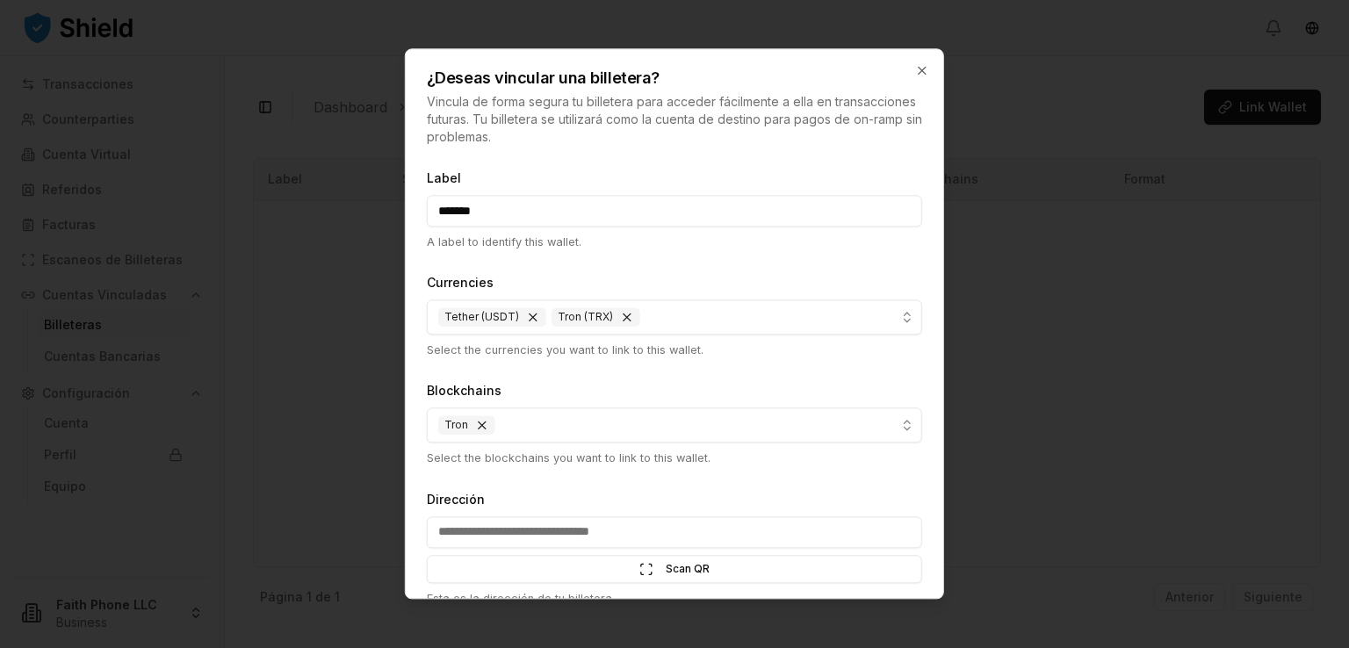
drag, startPoint x: 482, startPoint y: 208, endPoint x: 404, endPoint y: 212, distance: 78.2
click at [405, 212] on div "¿Deseas vincular una billetera? Vincula de forma segura tu billetera para acced…" at bounding box center [674, 323] width 539 height 551
drag, startPoint x: 495, startPoint y: 216, endPoint x: 406, endPoint y: 226, distance: 90.1
click at [406, 226] on div "Label ******* A label to identify this wallet. Currencies Tether (USDT) Tron (T…" at bounding box center [674, 379] width 537 height 438
type input "**********"
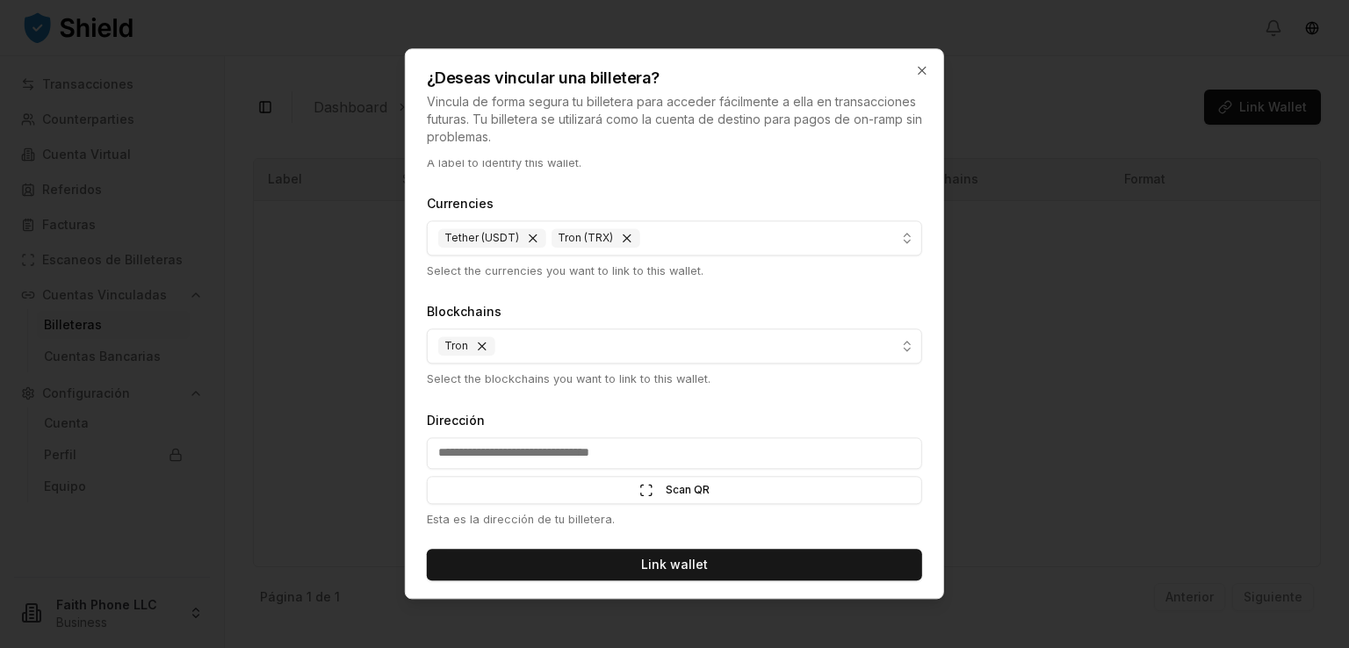
scroll to position [82, 0]
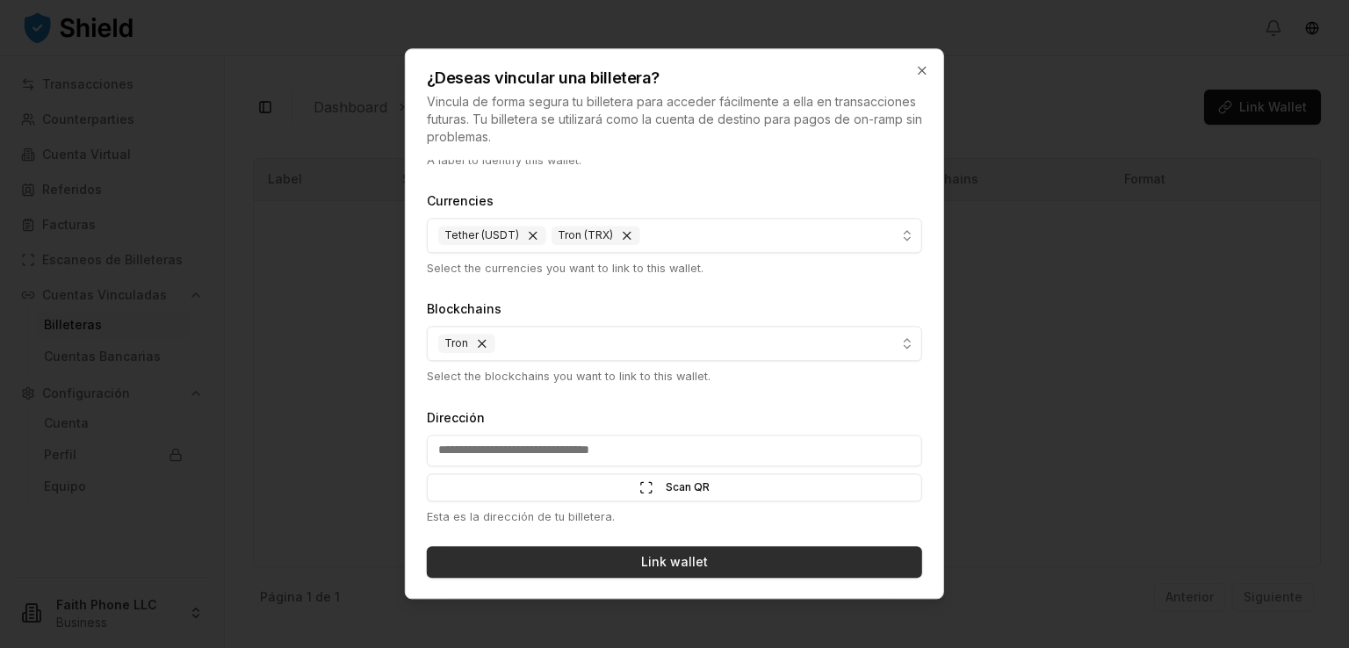
click at [669, 570] on button "Link wallet" at bounding box center [674, 562] width 495 height 32
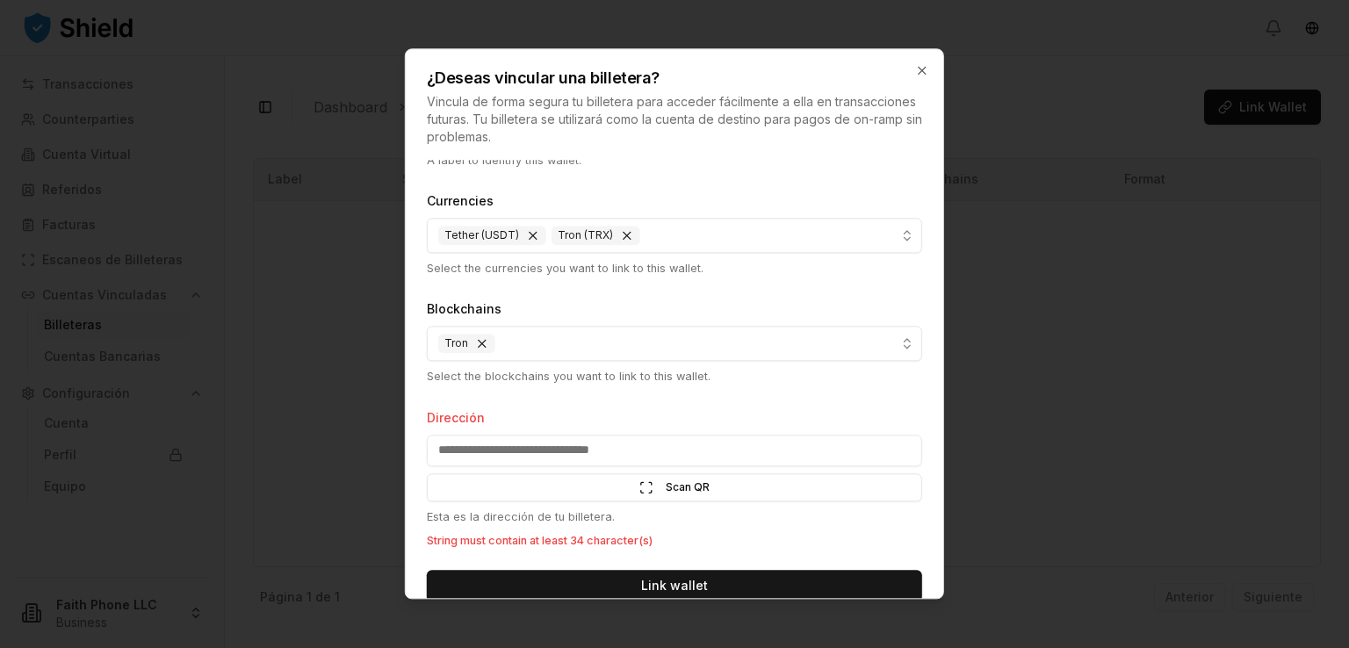
click at [689, 458] on input "Dirección" at bounding box center [674, 451] width 495 height 32
type input "*"
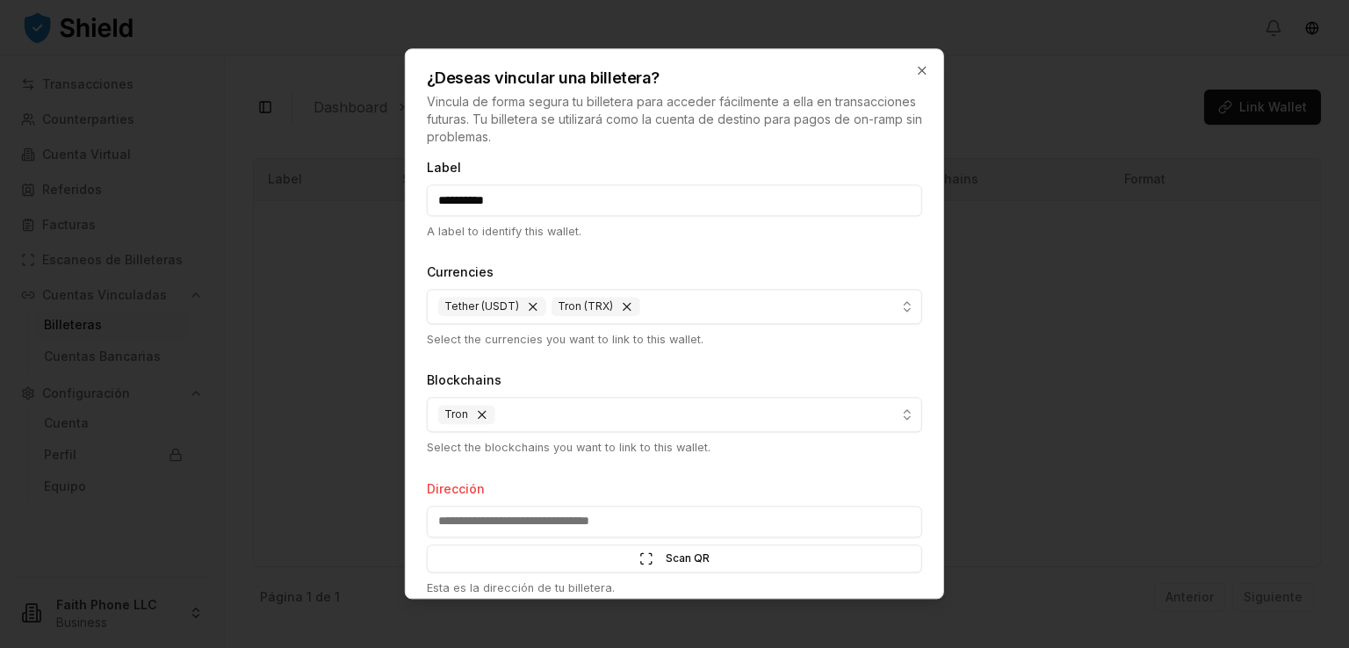
scroll to position [0, 0]
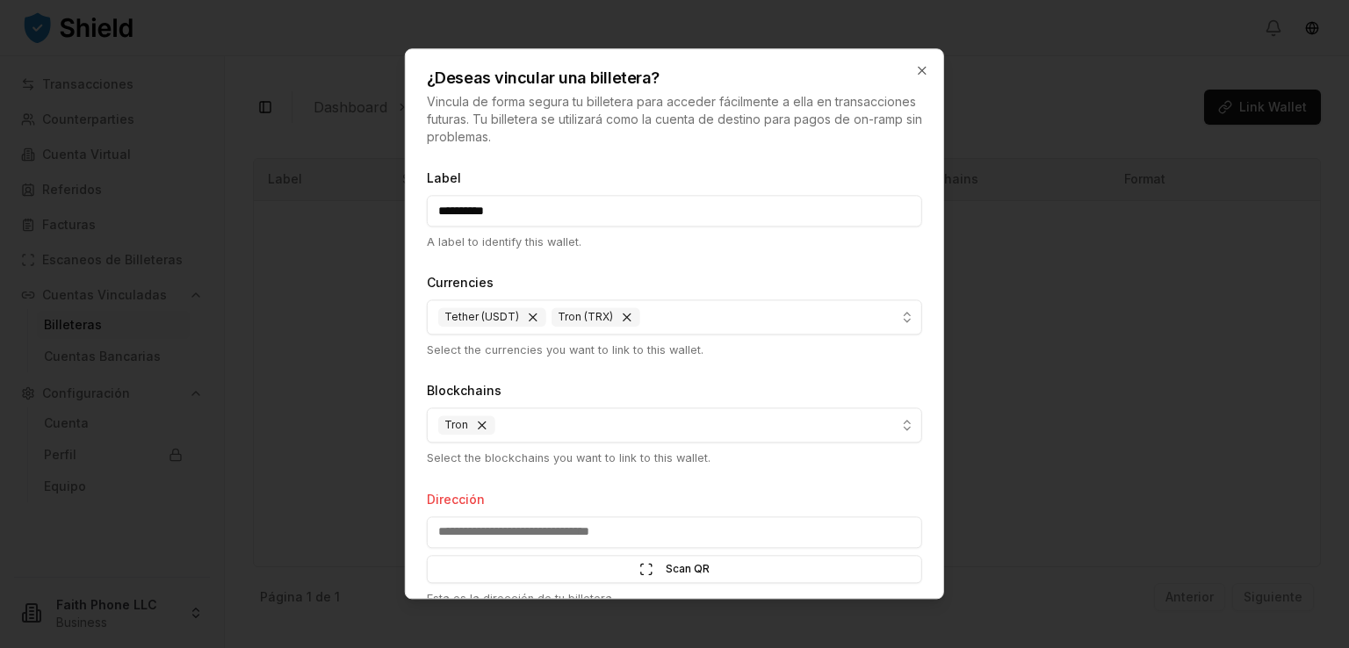
click at [946, 326] on div at bounding box center [674, 324] width 1349 height 648
drag, startPoint x: 946, startPoint y: 326, endPoint x: 961, endPoint y: 380, distance: 56.5
click at [961, 380] on div at bounding box center [674, 324] width 1349 height 648
click at [781, 328] on button "Tether (USDT) Tron (TRX)" at bounding box center [674, 317] width 495 height 35
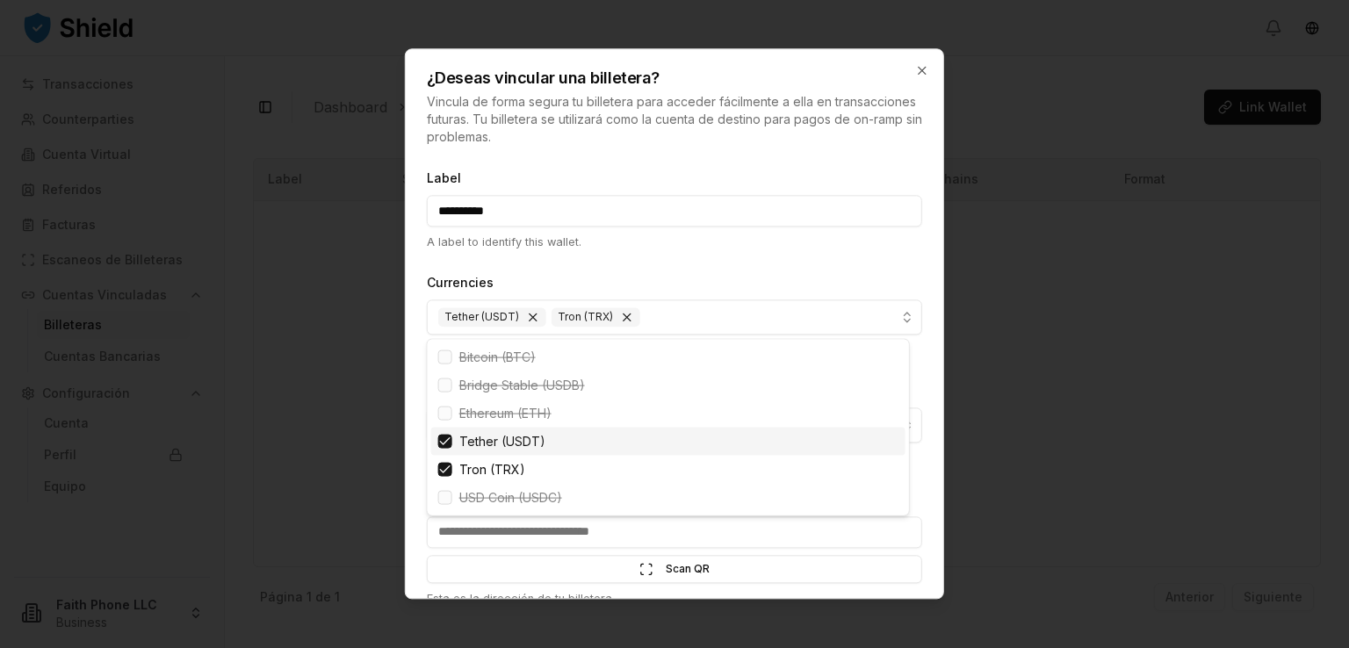
click at [445, 444] on div "Suggestions" at bounding box center [445, 442] width 14 height 14
click at [445, 471] on div "Suggestions" at bounding box center [445, 470] width 14 height 14
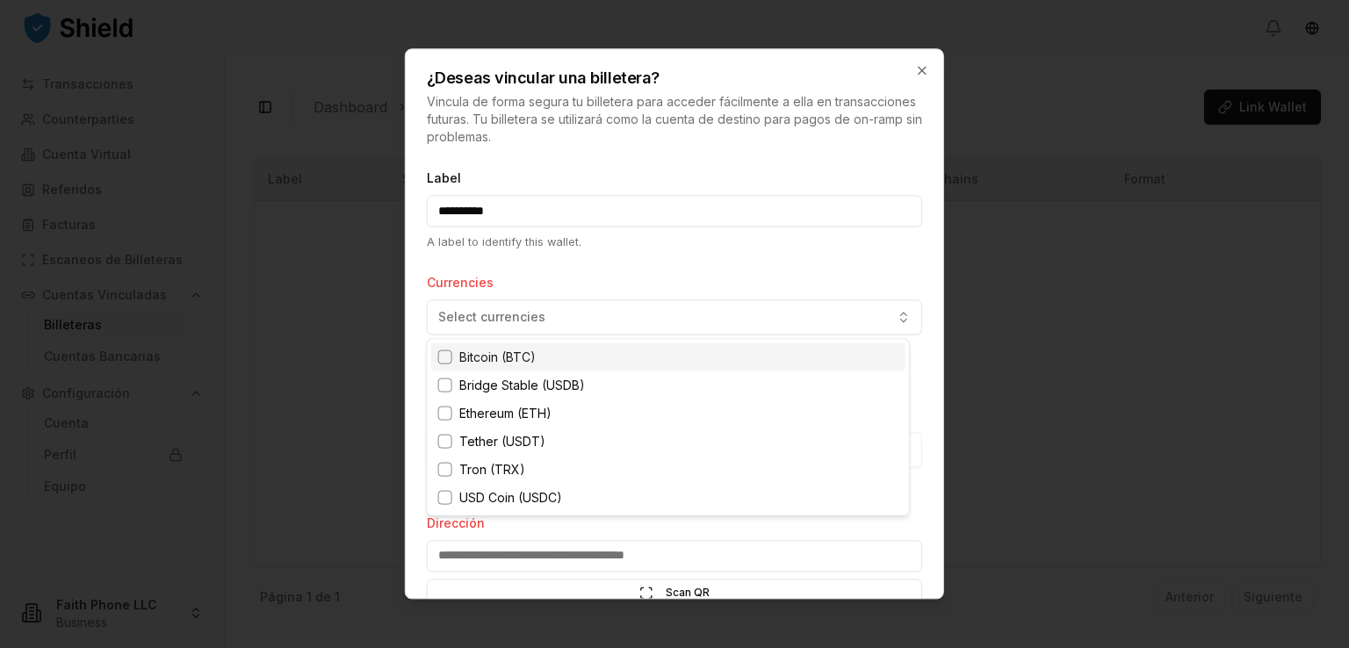
click at [631, 276] on div at bounding box center [674, 324] width 1349 height 648
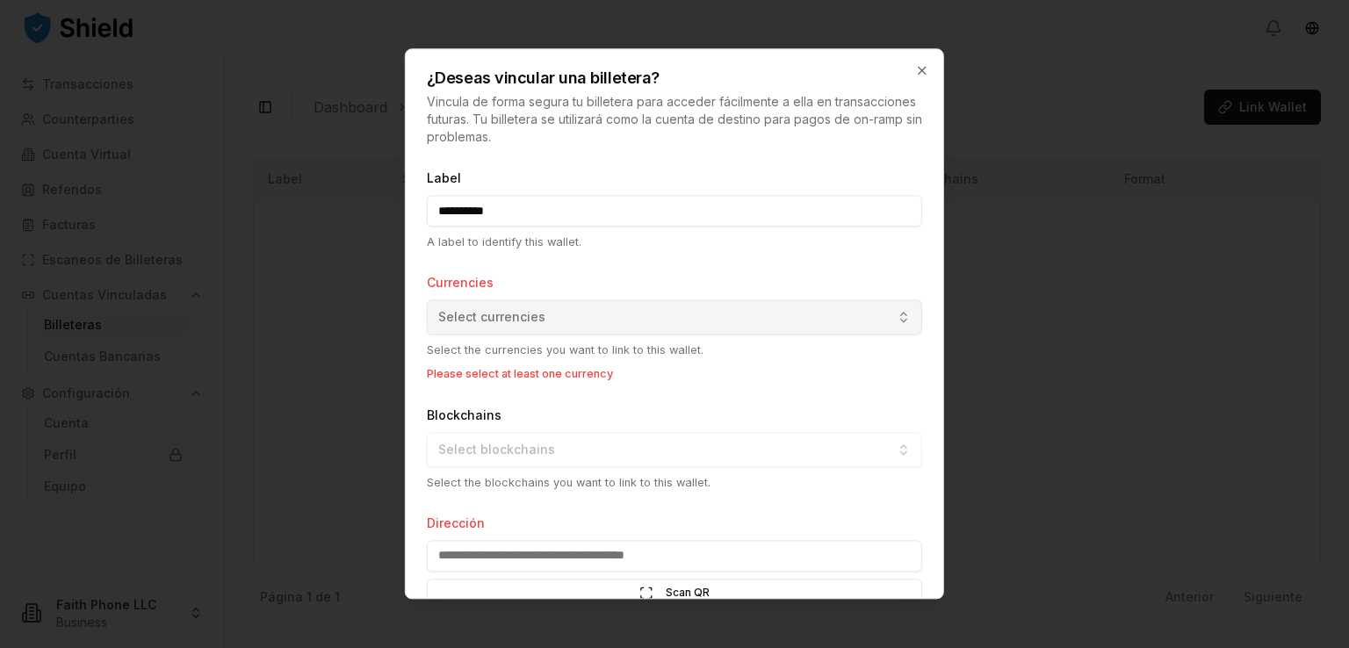
click at [672, 313] on button "Select currencies" at bounding box center [674, 317] width 495 height 35
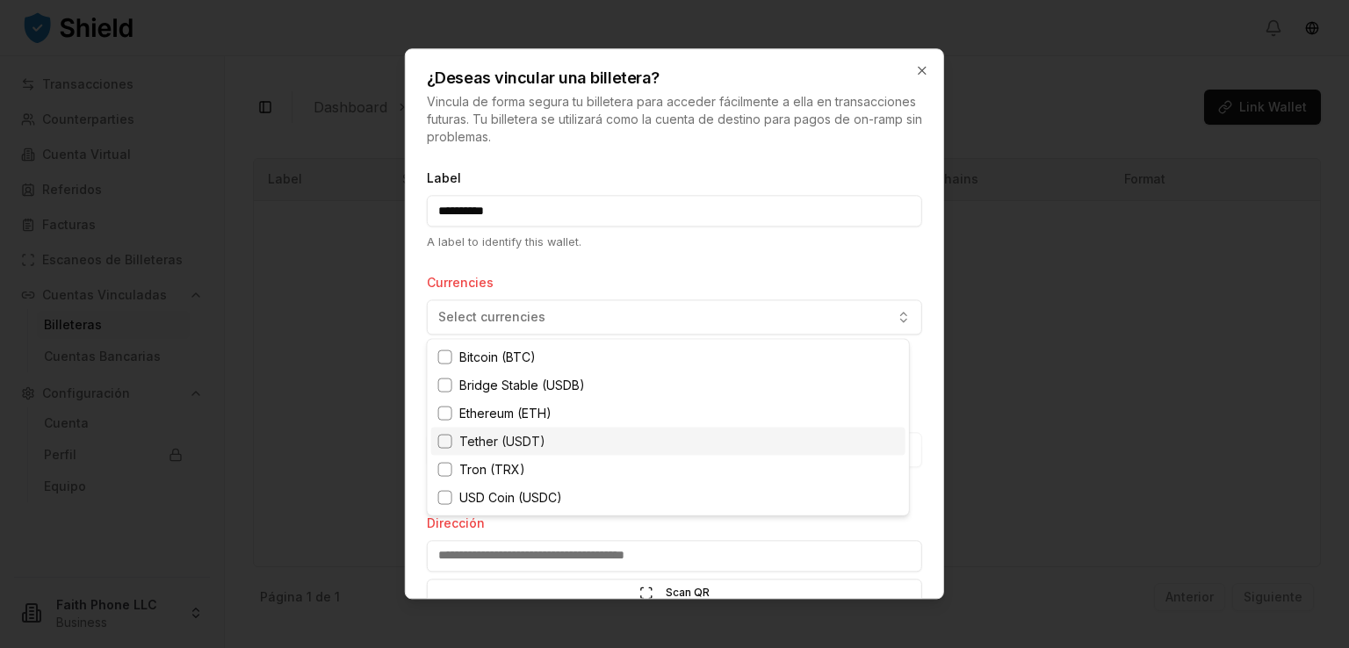
click at [446, 443] on div "Suggestions" at bounding box center [445, 442] width 14 height 14
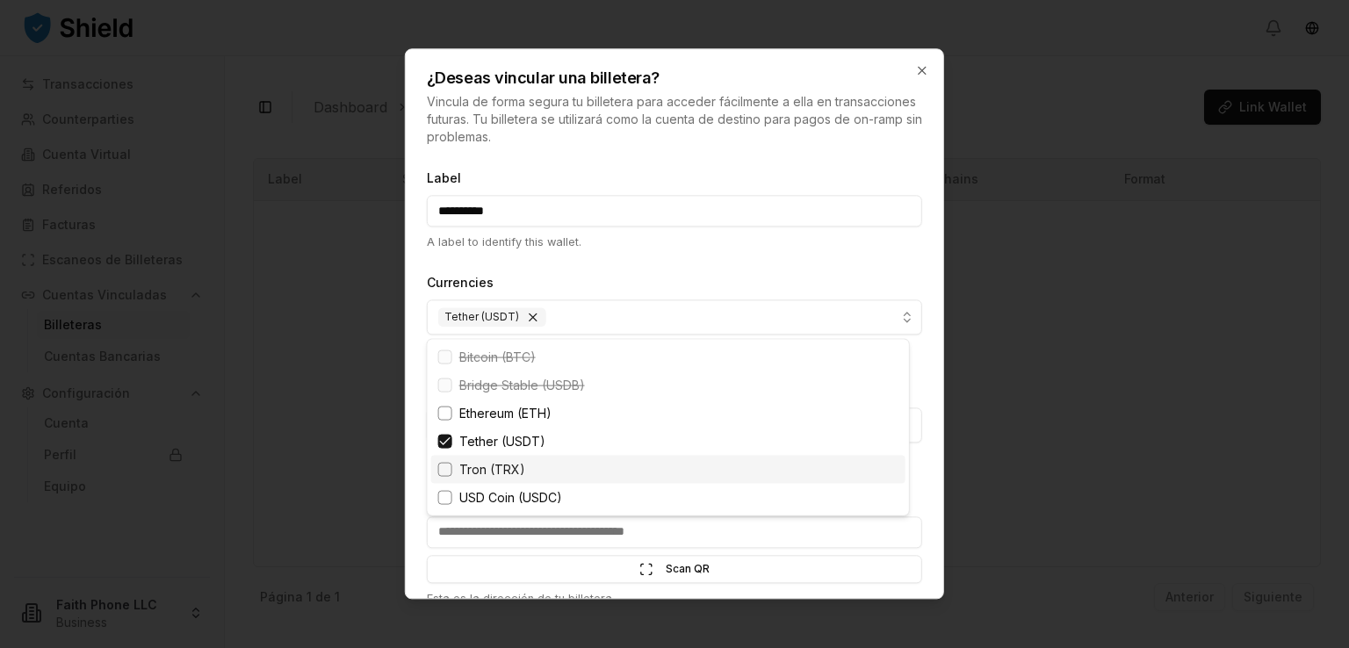
click at [444, 472] on div "Suggestions" at bounding box center [445, 470] width 14 height 14
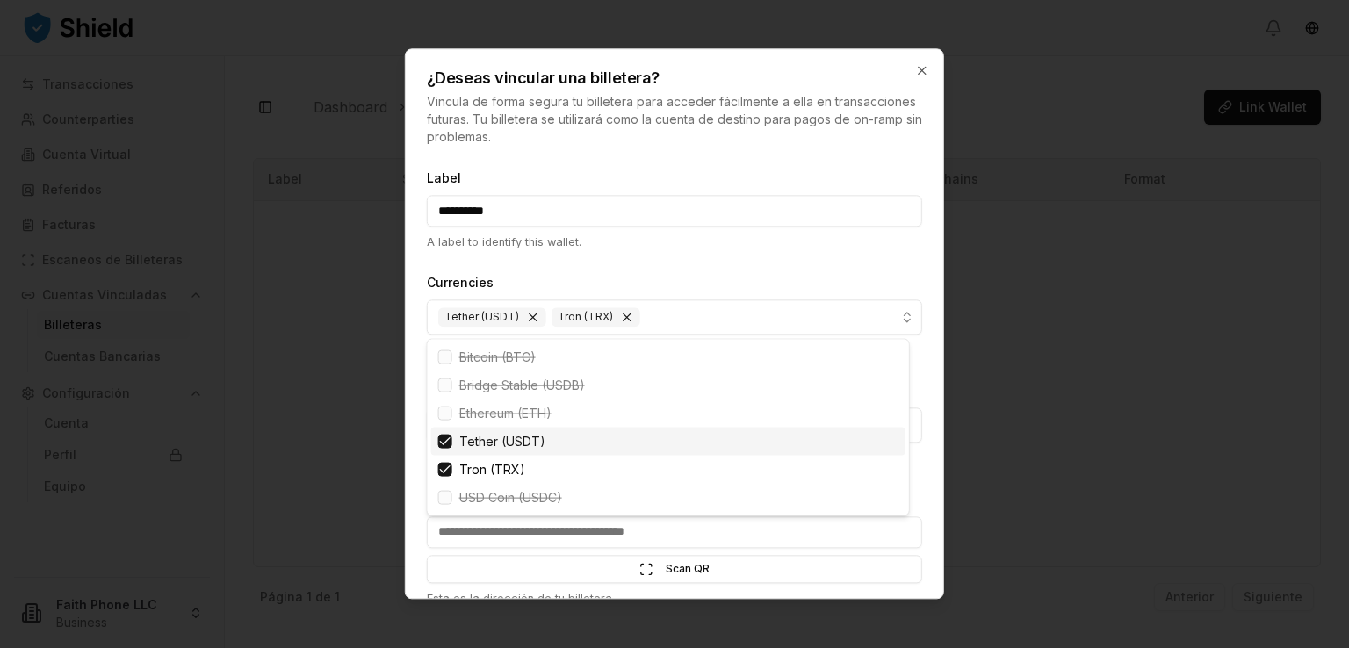
click at [629, 261] on div at bounding box center [674, 324] width 1349 height 648
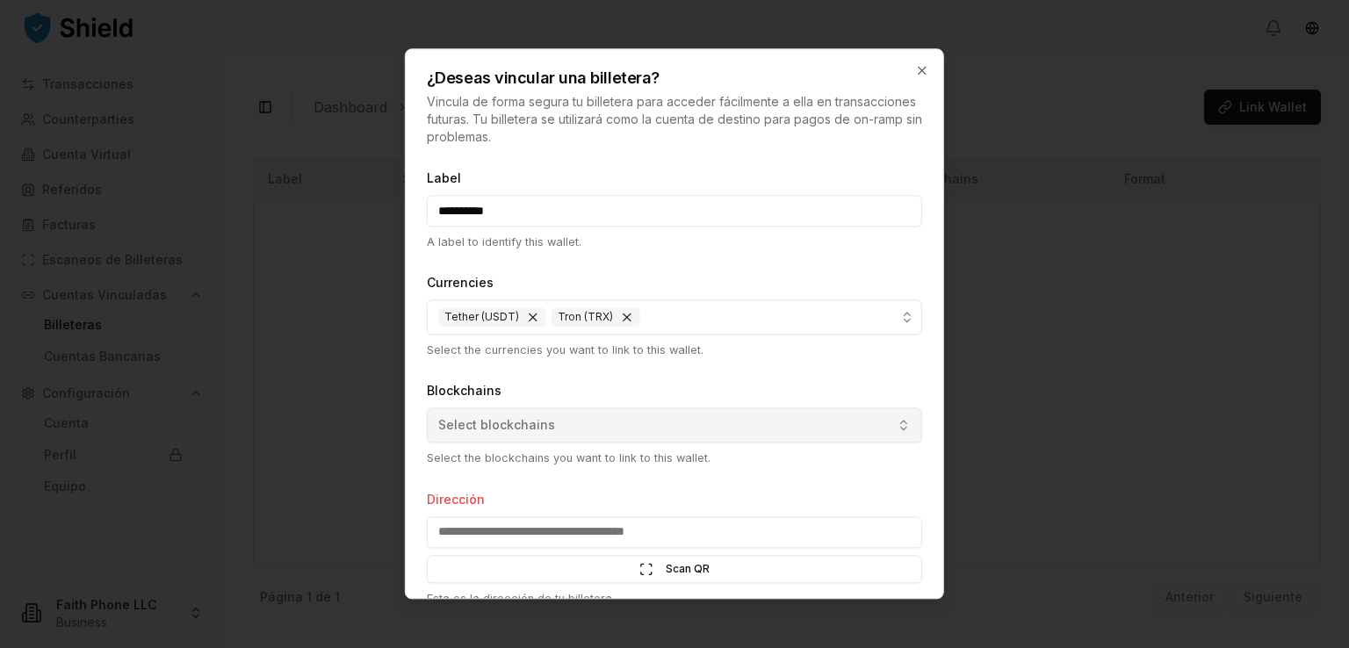
click at [683, 432] on button "Select blockchains" at bounding box center [674, 425] width 495 height 35
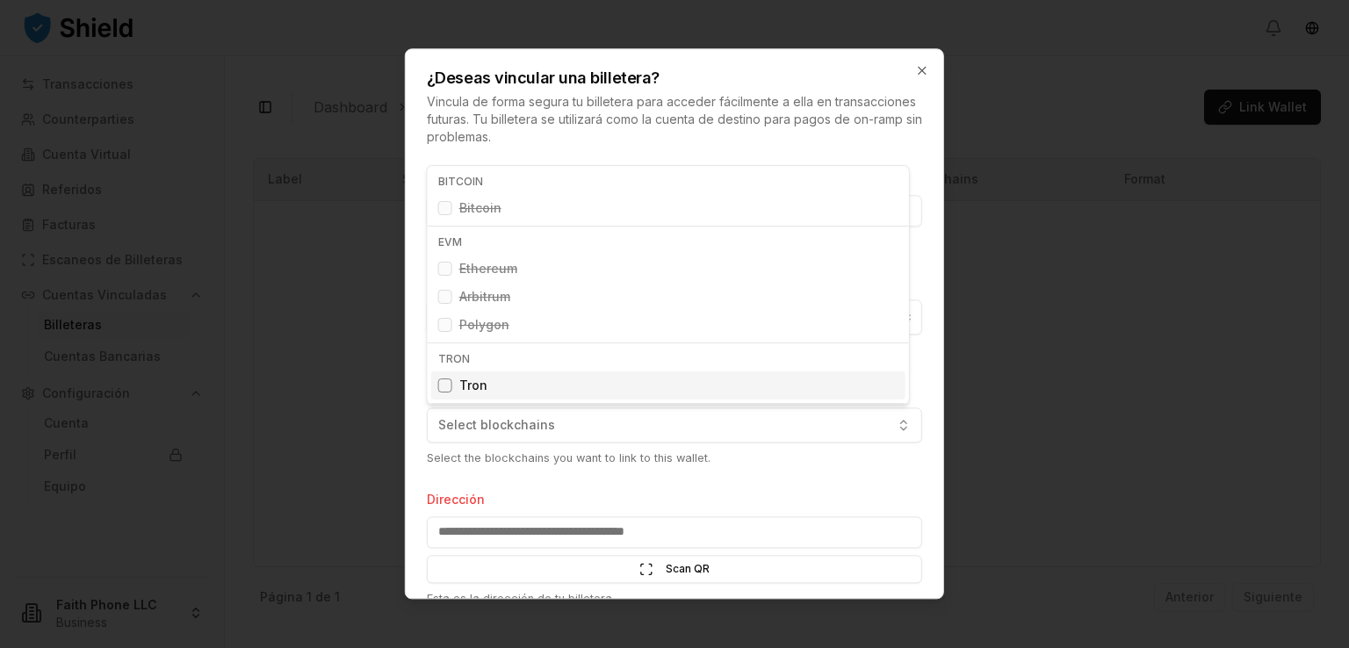
click at [703, 465] on div at bounding box center [674, 324] width 1349 height 648
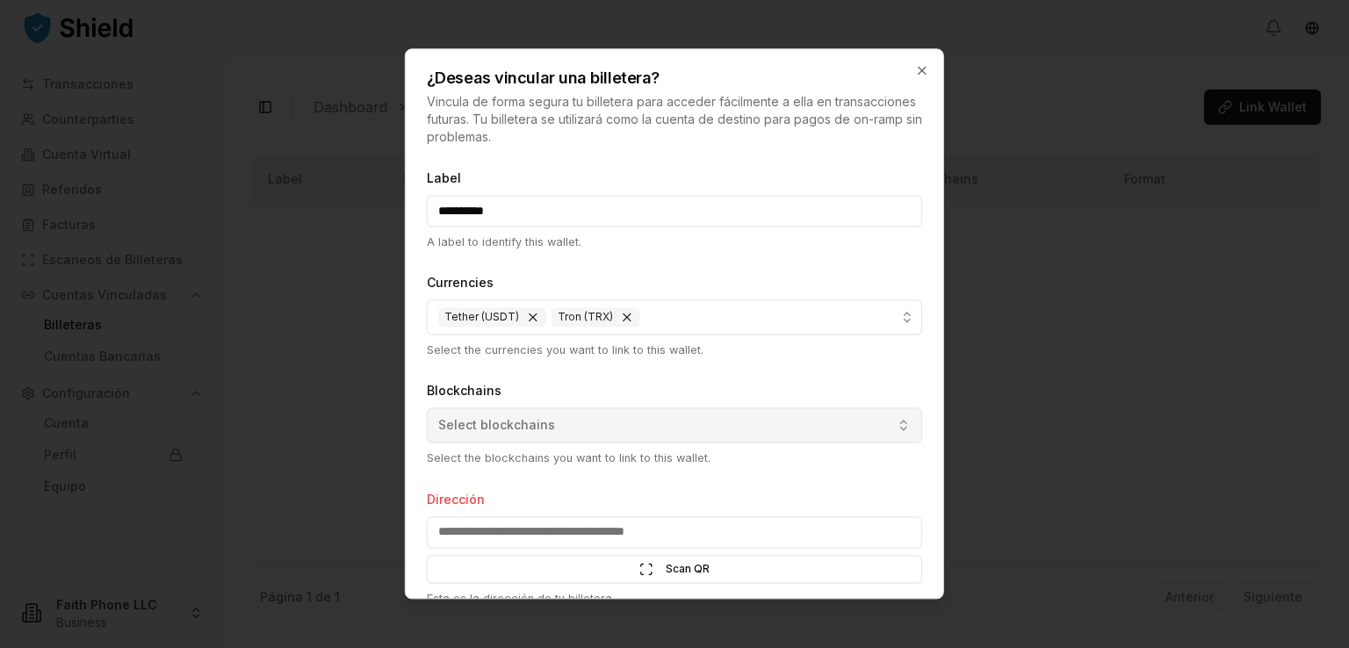
click at [627, 415] on button "Select blockchains" at bounding box center [674, 425] width 495 height 35
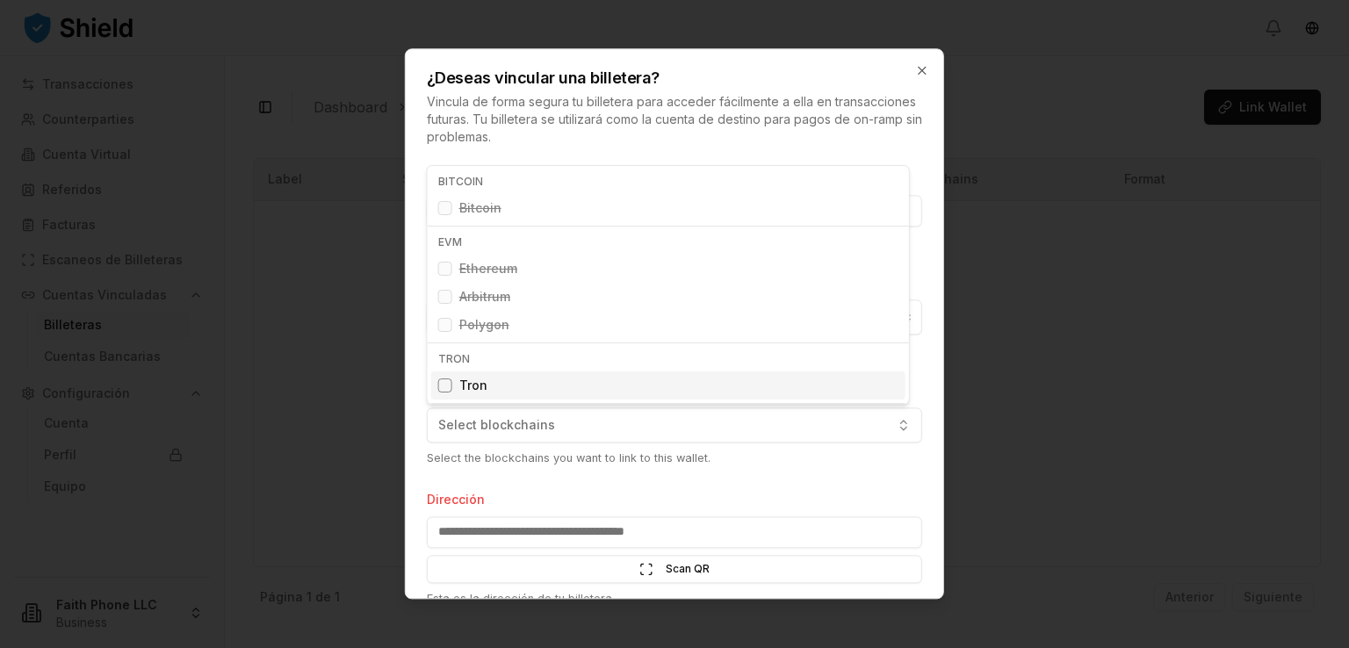
click at [544, 463] on div at bounding box center [674, 324] width 1349 height 648
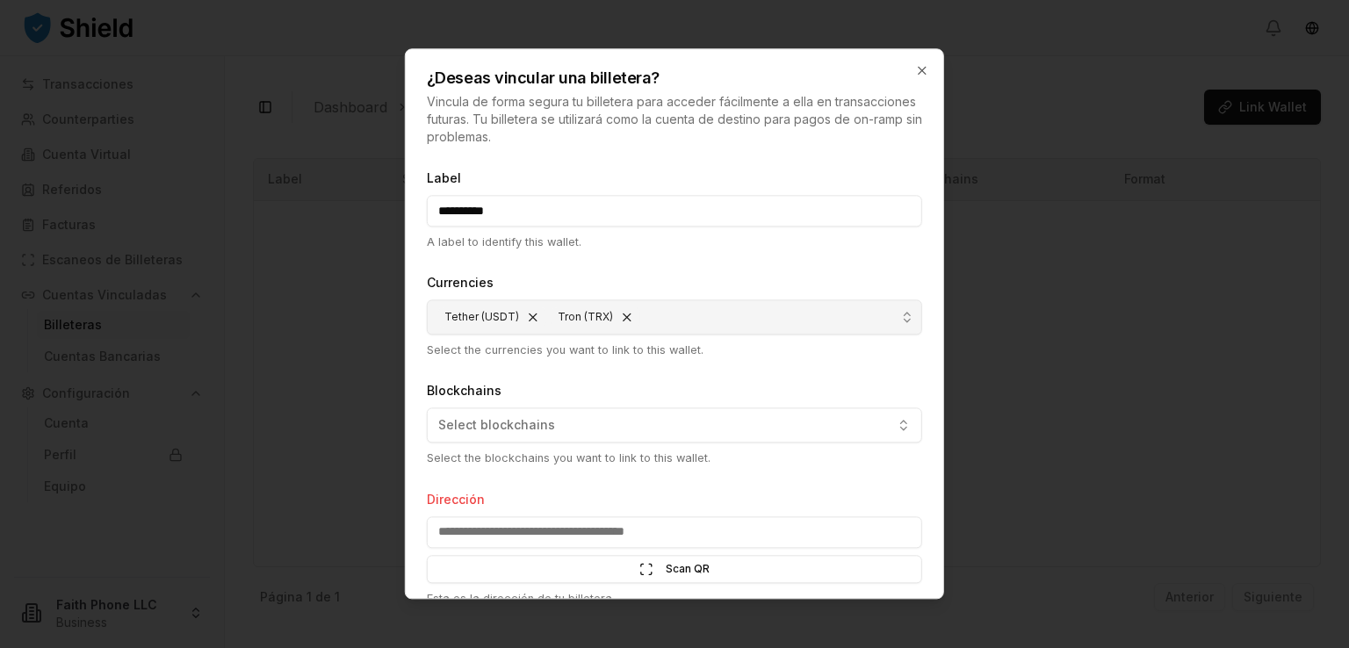
click at [624, 316] on button "Remove Tron (TRX)" at bounding box center [627, 318] width 14 height 14
click at [572, 424] on button "Select blockchains" at bounding box center [674, 425] width 495 height 35
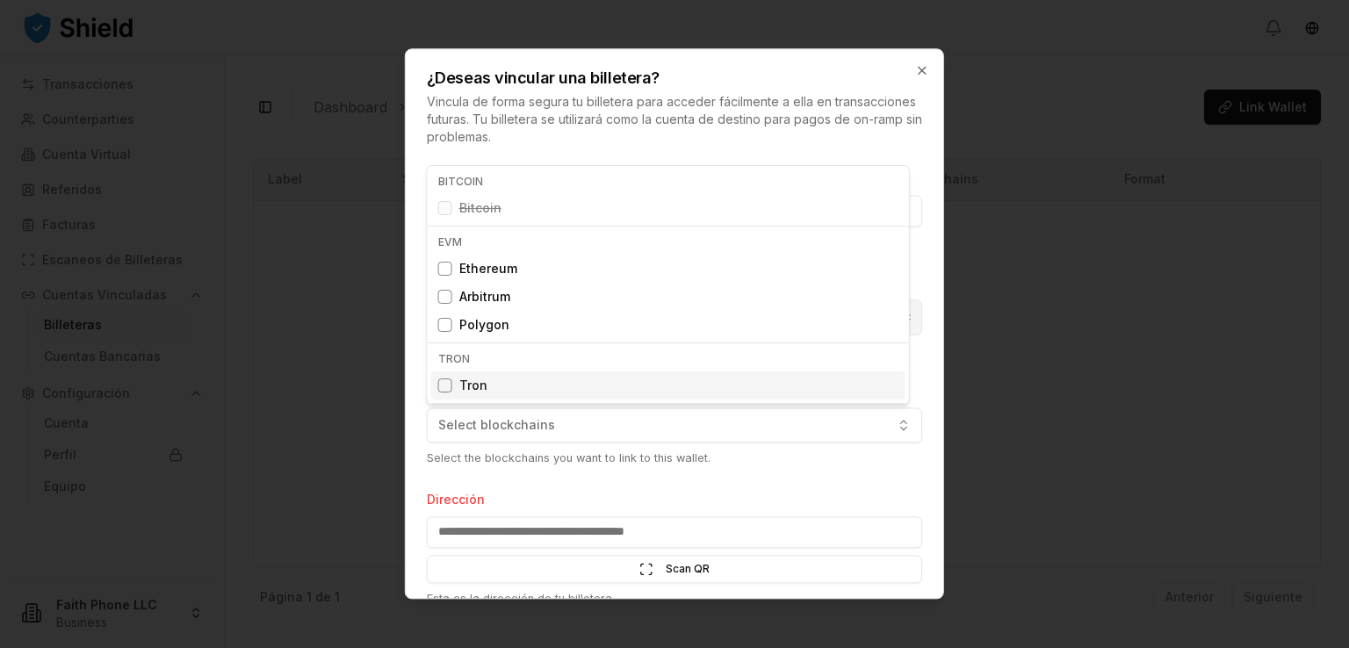
click at [560, 482] on div at bounding box center [674, 324] width 1349 height 648
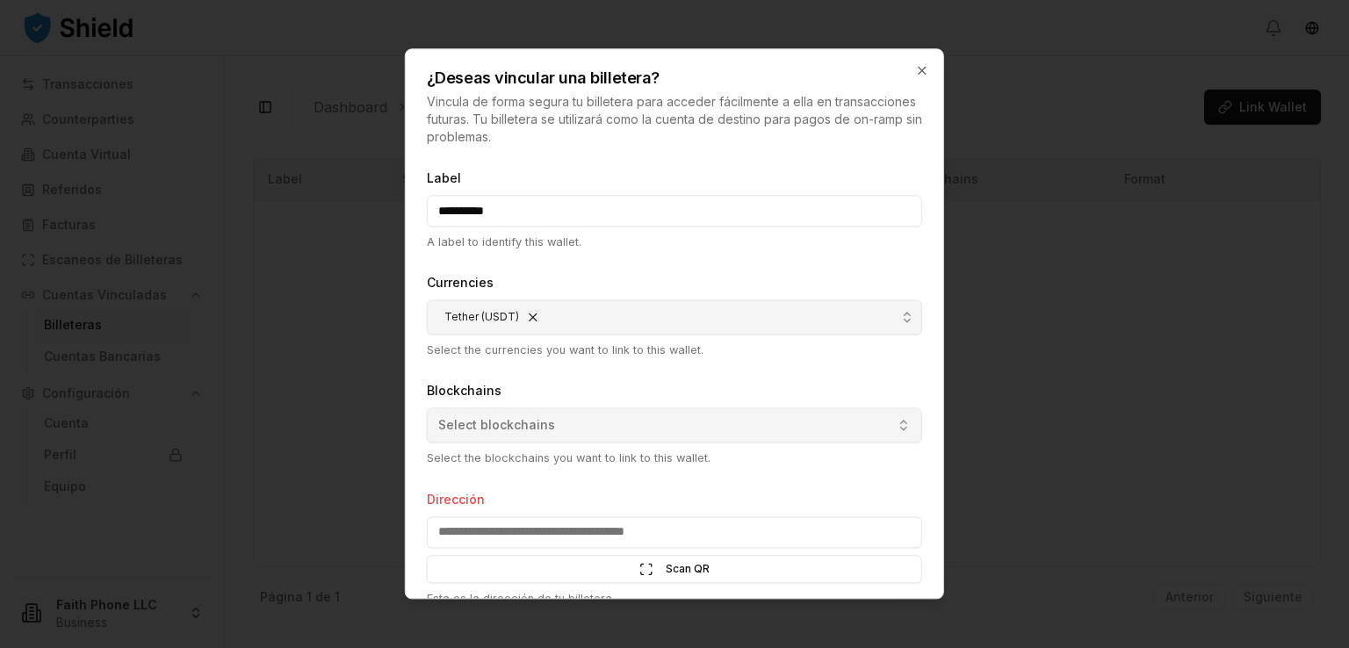
click at [537, 435] on button "Select blockchains" at bounding box center [674, 425] width 495 height 35
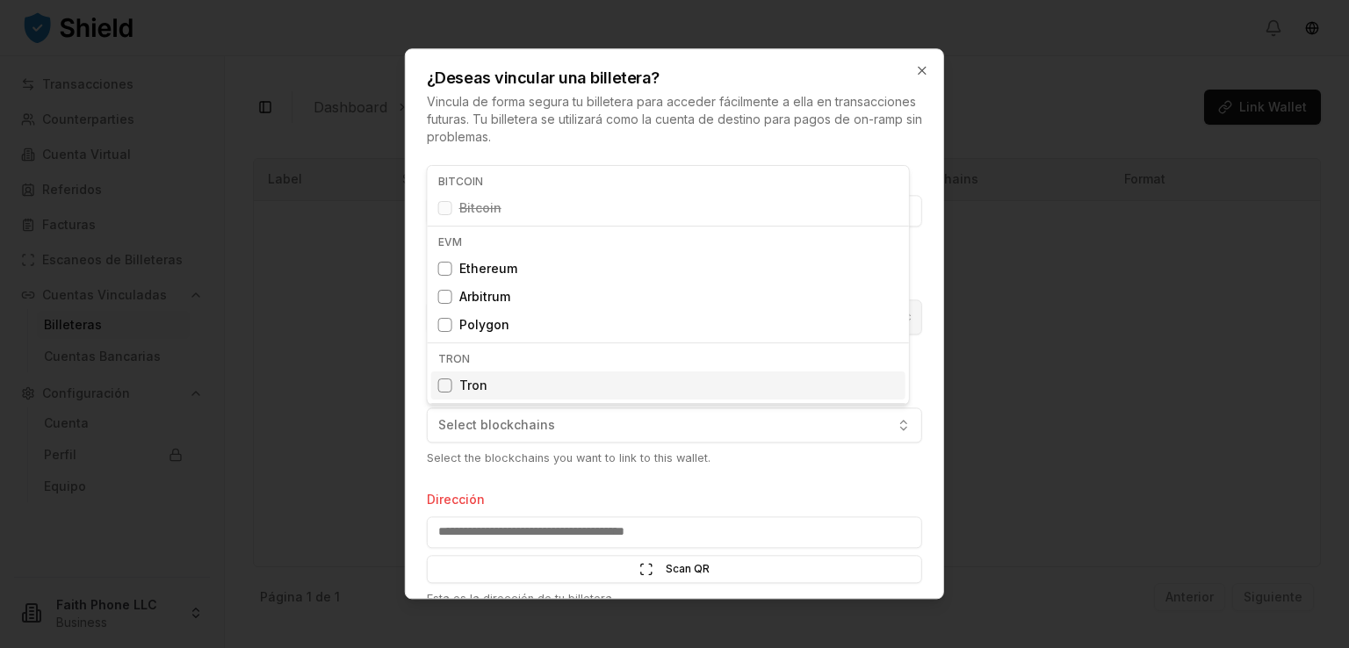
click at [544, 478] on div at bounding box center [674, 324] width 1349 height 648
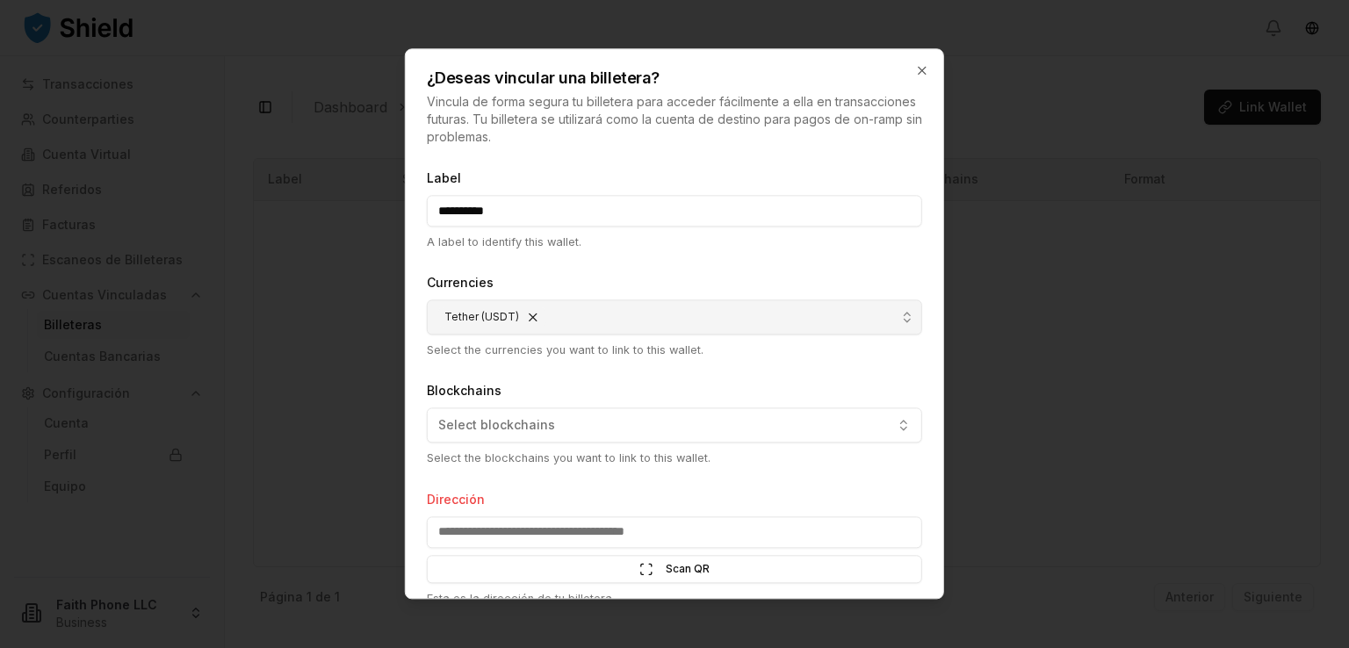
click at [599, 321] on button "Tether (USDT)" at bounding box center [674, 317] width 495 height 35
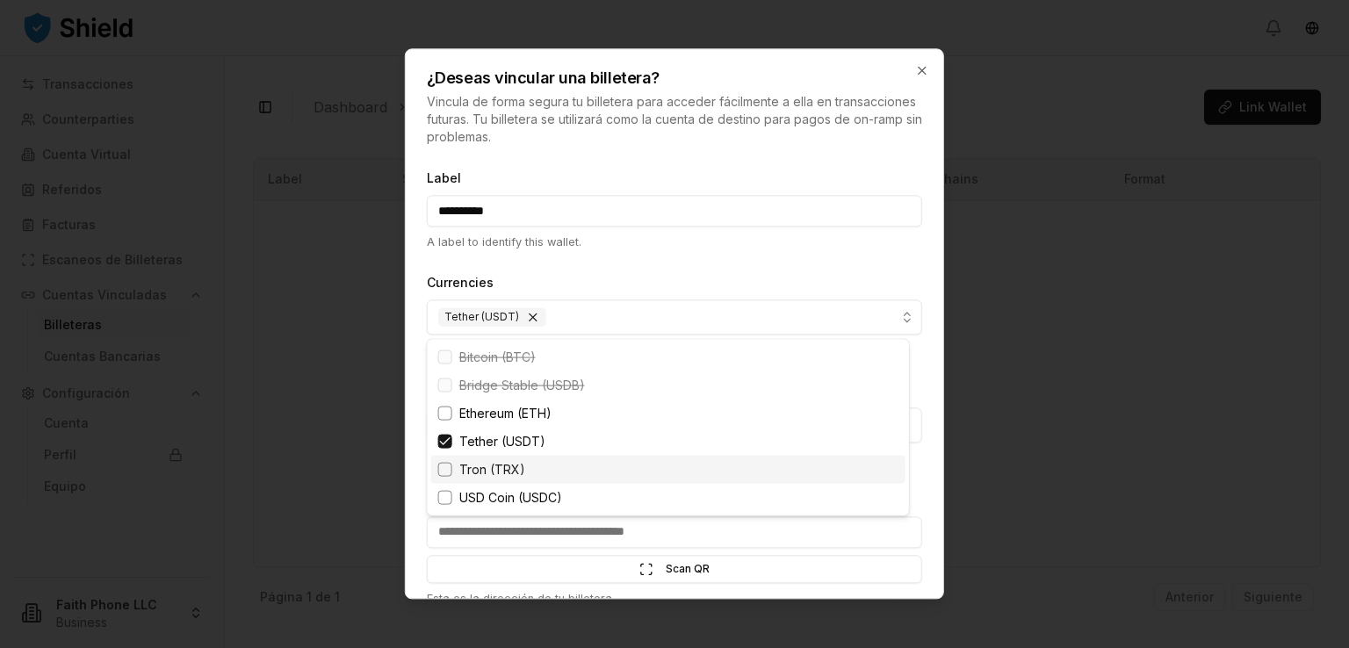
click at [481, 466] on span "Tron (TRX)" at bounding box center [492, 470] width 66 height 18
click at [653, 528] on div at bounding box center [674, 324] width 1349 height 648
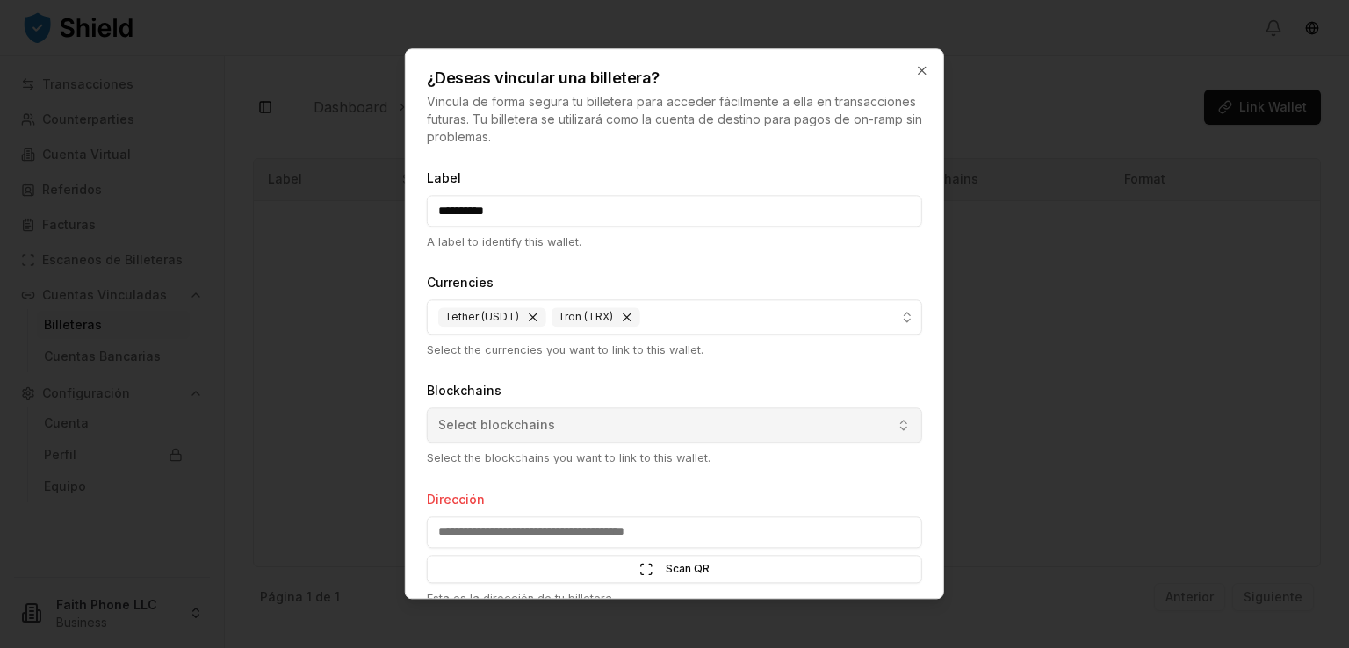
click at [527, 422] on span "Select blockchains" at bounding box center [496, 426] width 117 height 18
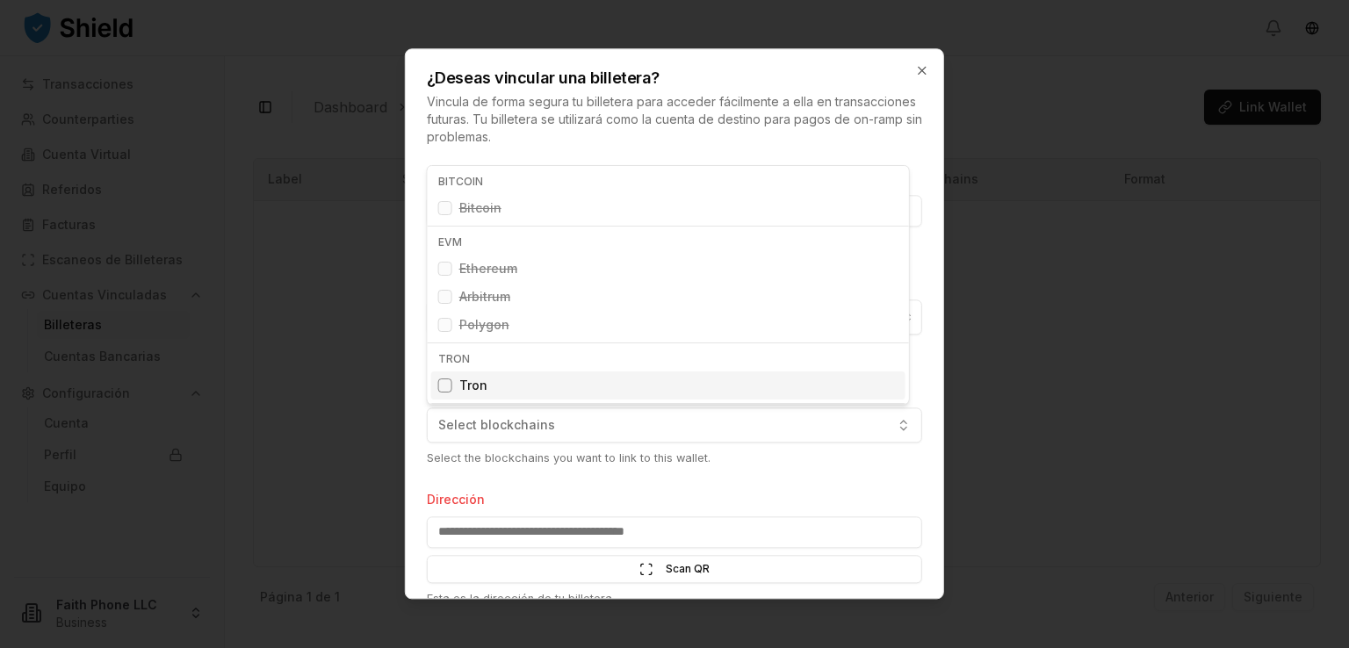
click at [446, 386] on div "Suggestions" at bounding box center [445, 386] width 14 height 14
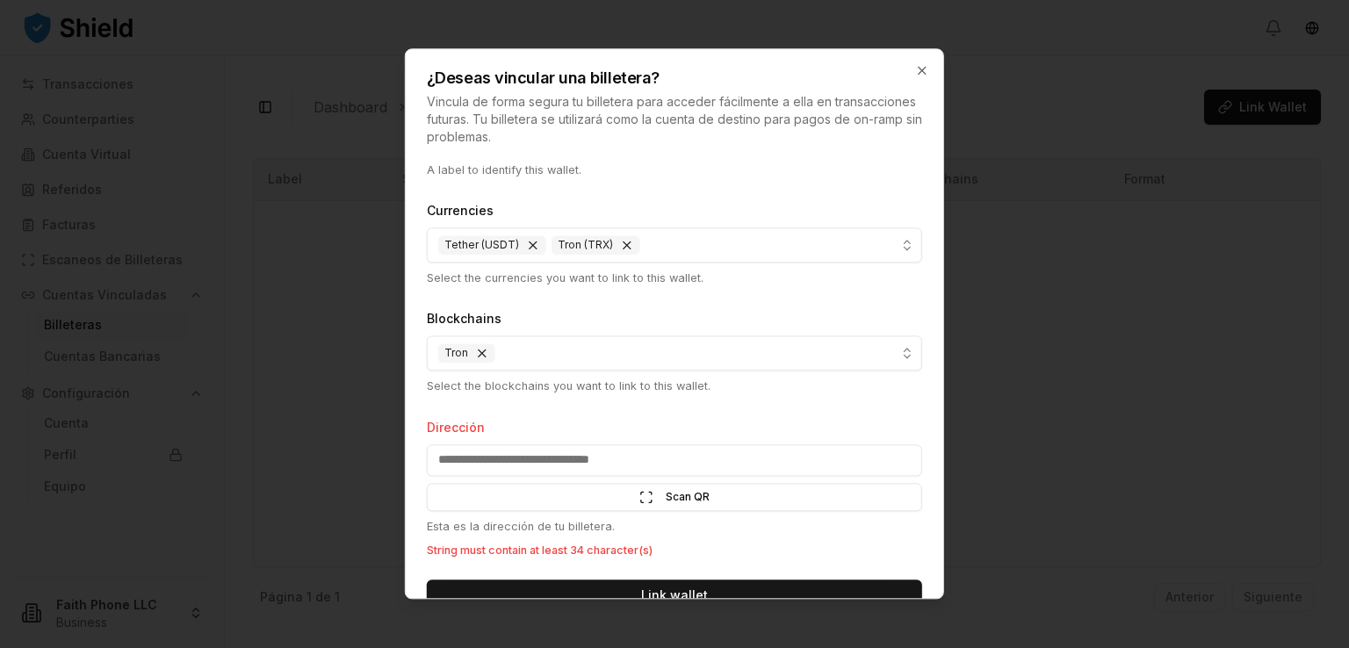
scroll to position [105, 0]
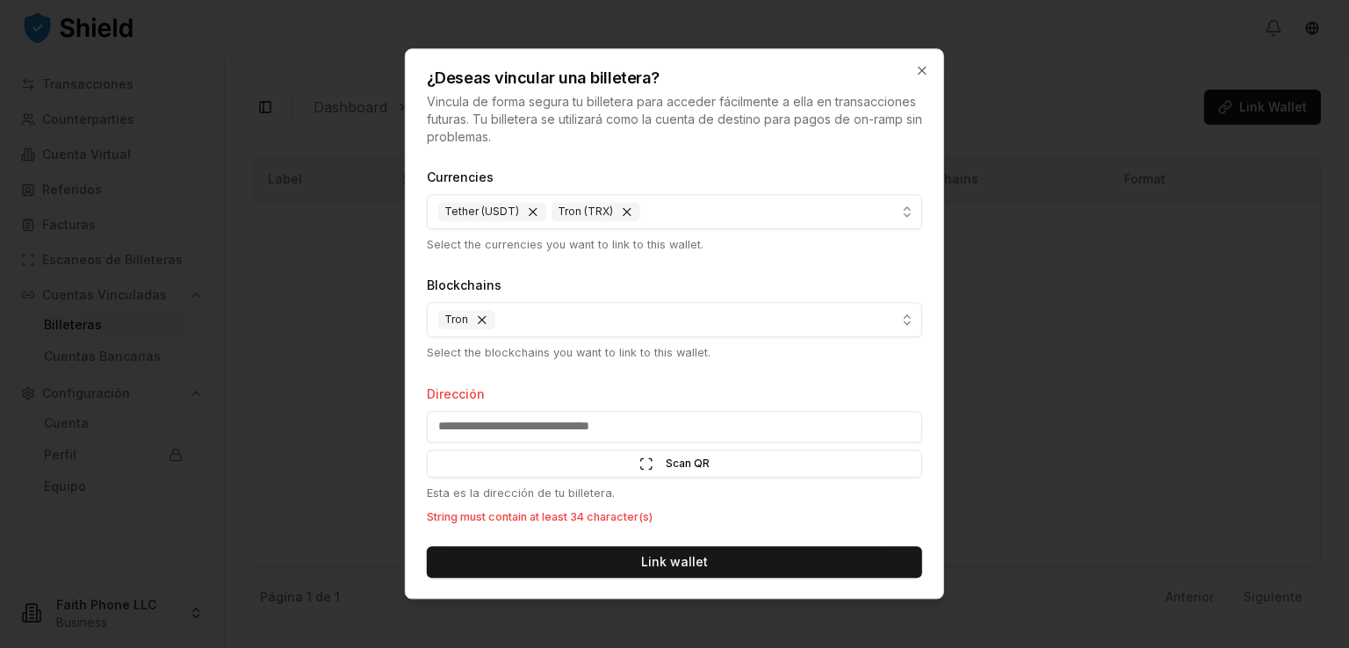
drag, startPoint x: 931, startPoint y: 437, endPoint x: 949, endPoint y: 548, distance: 112.2
click at [949, 548] on div at bounding box center [674, 324] width 1349 height 648
click at [558, 426] on input "Dirección" at bounding box center [674, 427] width 495 height 32
type input "******"
drag, startPoint x: 558, startPoint y: 426, endPoint x: 395, endPoint y: 438, distance: 162.9
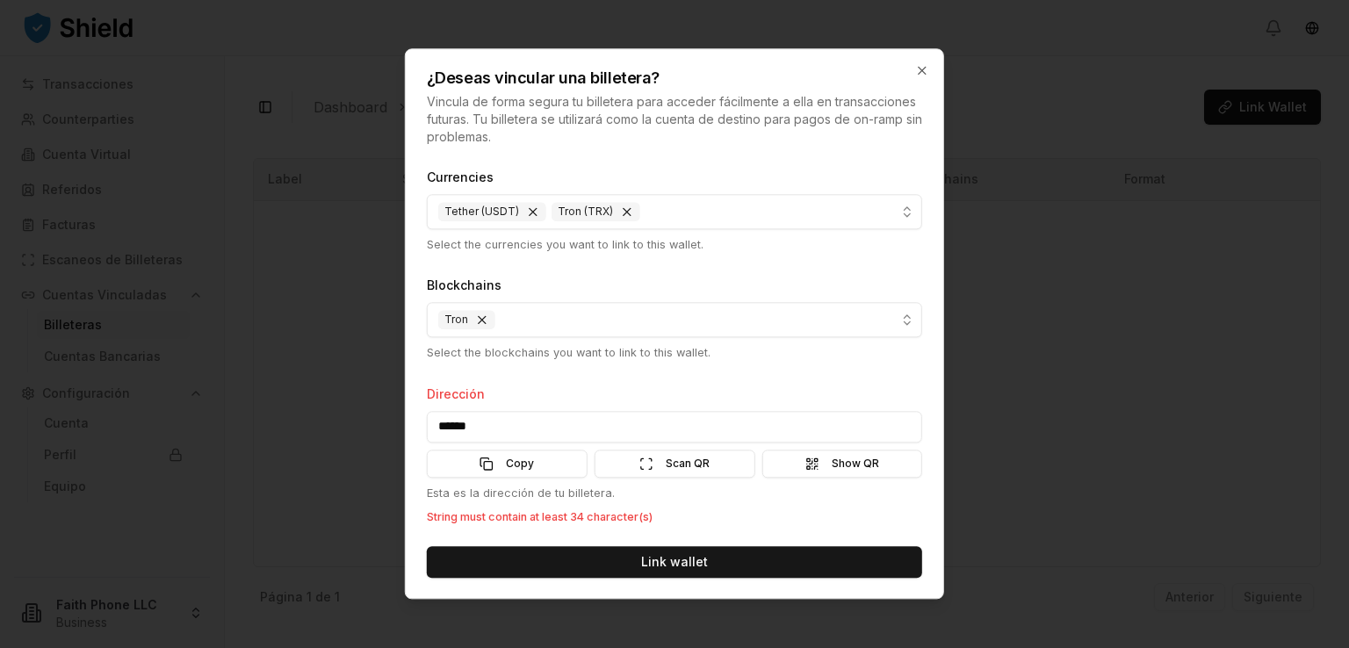
click at [395, 438] on body "**********" at bounding box center [674, 324] width 1349 height 648
paste input "**********"
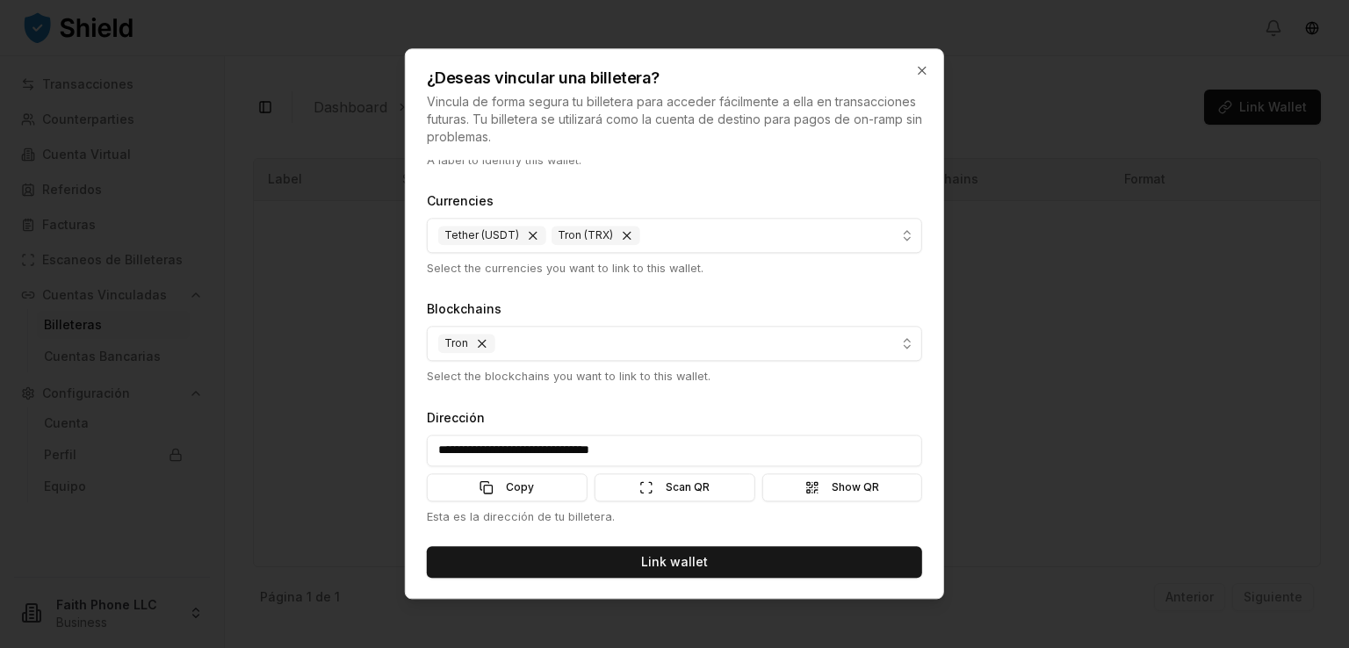
type input "**********"
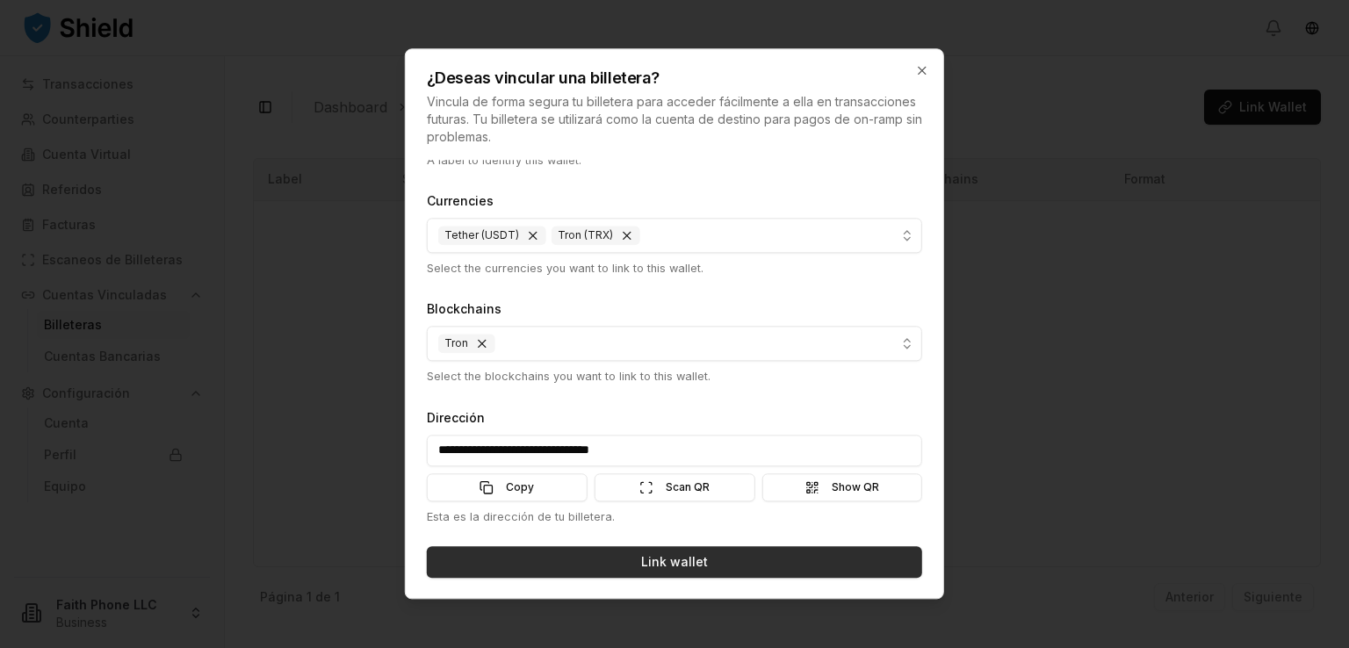
click at [723, 552] on button "Link wallet" at bounding box center [674, 562] width 495 height 32
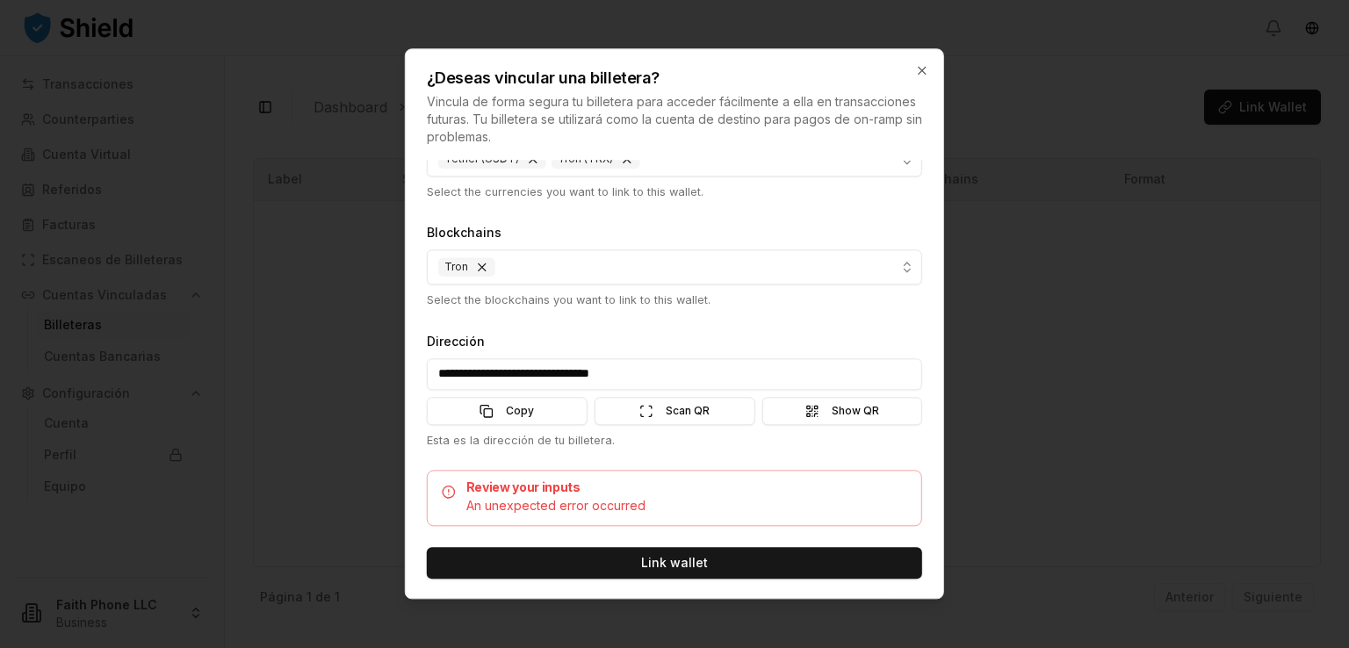
scroll to position [0, 0]
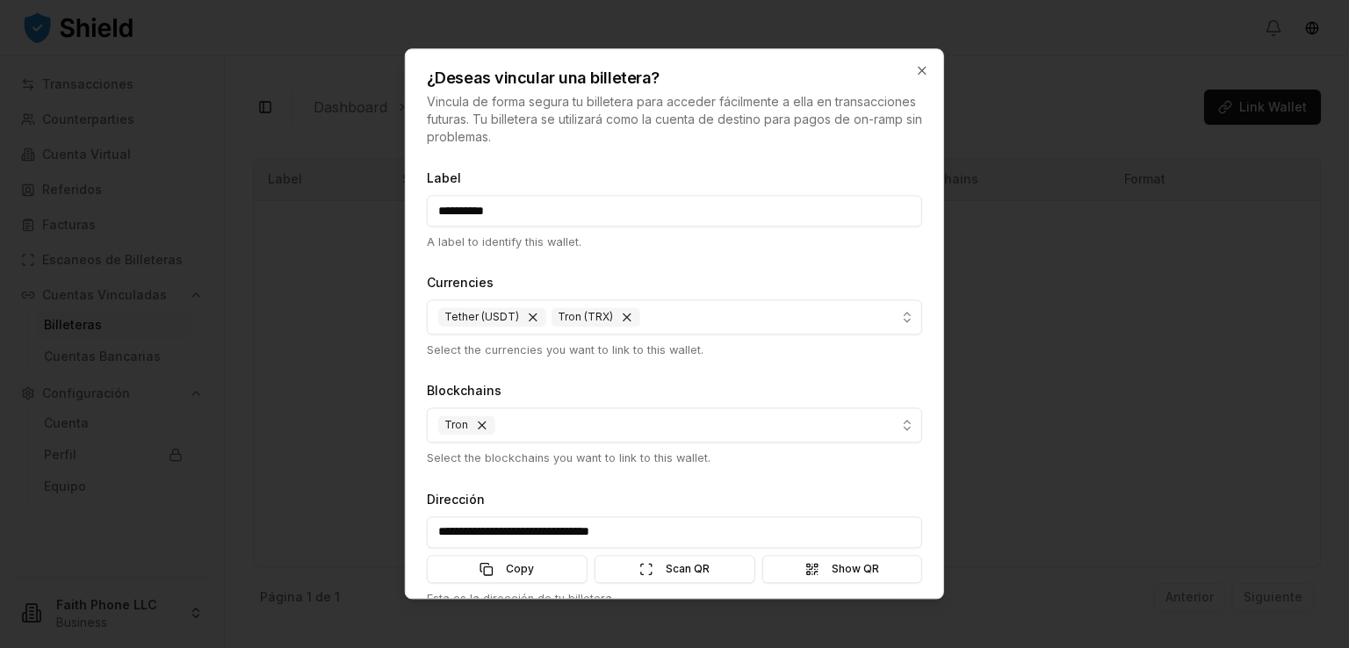
click at [929, 69] on div "¿Deseas vincular una billetera? Vincula de forma segura tu billetera para acced…" at bounding box center [674, 97] width 537 height 97
click at [925, 69] on icon "button" at bounding box center [922, 70] width 14 height 14
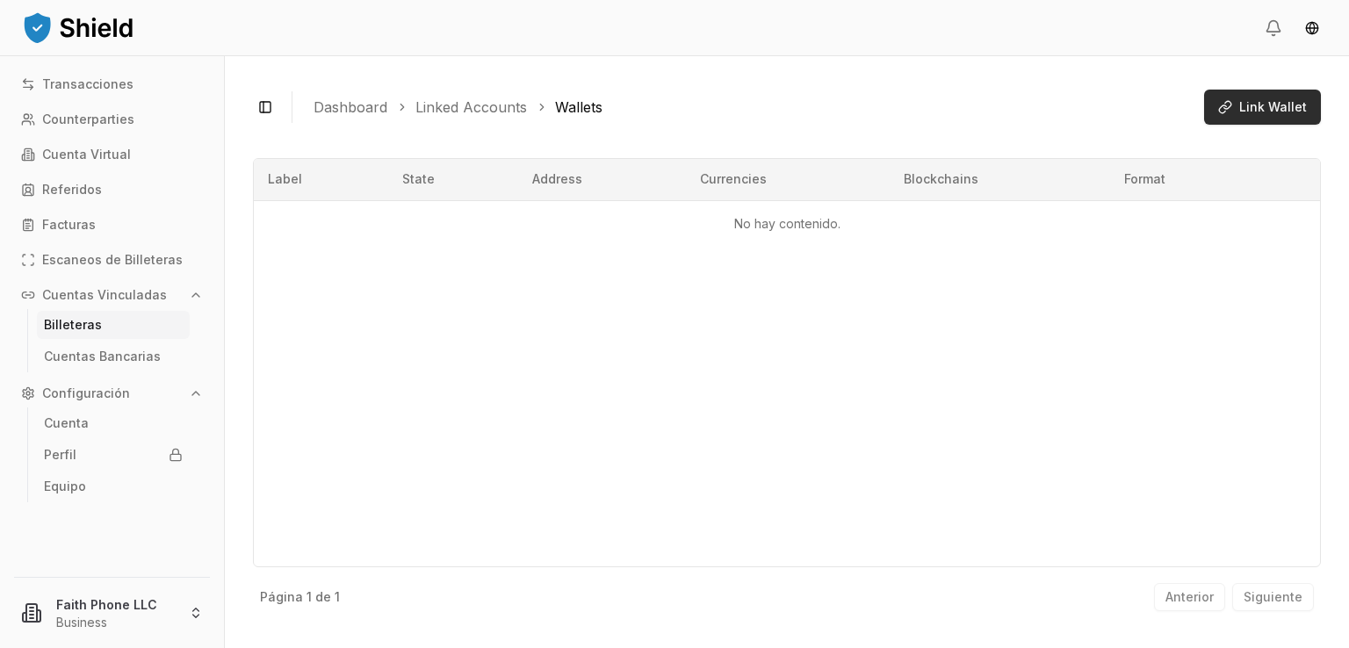
click at [1249, 96] on button "Link Wallet" at bounding box center [1262, 107] width 117 height 35
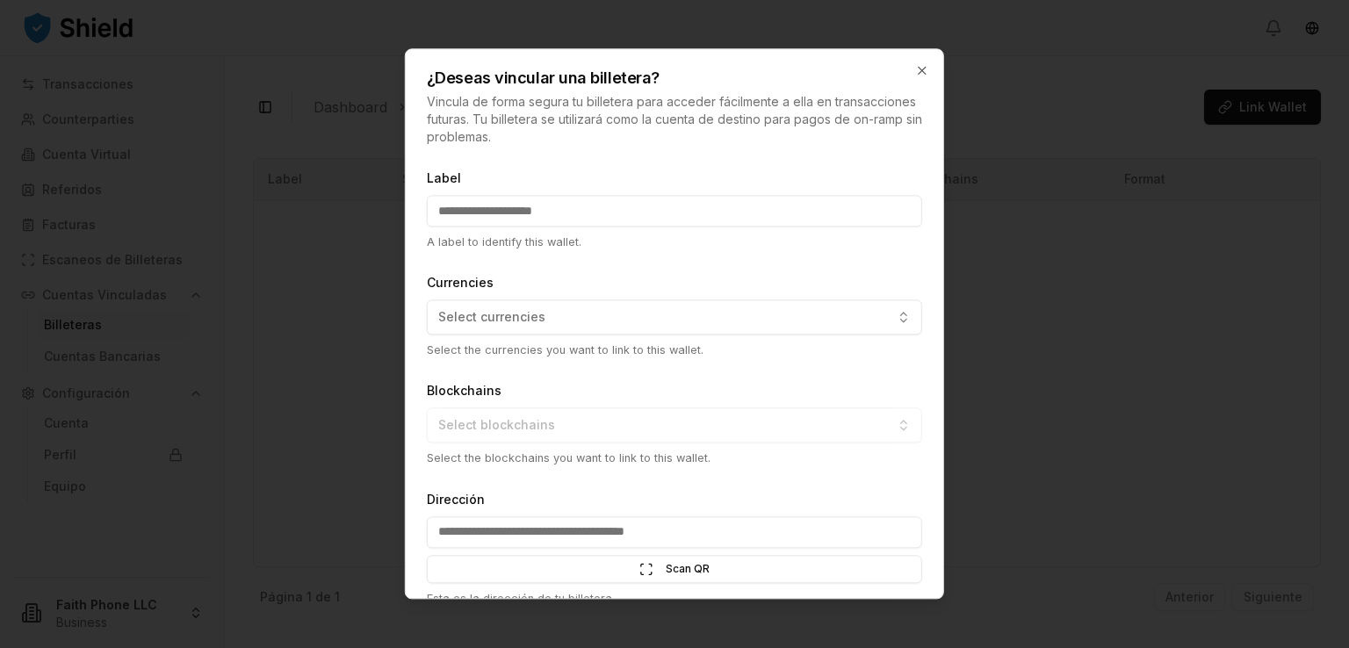
click at [659, 205] on input "Label" at bounding box center [674, 211] width 495 height 32
type input "*"
type input "***"
click at [568, 326] on button "Select currencies" at bounding box center [674, 317] width 495 height 35
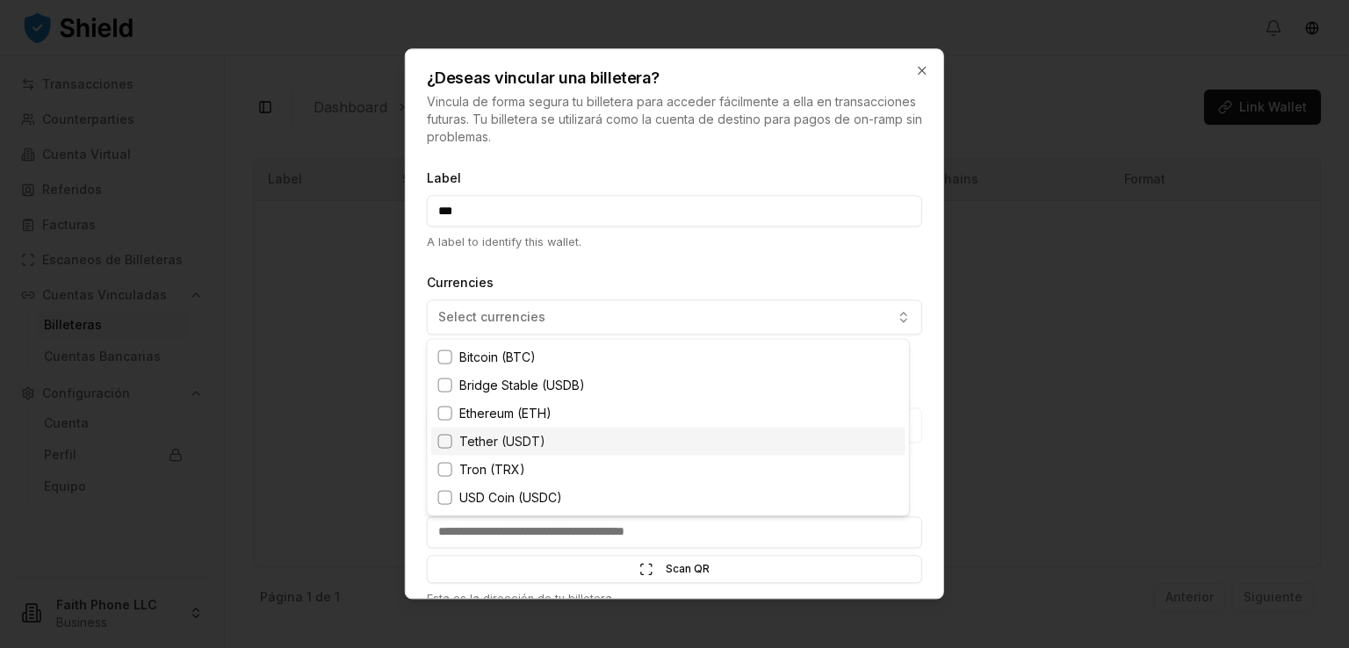
click at [492, 440] on span "Tether (USDT)" at bounding box center [502, 442] width 86 height 18
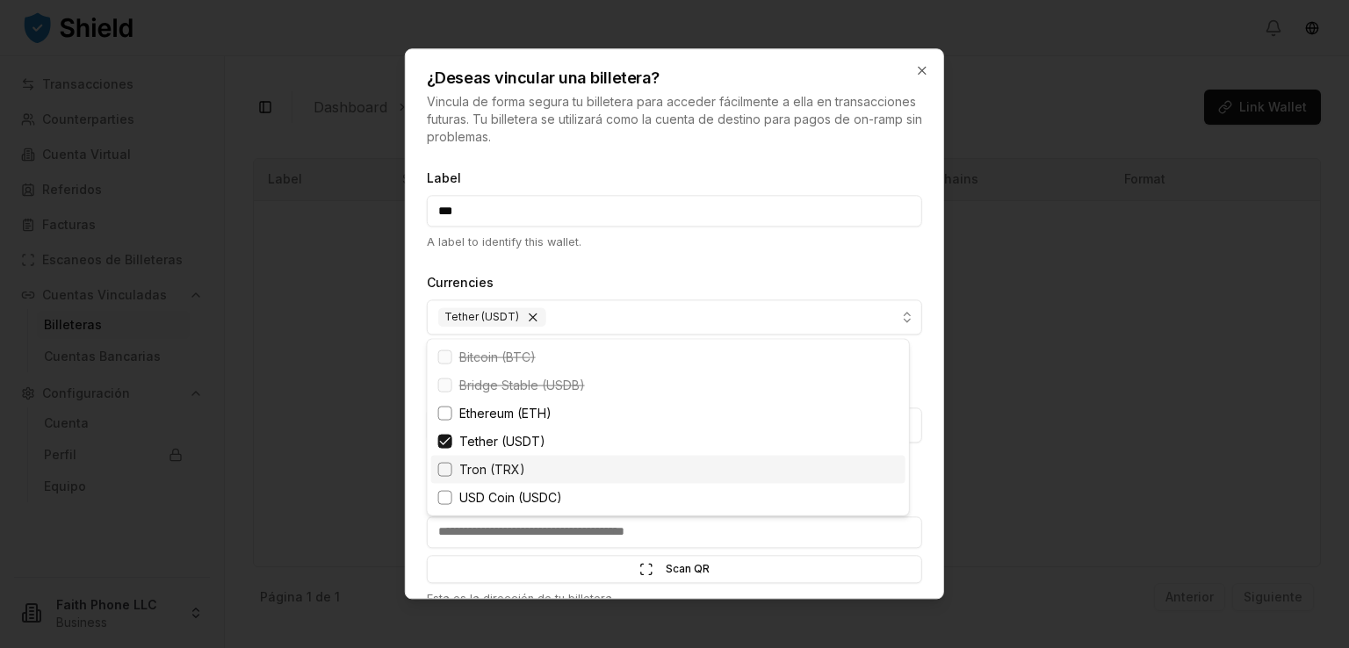
click at [462, 480] on div "Tron (TRX)" at bounding box center [668, 470] width 474 height 28
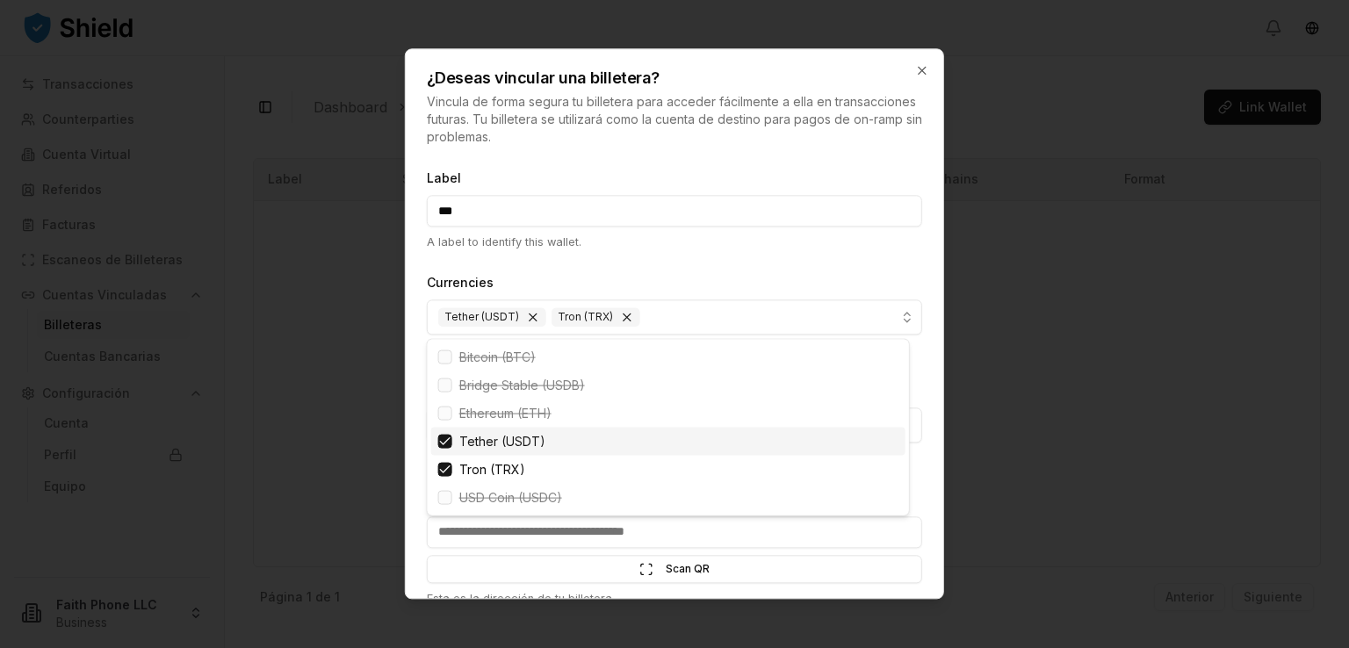
click at [792, 282] on div at bounding box center [674, 324] width 1349 height 648
click at [792, 282] on body "Transacciones Counterparties Cuenta Virtual Referidos Facturas Escaneos de Bill…" at bounding box center [674, 324] width 1349 height 648
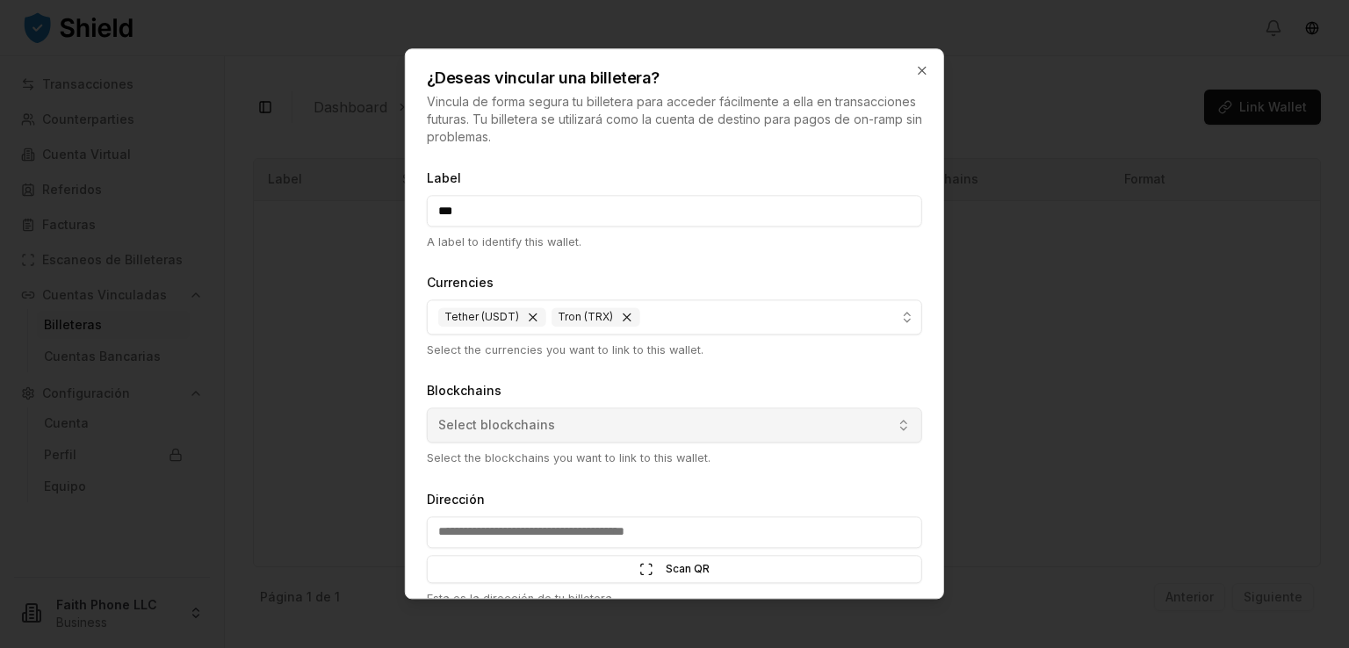
click at [534, 441] on button "Select blockchains" at bounding box center [674, 425] width 495 height 35
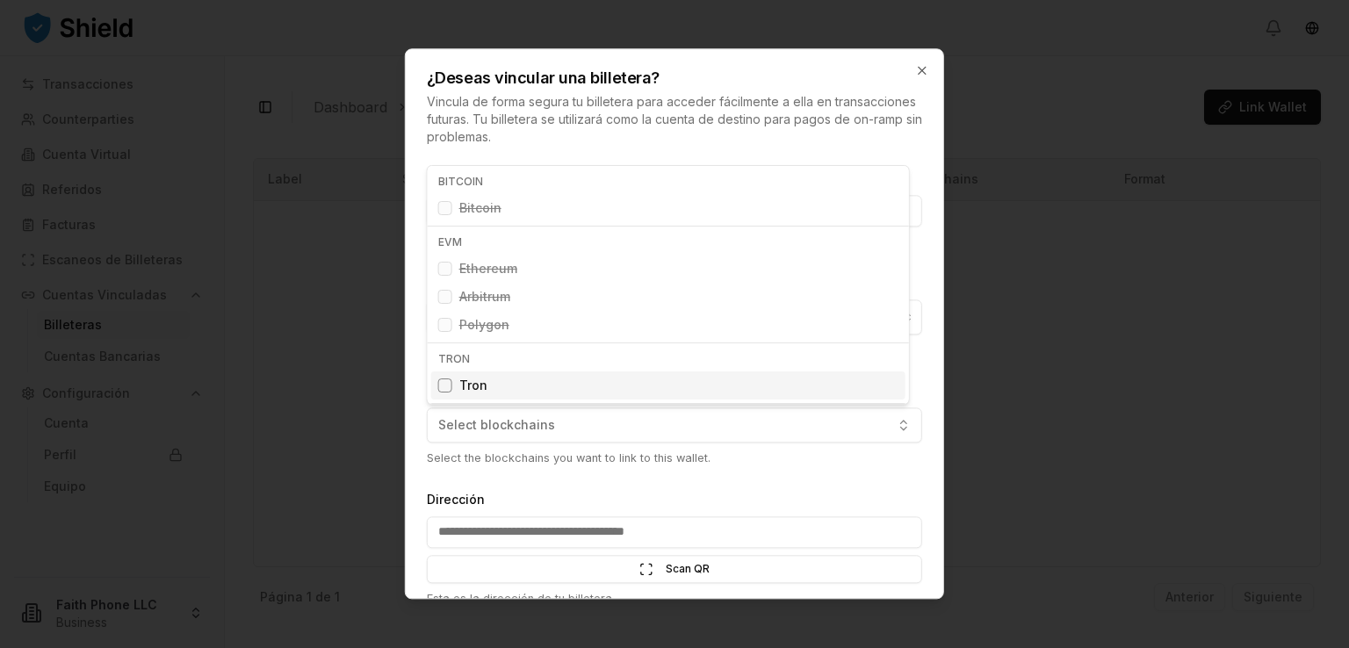
click at [443, 384] on div "Suggestions" at bounding box center [445, 386] width 14 height 14
click at [512, 480] on div at bounding box center [674, 324] width 1349 height 648
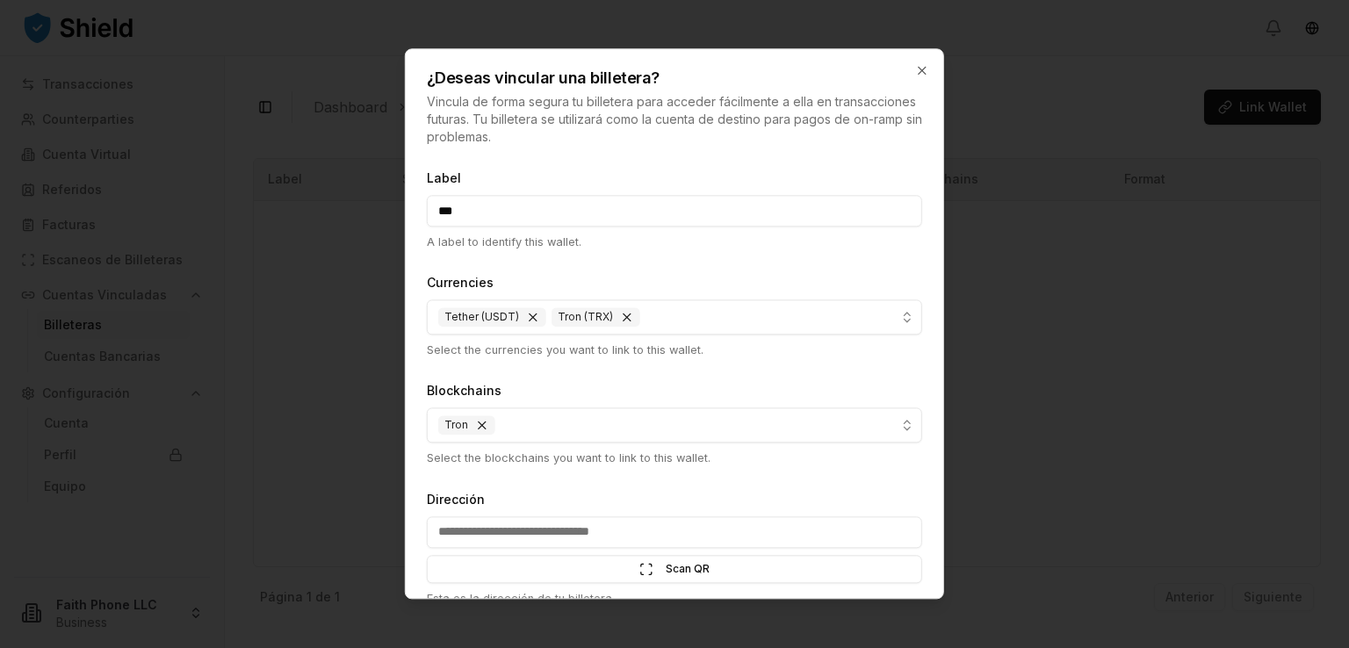
click at [504, 541] on input "Dirección" at bounding box center [674, 532] width 495 height 32
paste input "**********"
type input "**********"
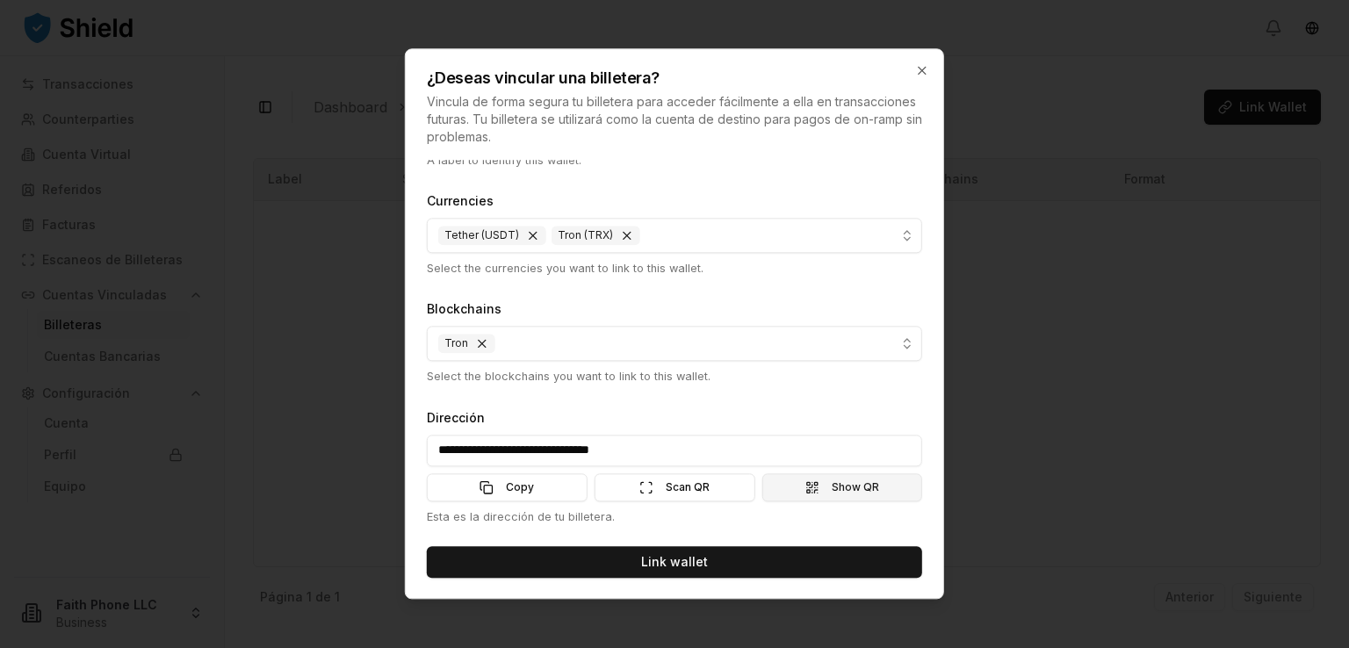
click at [832, 489] on span "Show QR" at bounding box center [855, 487] width 47 height 14
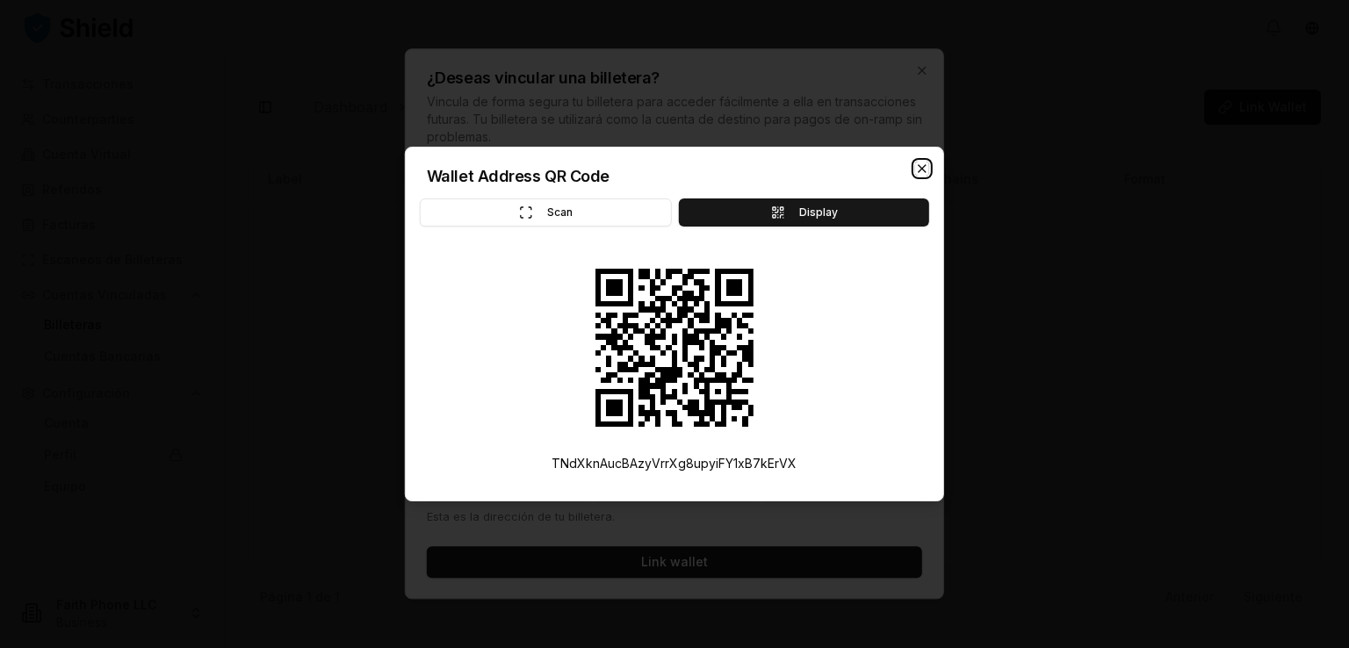
click at [924, 166] on icon "button" at bounding box center [922, 168] width 7 height 7
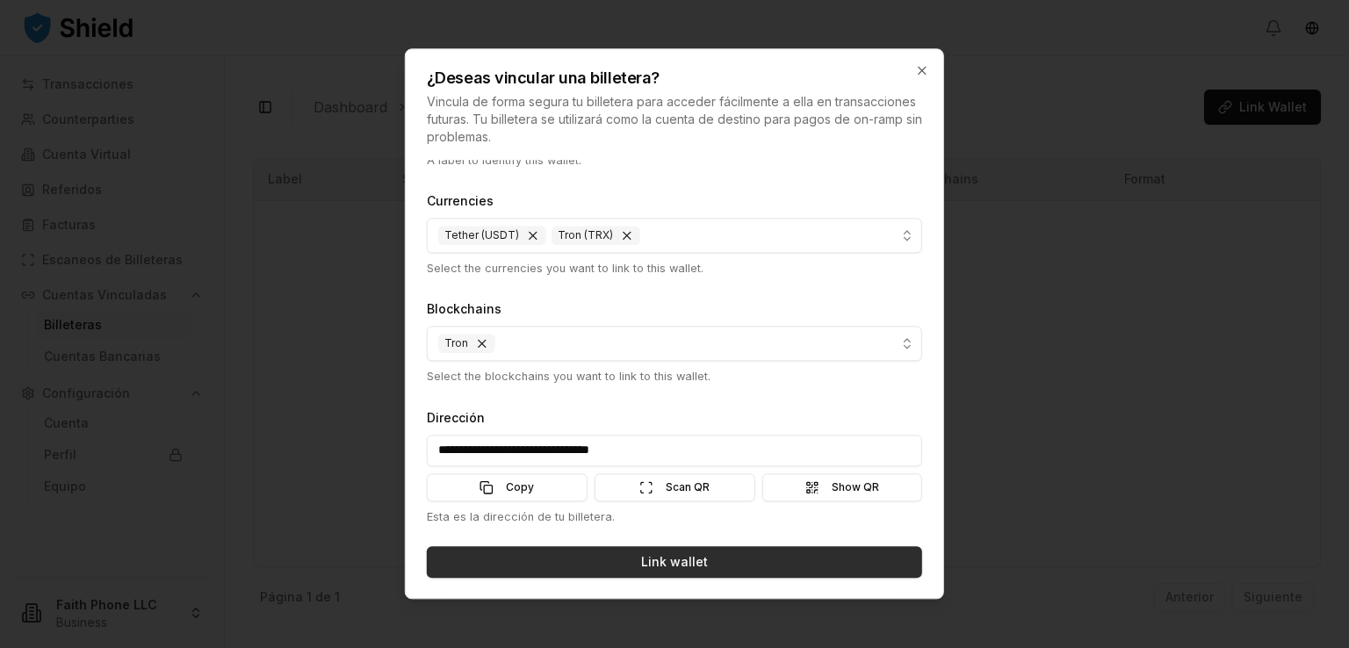
click at [699, 559] on button "Link wallet" at bounding box center [674, 562] width 495 height 32
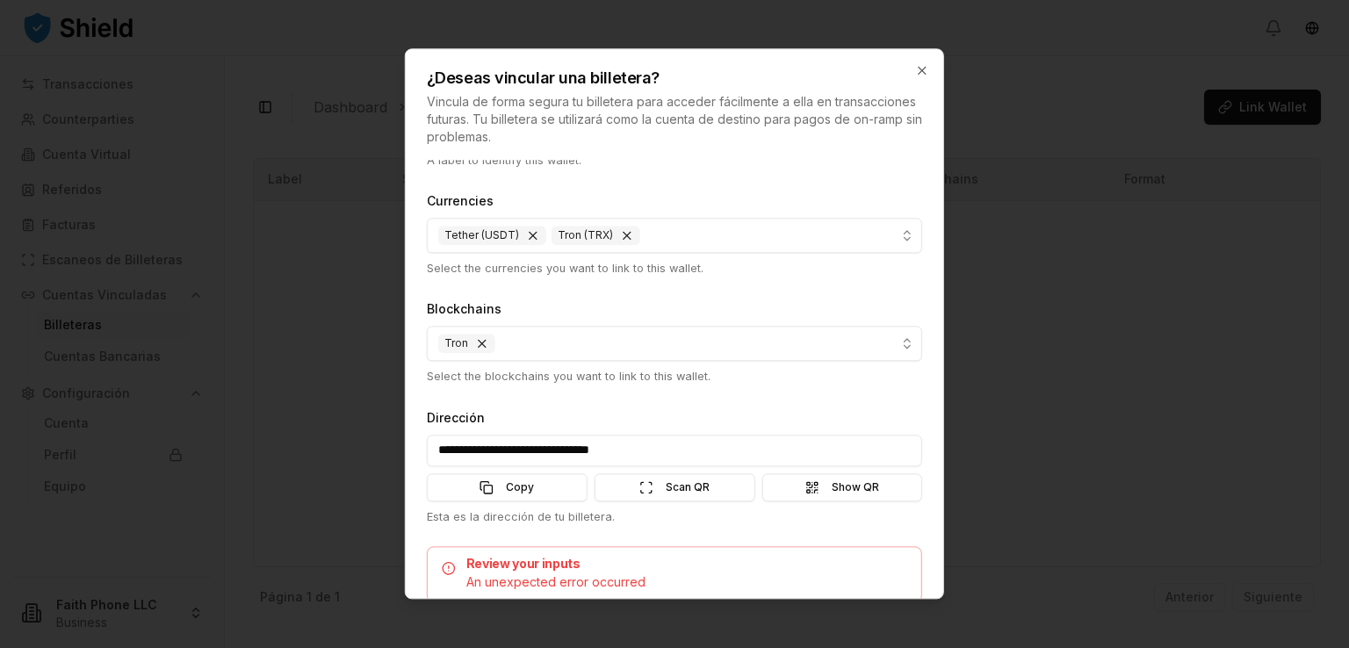
scroll to position [158, 0]
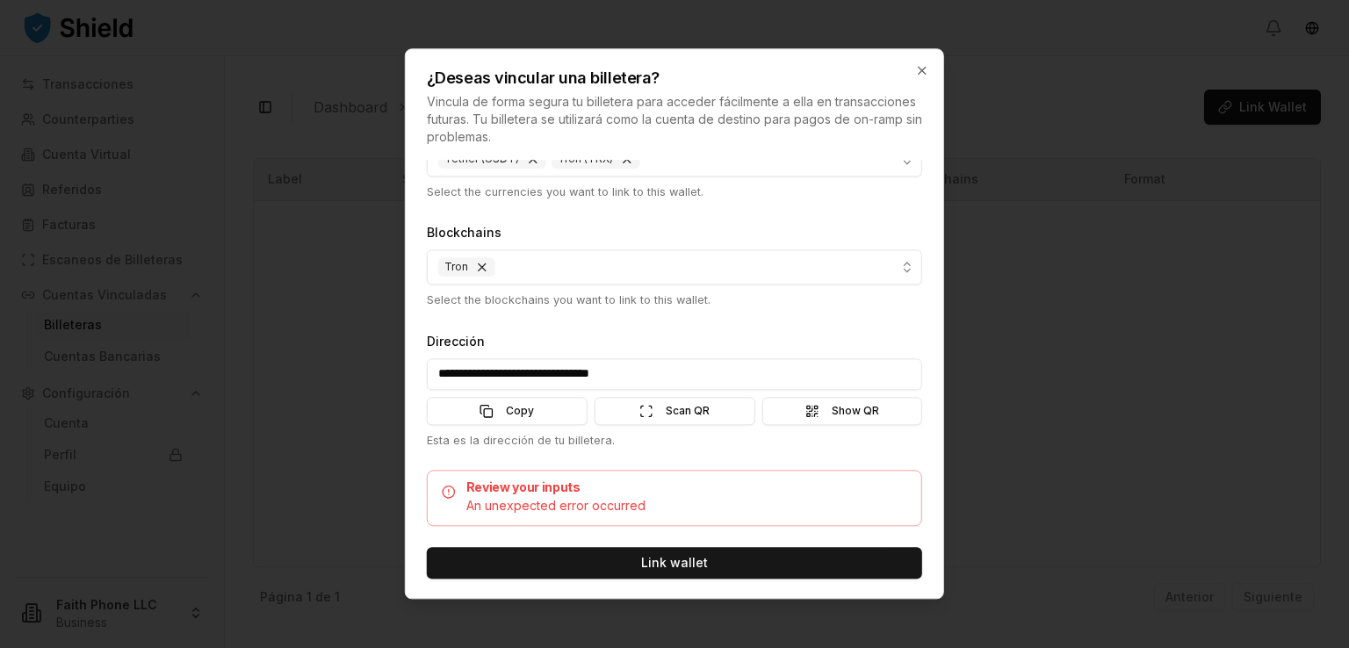
click at [495, 508] on div "An unexpected error occurred" at bounding box center [674, 506] width 465 height 18
click at [474, 506] on div "An unexpected error occurred" at bounding box center [674, 506] width 465 height 18
click at [810, 409] on button "Show QR Show" at bounding box center [841, 411] width 161 height 28
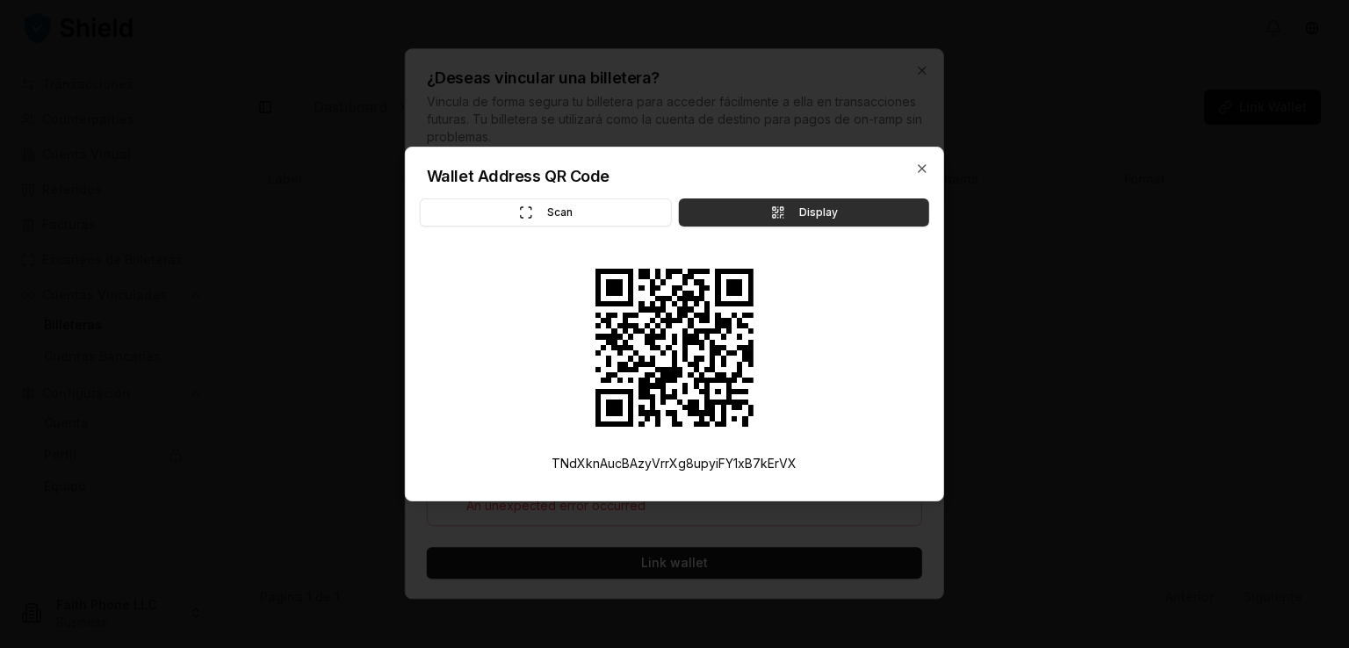
click at [762, 206] on button "Display" at bounding box center [804, 212] width 250 height 28
click at [623, 216] on button "Scan" at bounding box center [546, 212] width 252 height 28
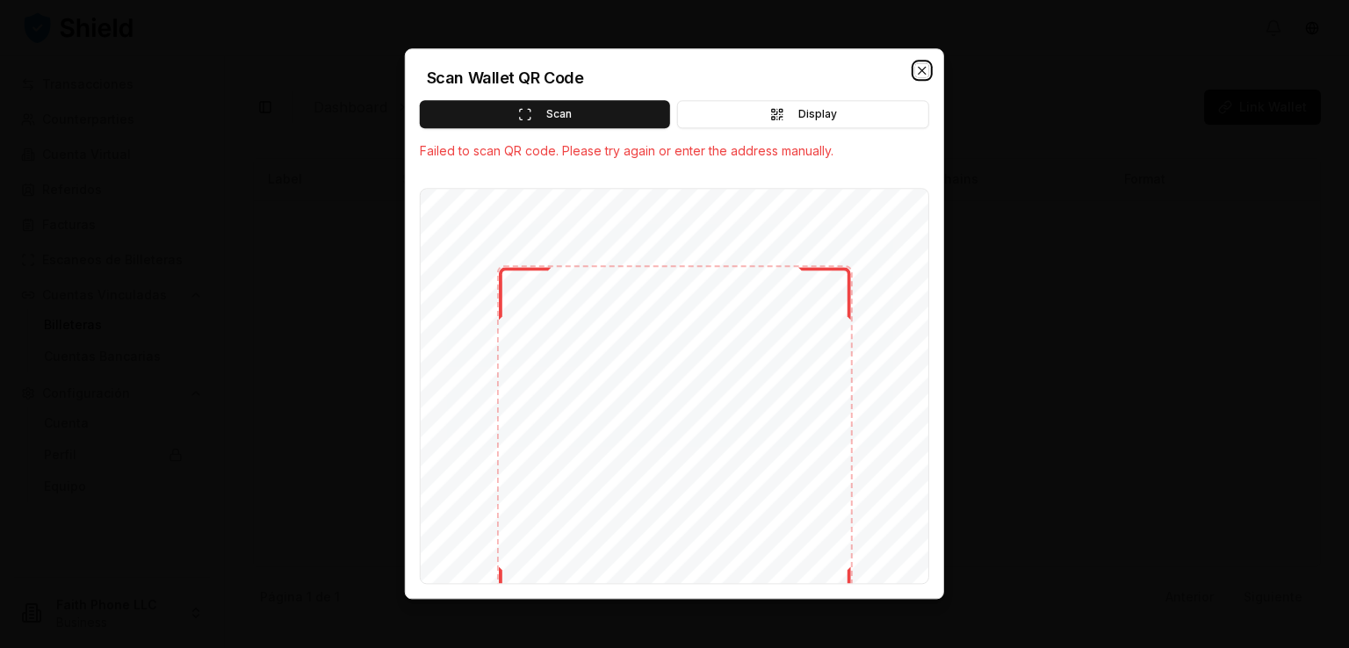
click at [923, 71] on icon "button" at bounding box center [922, 70] width 7 height 7
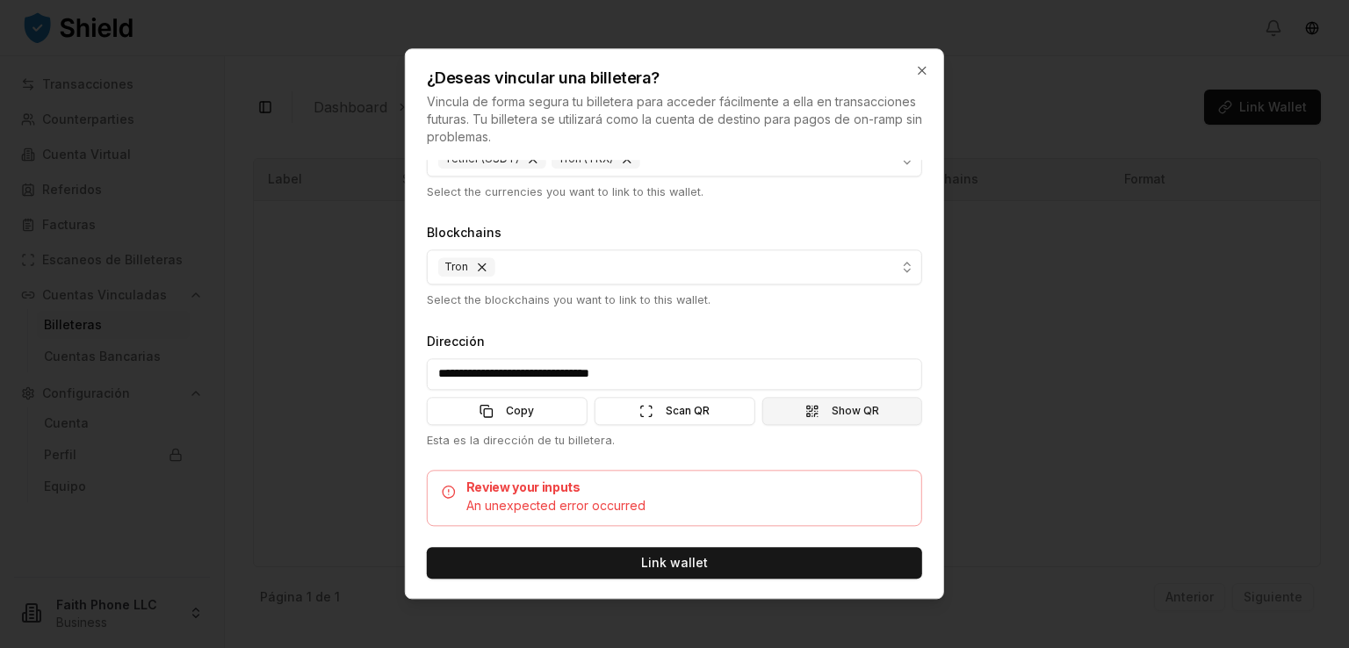
click at [804, 415] on button "Show QR Show" at bounding box center [841, 411] width 161 height 28
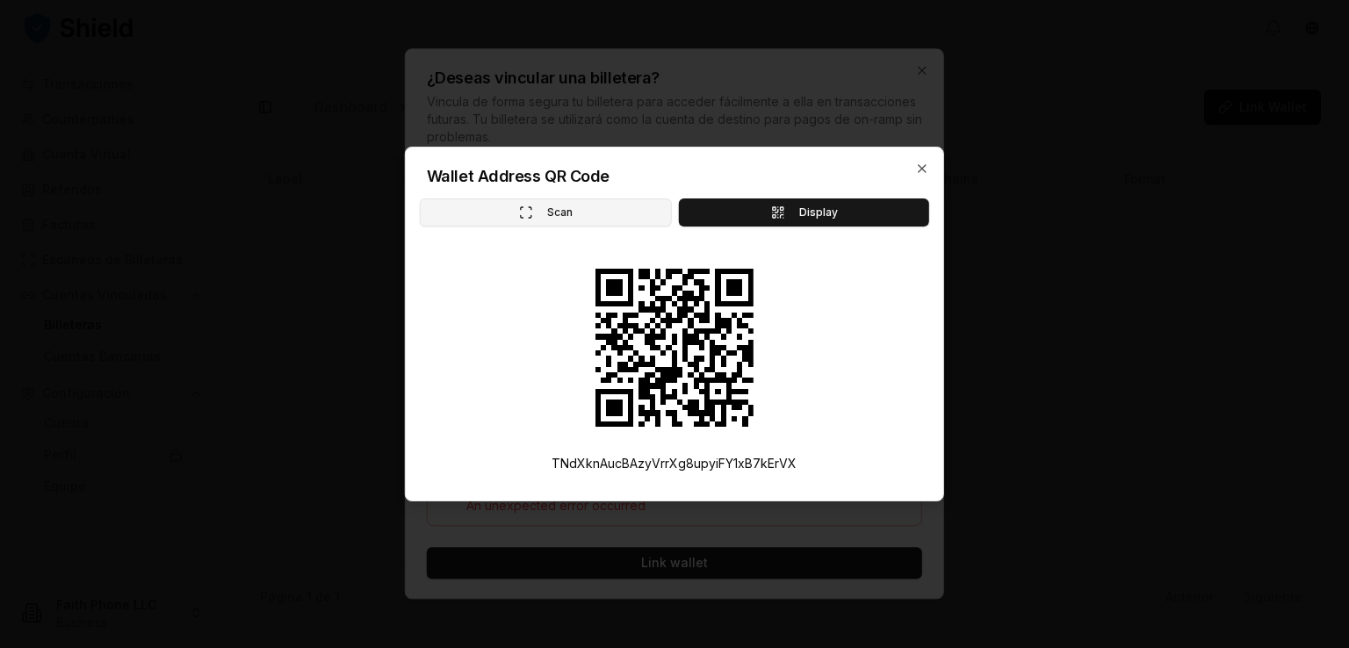
click at [594, 201] on button "Scan" at bounding box center [546, 212] width 252 height 28
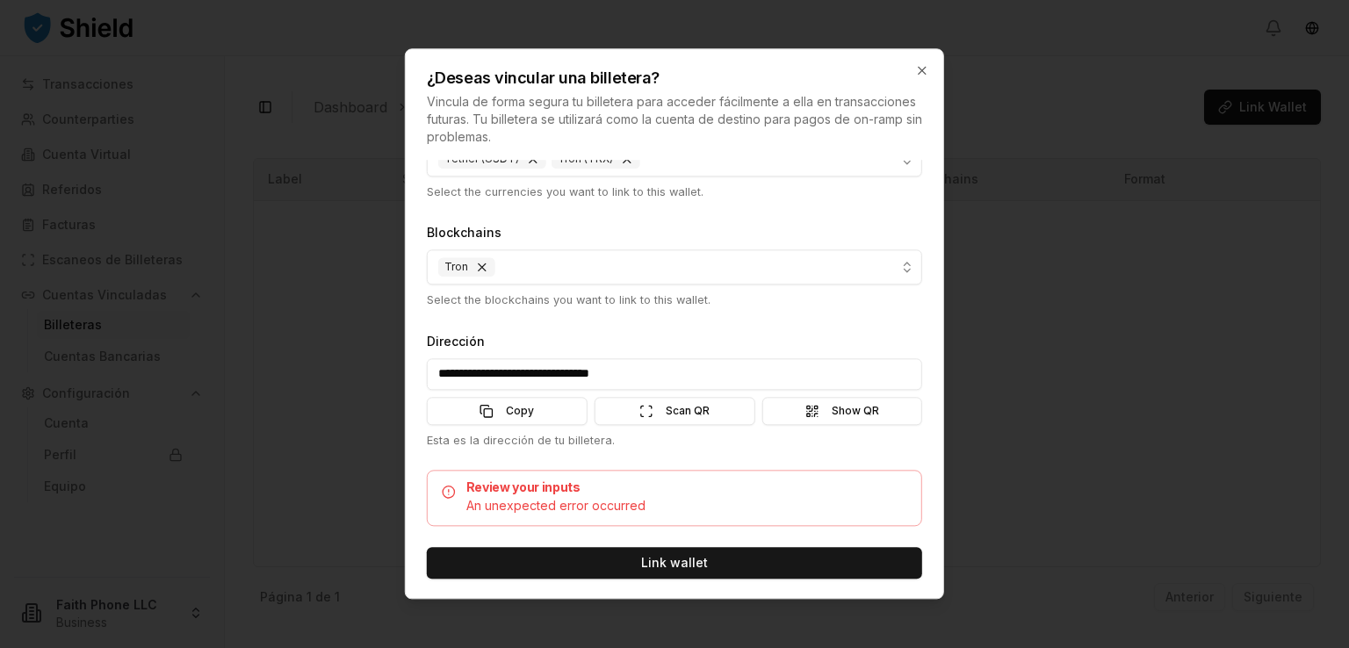
drag, startPoint x: 685, startPoint y: 375, endPoint x: 373, endPoint y: 370, distance: 311.8
click at [373, 370] on body "**********" at bounding box center [674, 324] width 1349 height 648
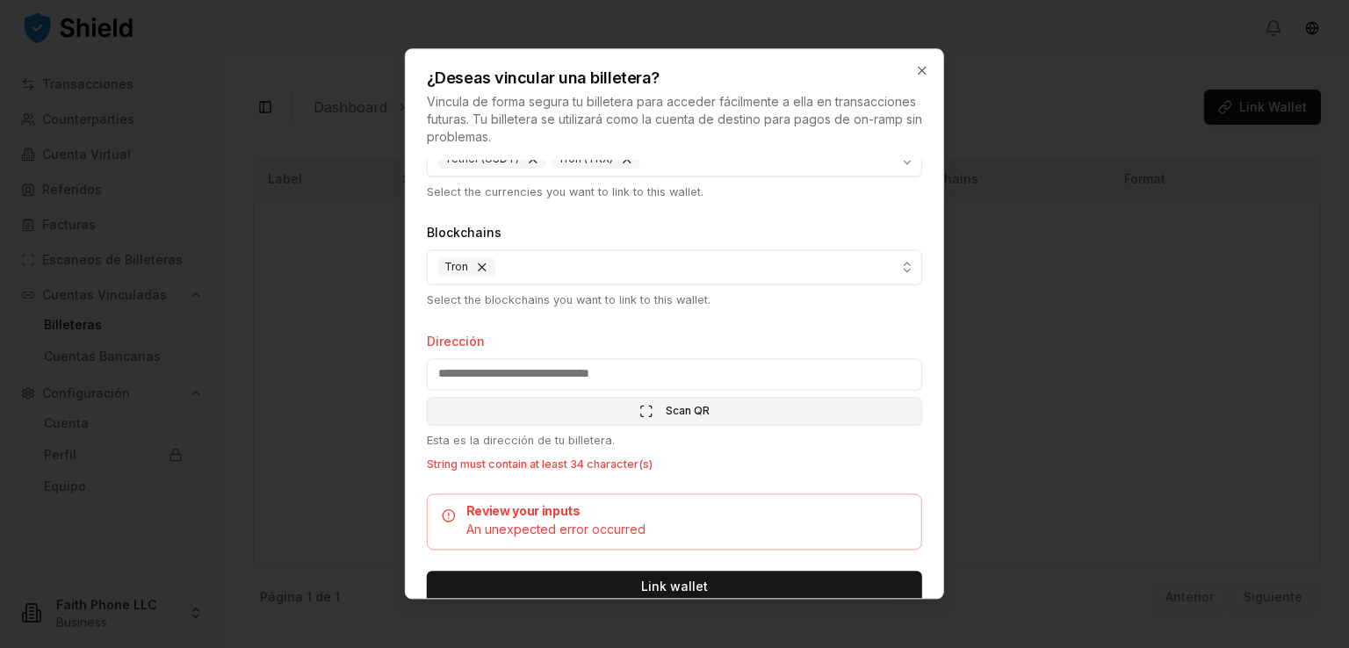
click at [671, 398] on button "Scan QR Scan" at bounding box center [674, 411] width 495 height 28
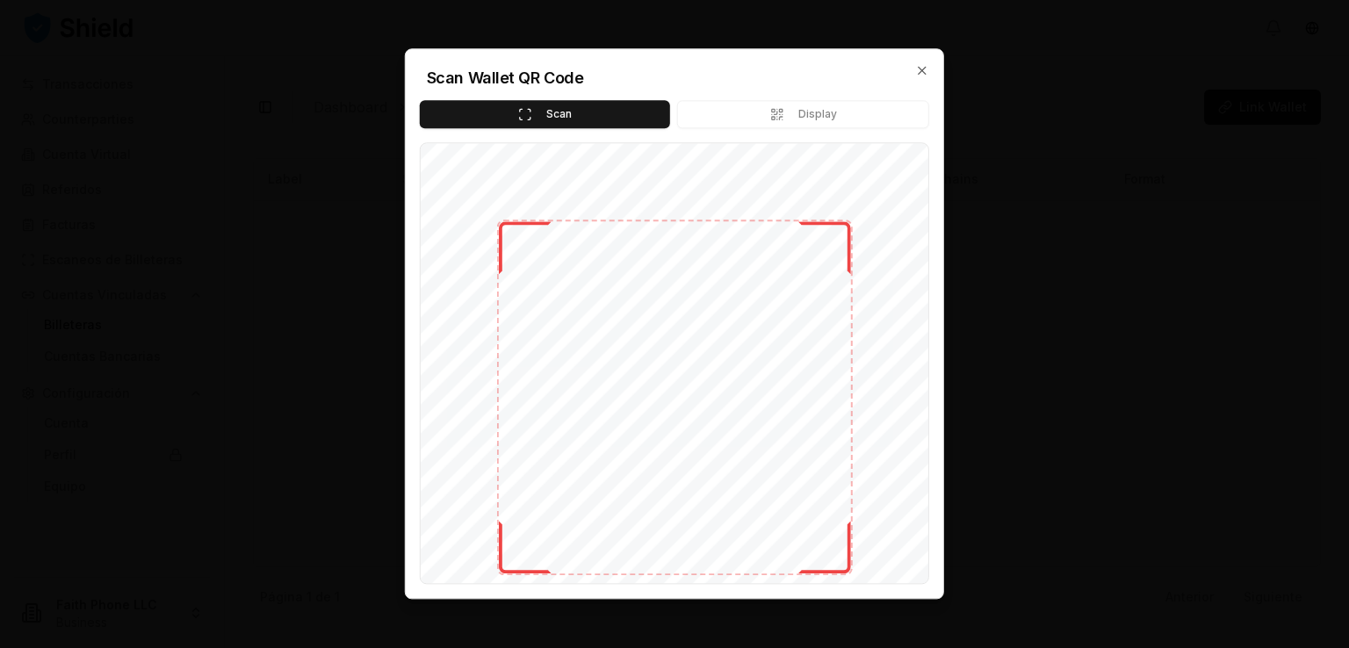
type input "**********"
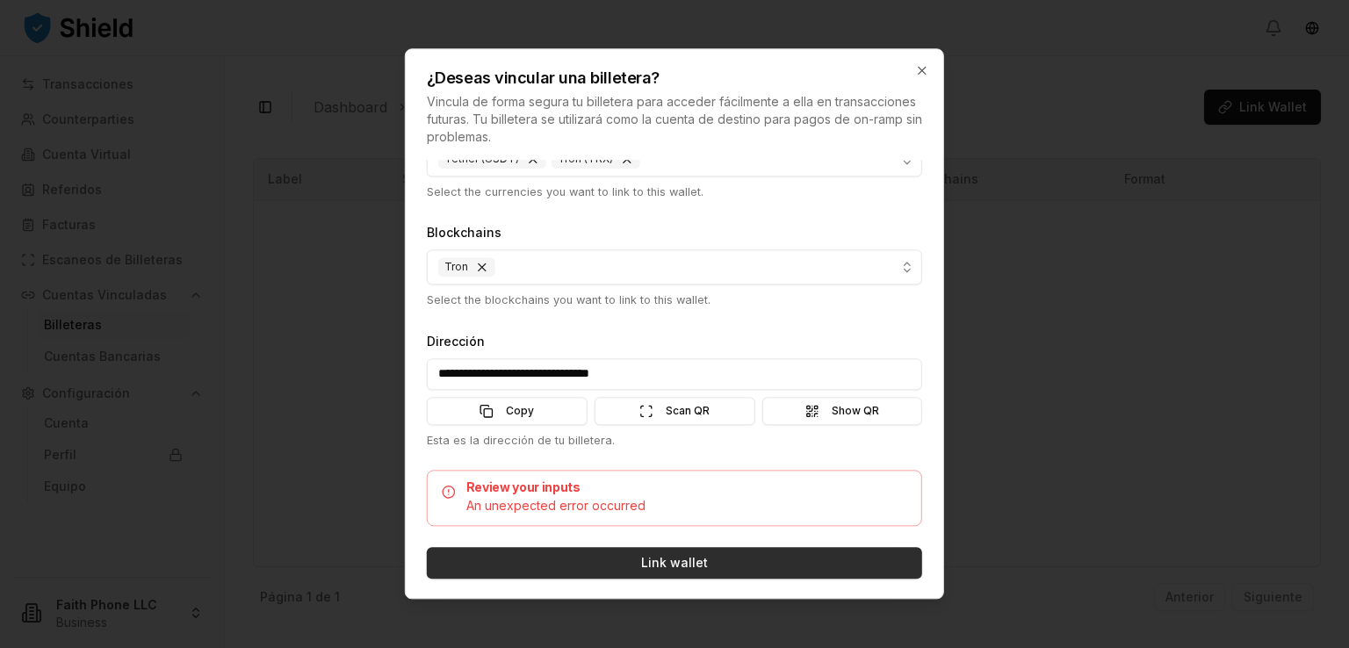
click at [694, 551] on button "Link wallet" at bounding box center [674, 563] width 495 height 32
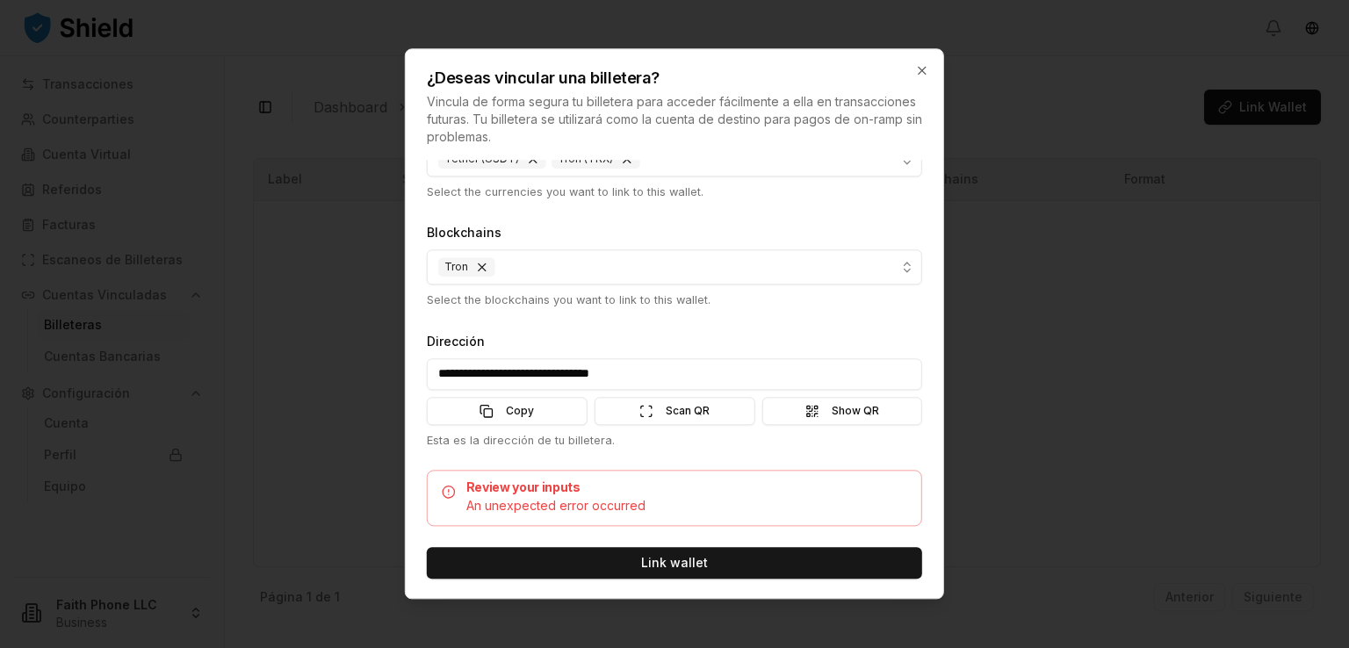
scroll to position [0, 0]
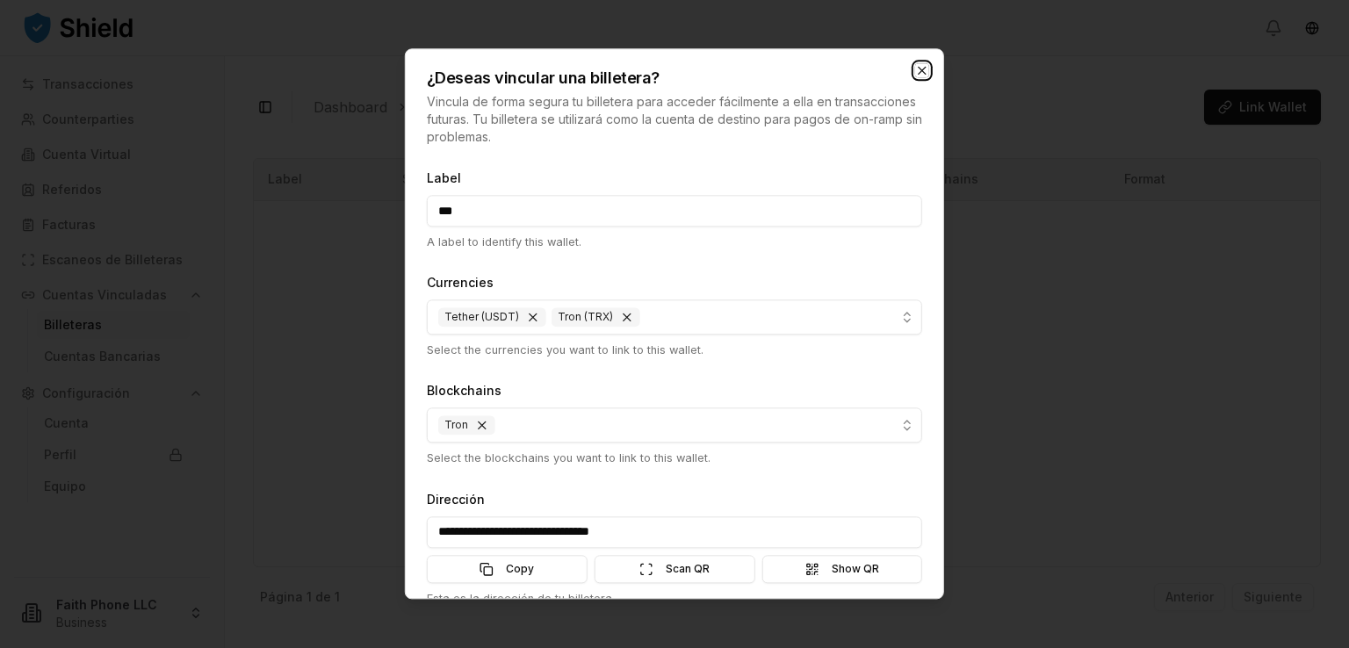
click at [922, 68] on icon "button" at bounding box center [922, 70] width 14 height 14
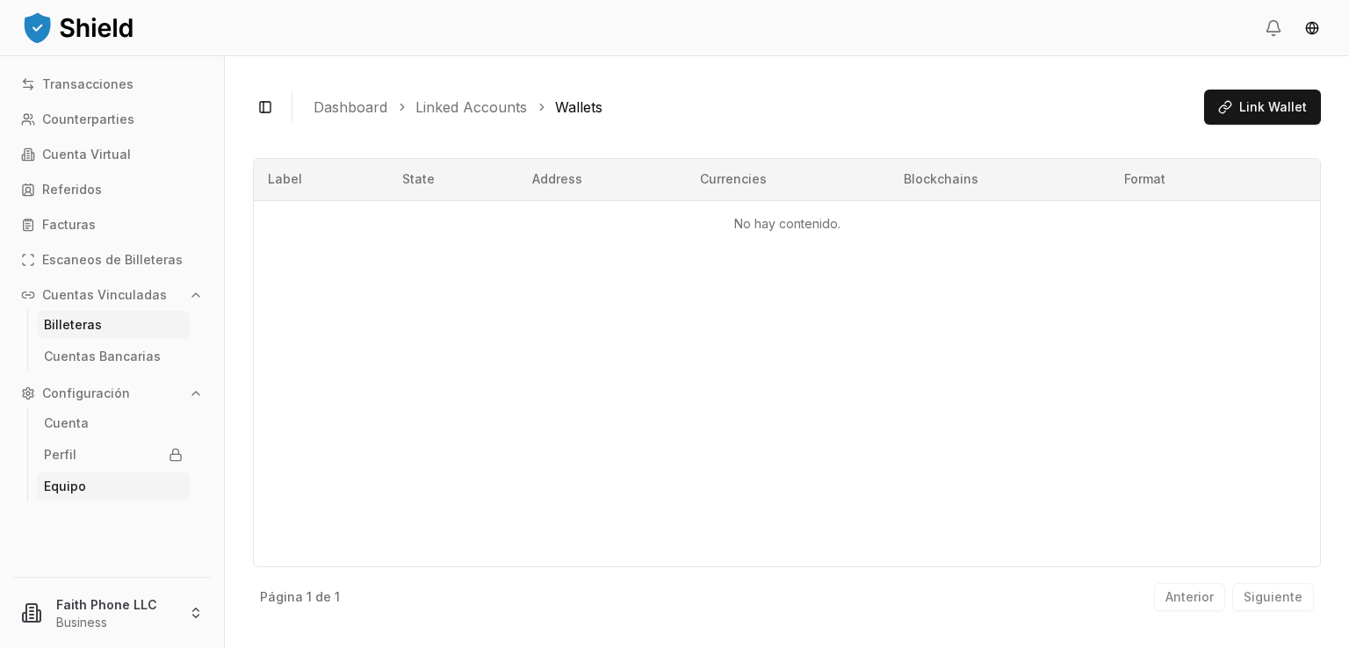
click at [73, 480] on p "Equipo" at bounding box center [65, 486] width 42 height 12
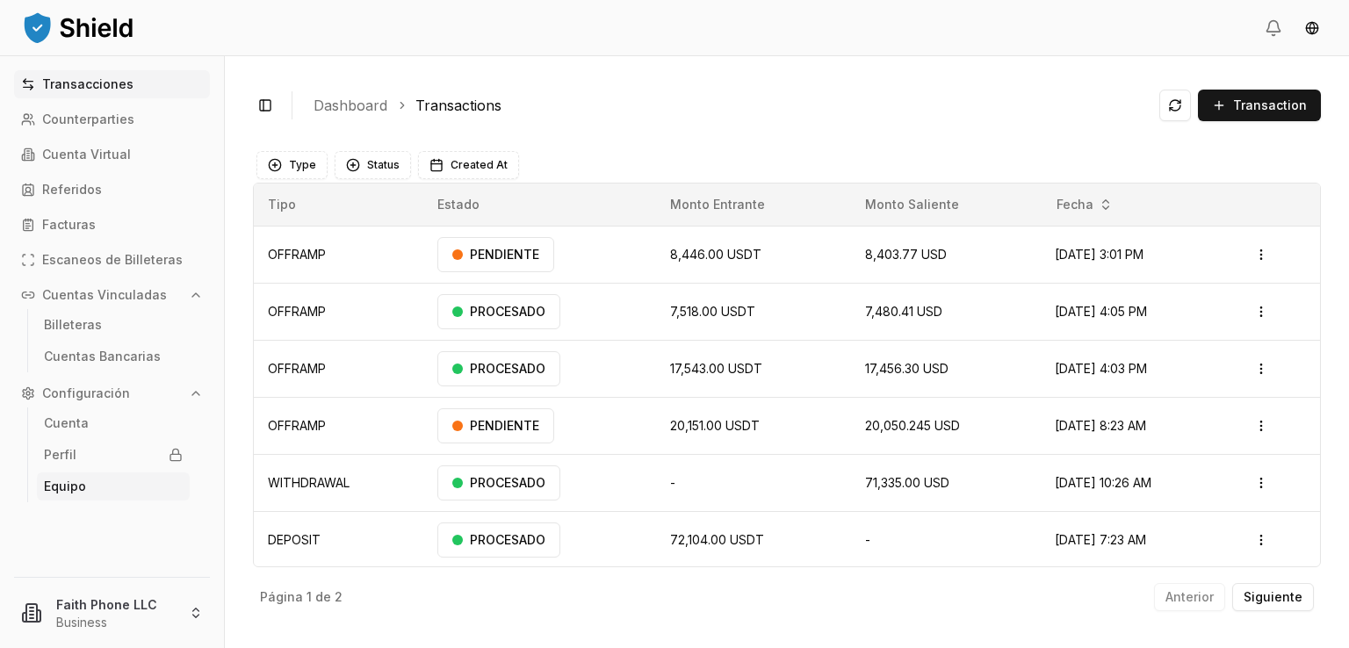
click at [159, 482] on link "Equipo" at bounding box center [113, 486] width 153 height 28
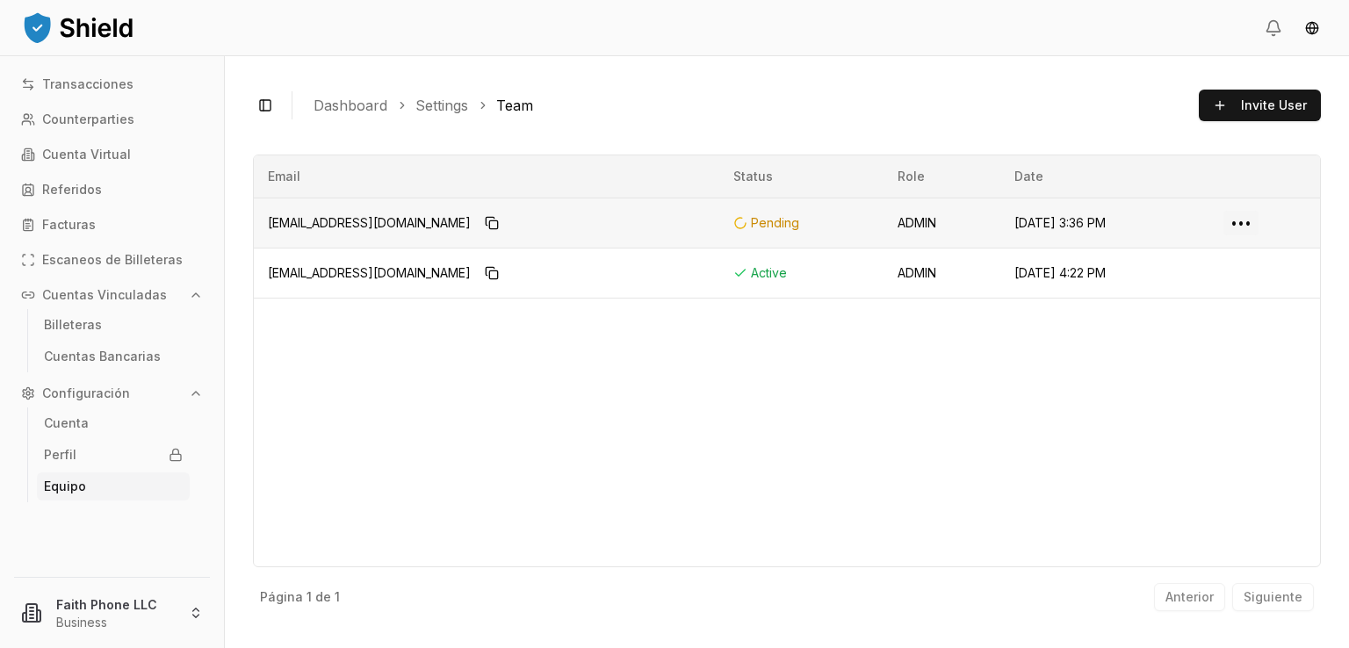
click at [1244, 227] on html "Transacciones Counterparties Cuenta Virtual Referidos Facturas Escaneos de Bill…" at bounding box center [674, 324] width 1349 height 648
click at [1190, 251] on div "Edit" at bounding box center [1200, 256] width 104 height 28
select select "*****"
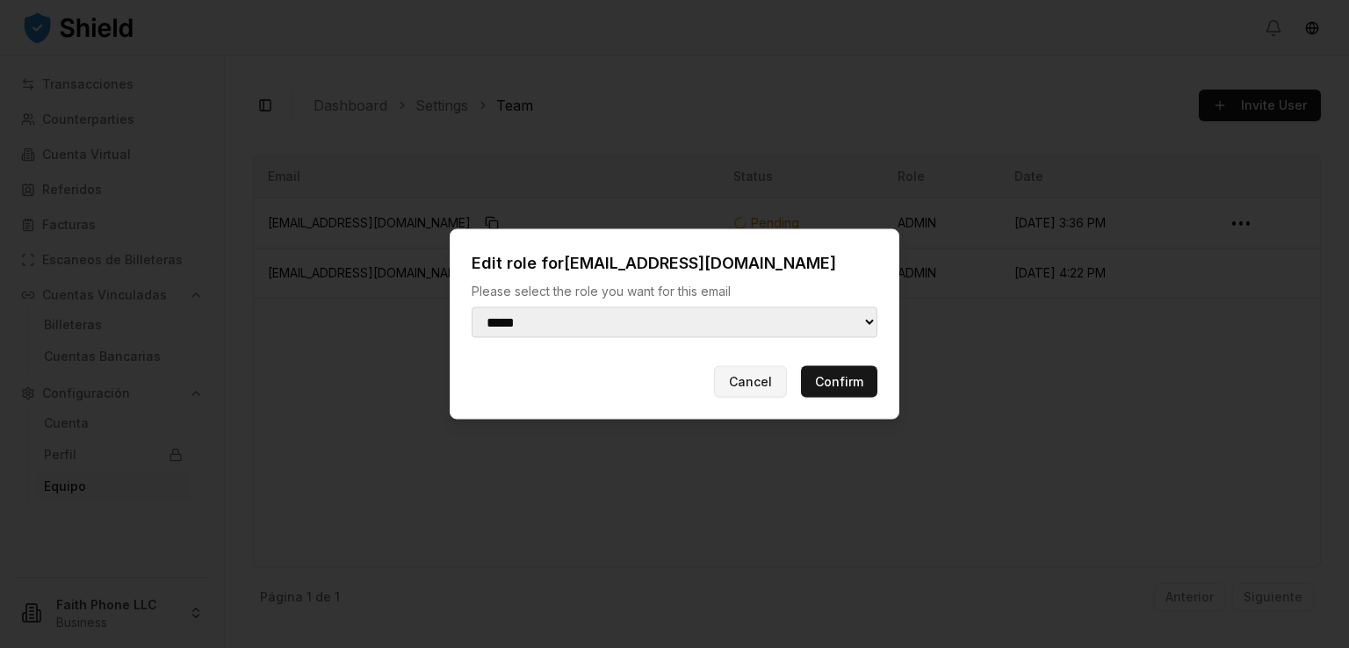
click at [758, 379] on button "Cancel" at bounding box center [750, 382] width 73 height 32
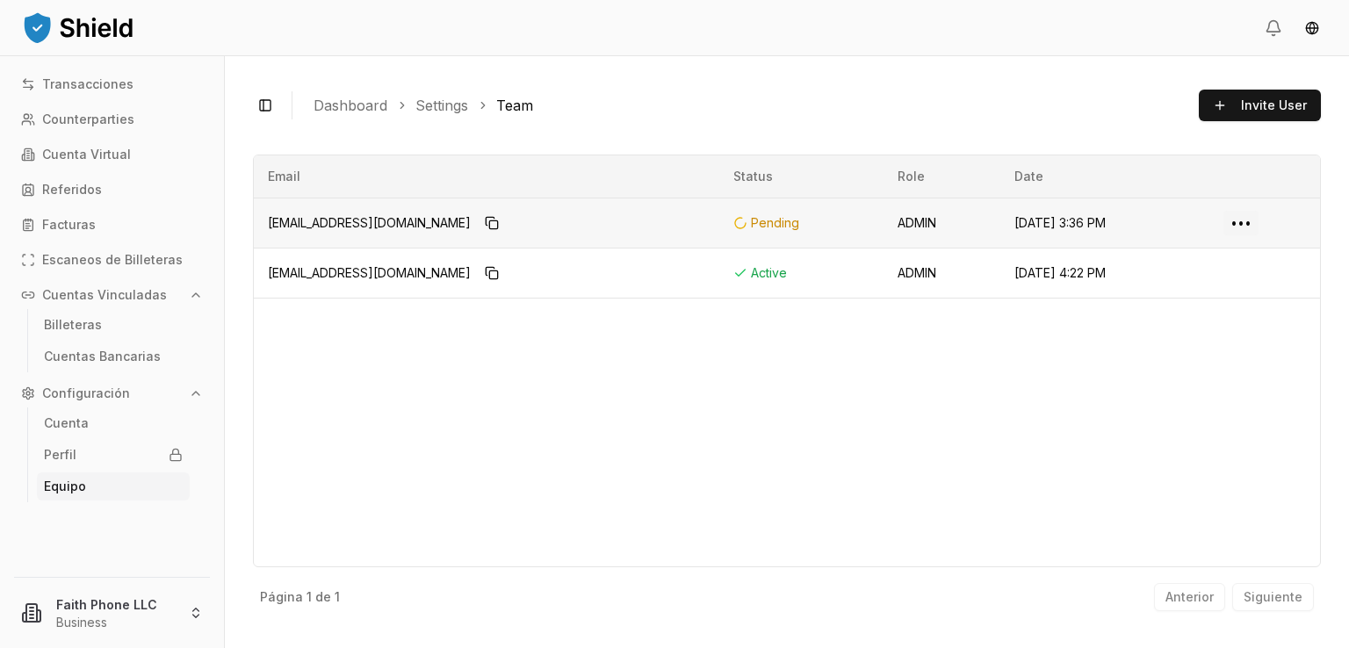
click at [1240, 227] on html "Transacciones Counterparties Cuenta Virtual Referidos Facturas Escaneos de Bill…" at bounding box center [674, 324] width 1349 height 648
click at [977, 390] on html "Transacciones Counterparties Cuenta Virtual Referidos Facturas Escaneos de Bill…" at bounding box center [674, 324] width 1349 height 648
click at [133, 89] on link "Transacciones" at bounding box center [112, 84] width 196 height 28
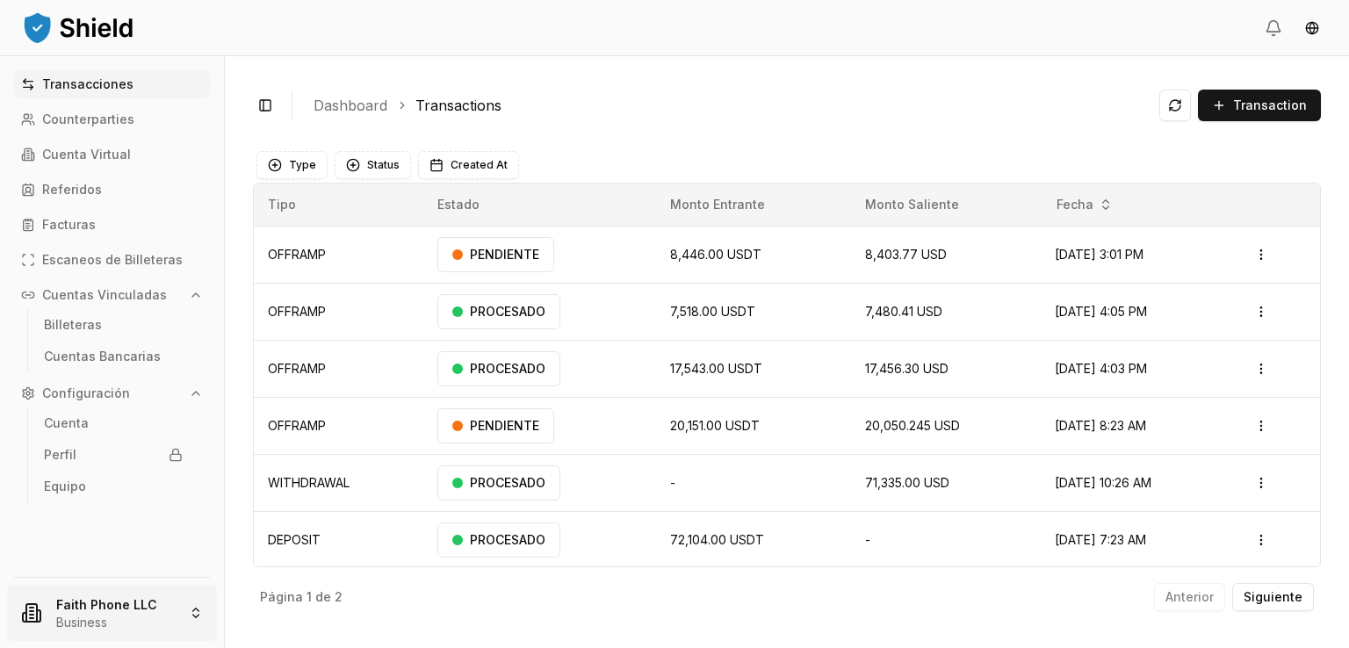
click at [88, 597] on html "Transacciones Counterparties Cuenta Virtual Referidos Facturas Escaneos de Bill…" at bounding box center [674, 324] width 1349 height 648
drag, startPoint x: 1310, startPoint y: 387, endPoint x: 1315, endPoint y: 301, distance: 86.2
click at [1315, 301] on html "Transacciones Counterparties Cuenta Virtual Referidos Facturas Escaneos de Bill…" at bounding box center [674, 324] width 1349 height 648
click at [541, 129] on div "Toggle Sidebar Dashboard Transactions Transaction OFFRAMP 8,446.00 USDT 8,403.7…" at bounding box center [787, 352] width 1124 height 592
